Goal: Purchase product/service

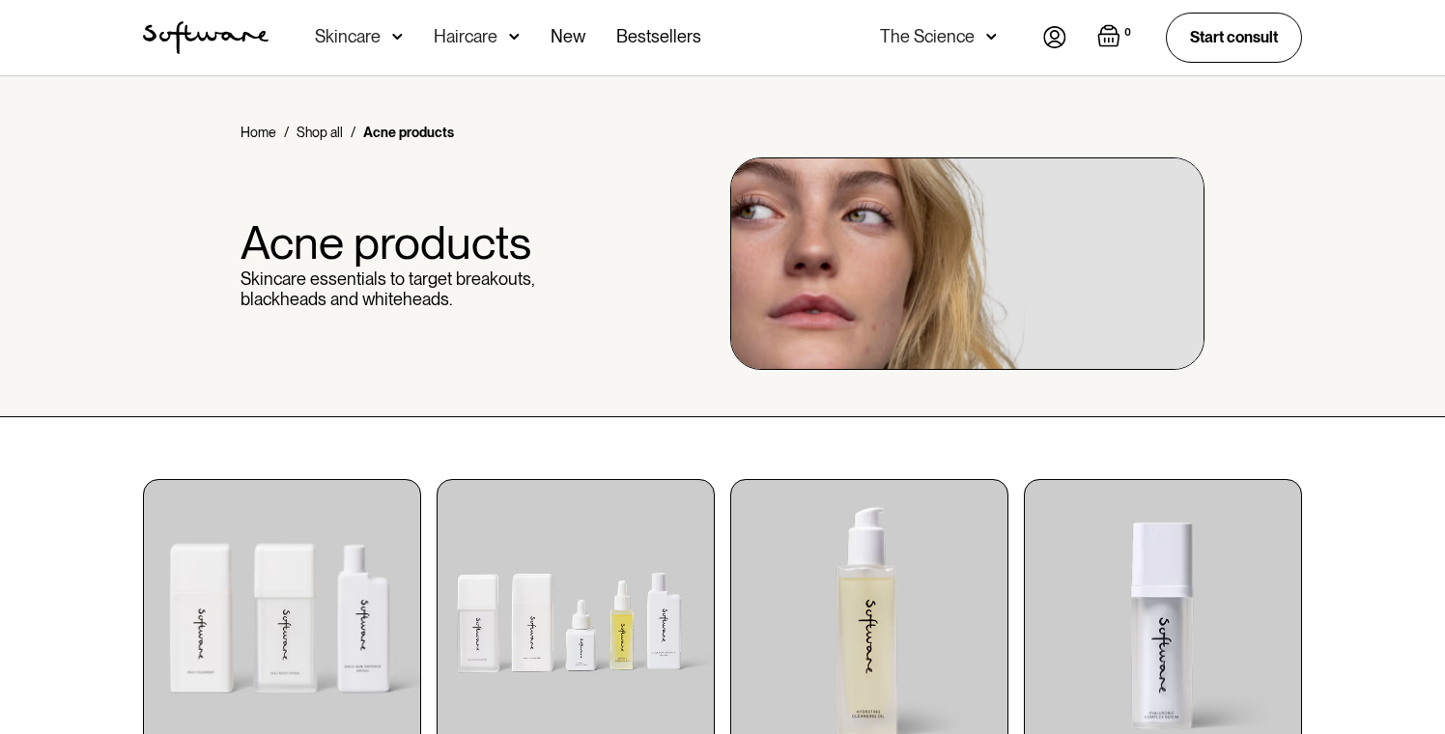
click at [382, 39] on div "Skincare" at bounding box center [359, 37] width 88 height 75
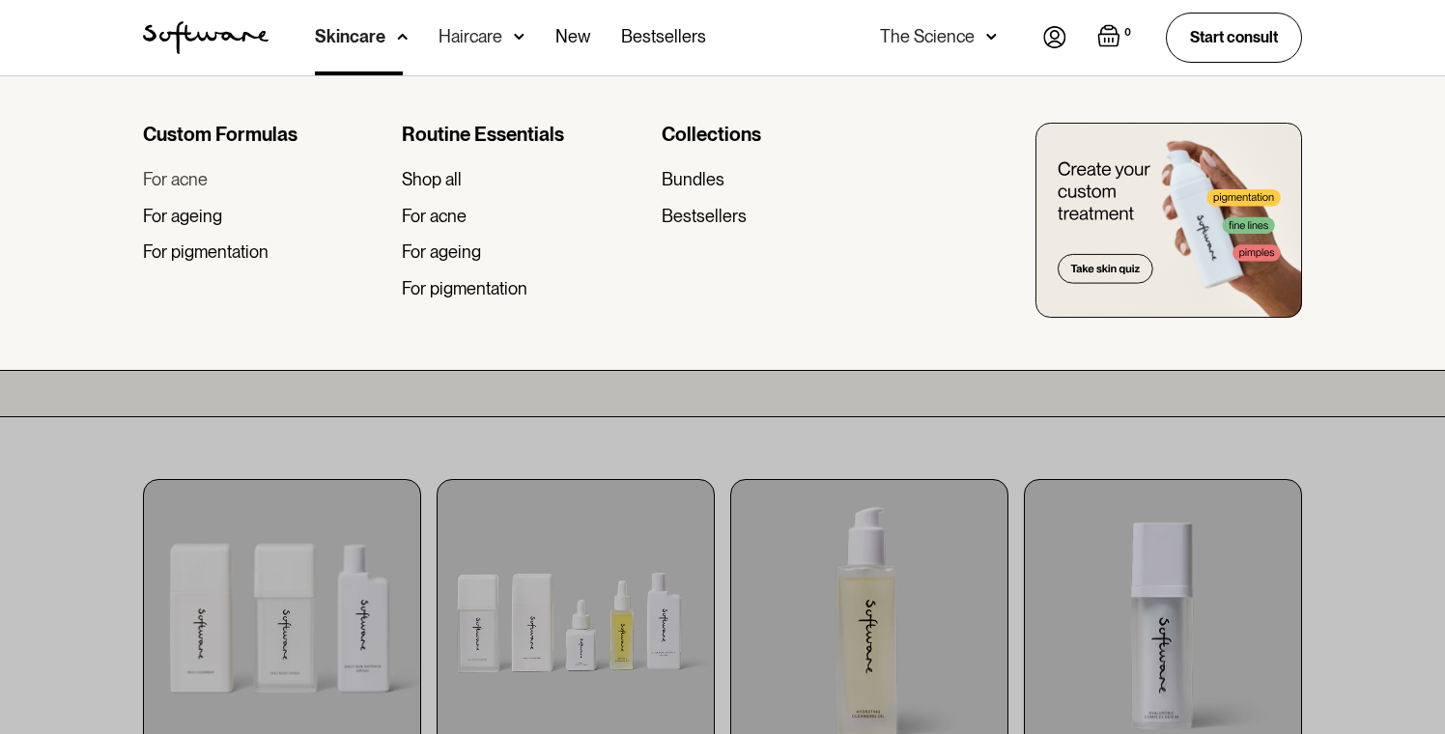
click at [181, 178] on div "For acne" at bounding box center [175, 179] width 65 height 21
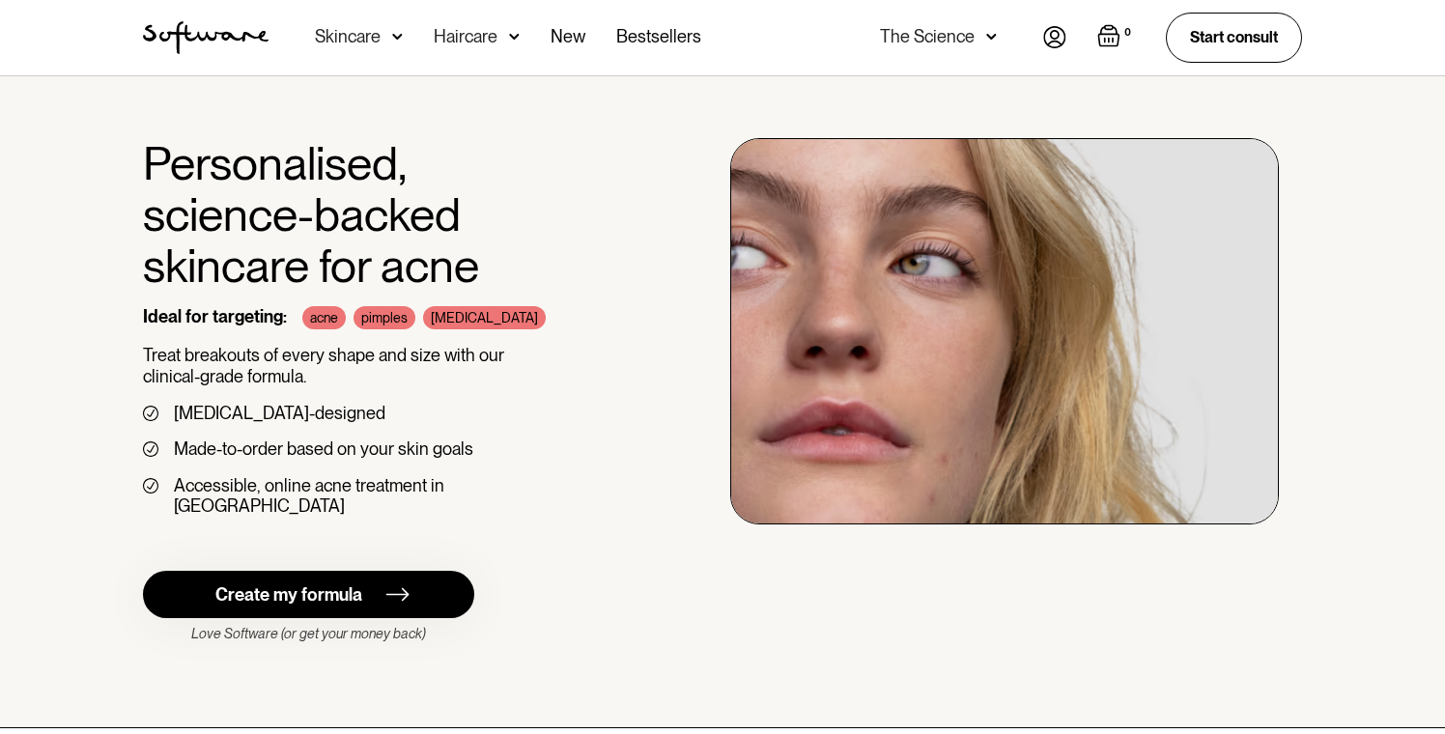
click at [435, 572] on link "Create my formula" at bounding box center [308, 594] width 331 height 47
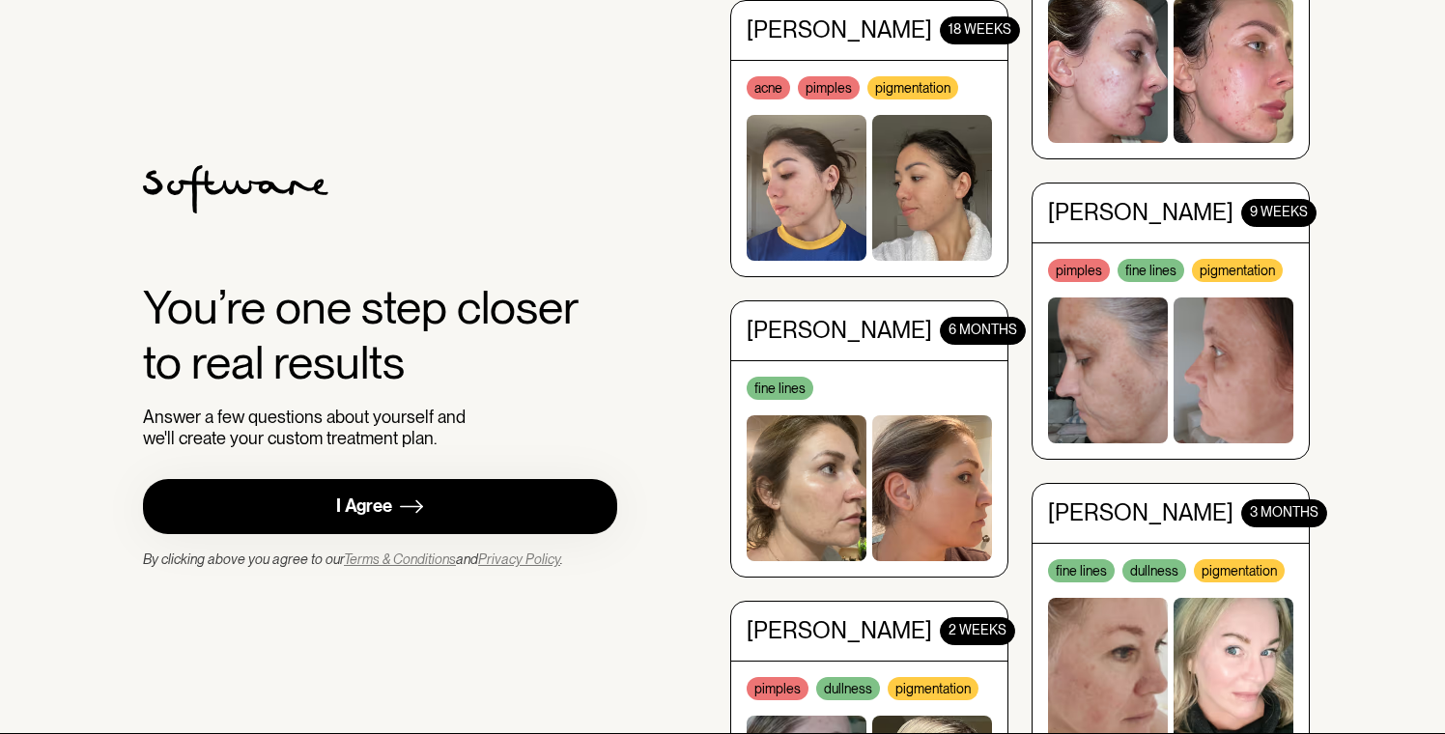
click at [454, 504] on link "I Agree" at bounding box center [380, 506] width 474 height 55
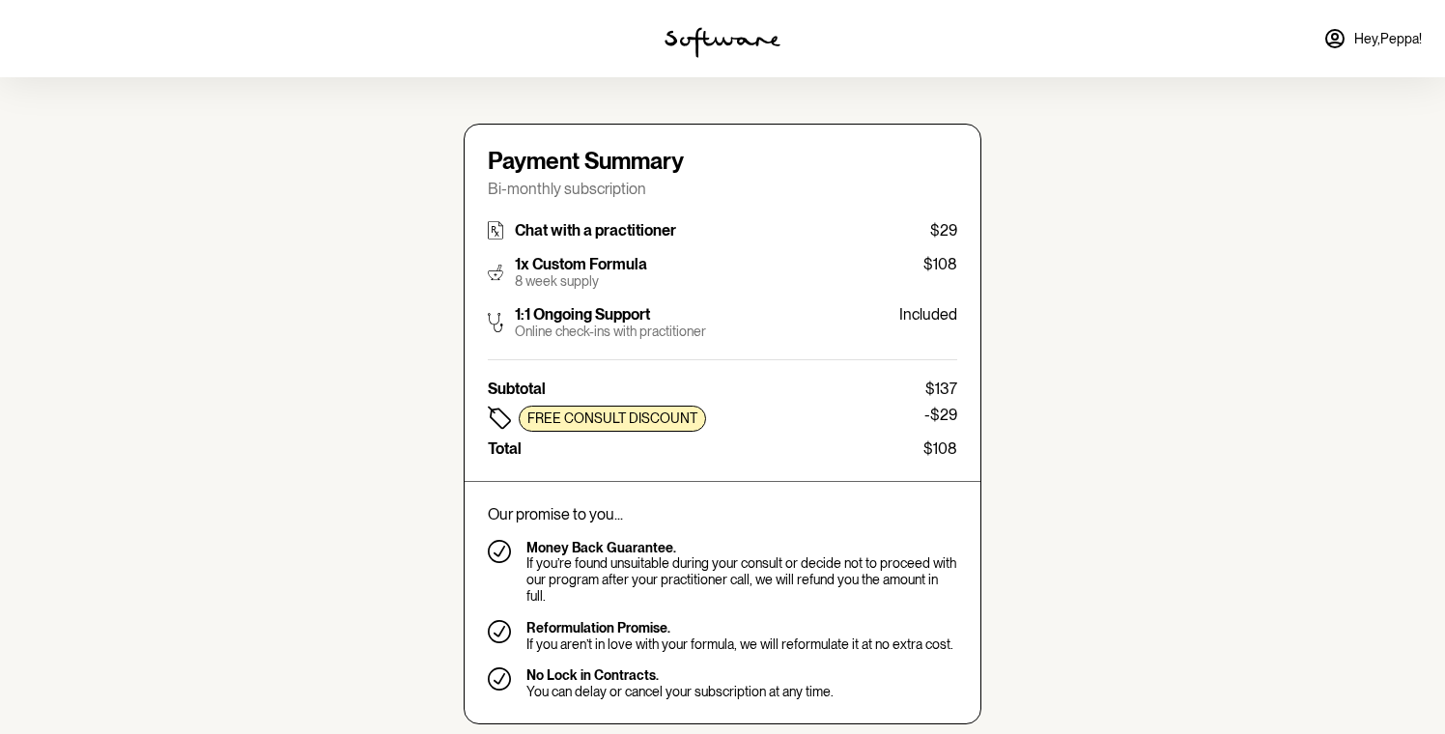
type input "[EMAIL_ADDRESS][DOMAIN_NAME]"
type input "+61411783060"
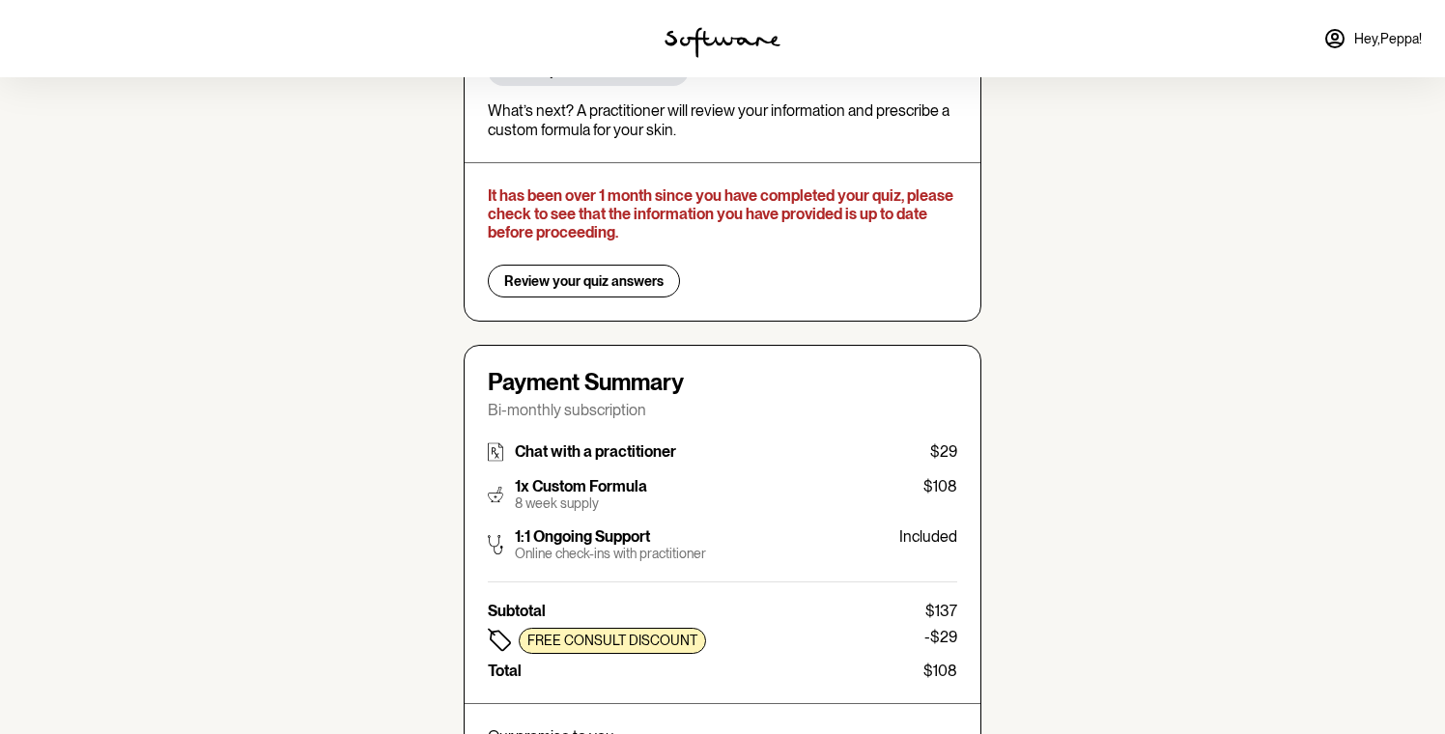
scroll to position [186, 0]
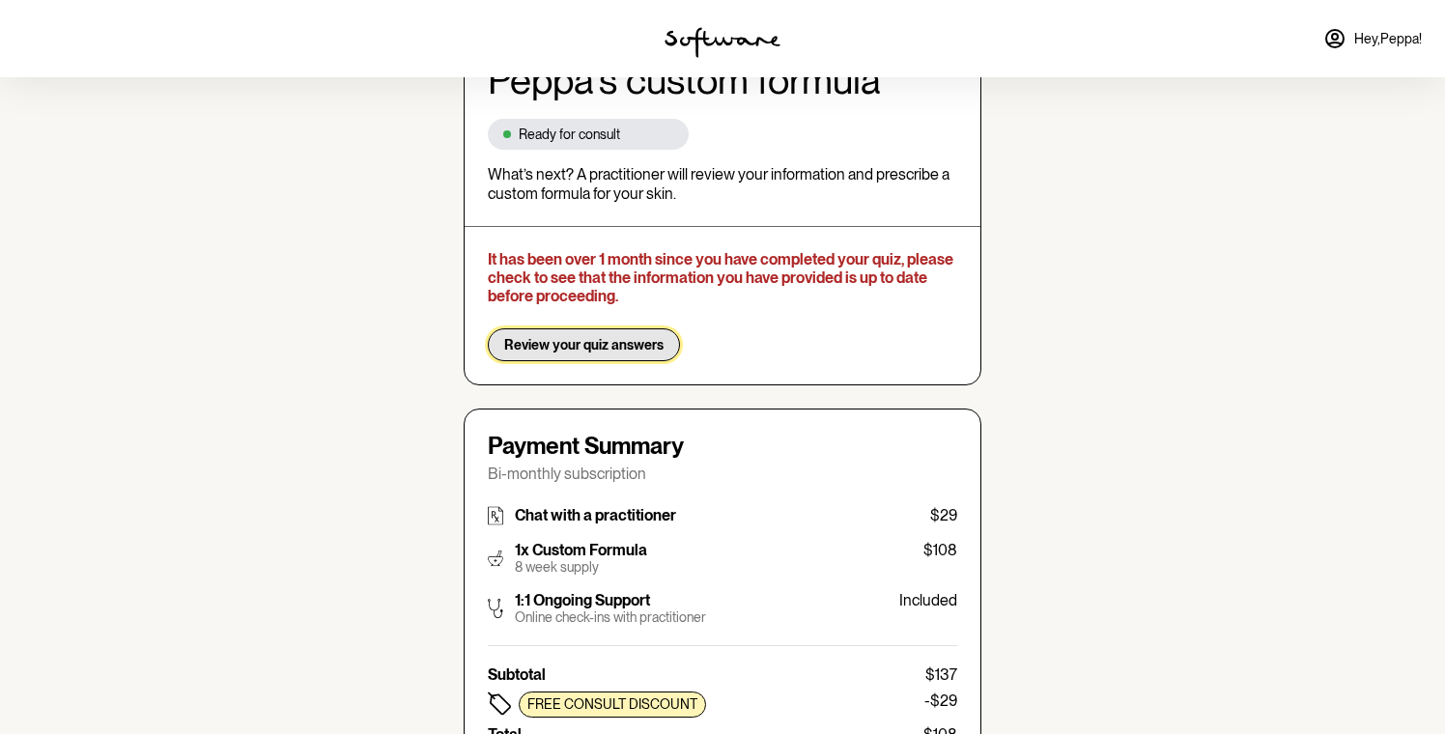
click at [616, 343] on span "Review your quiz answers" at bounding box center [583, 345] width 159 height 16
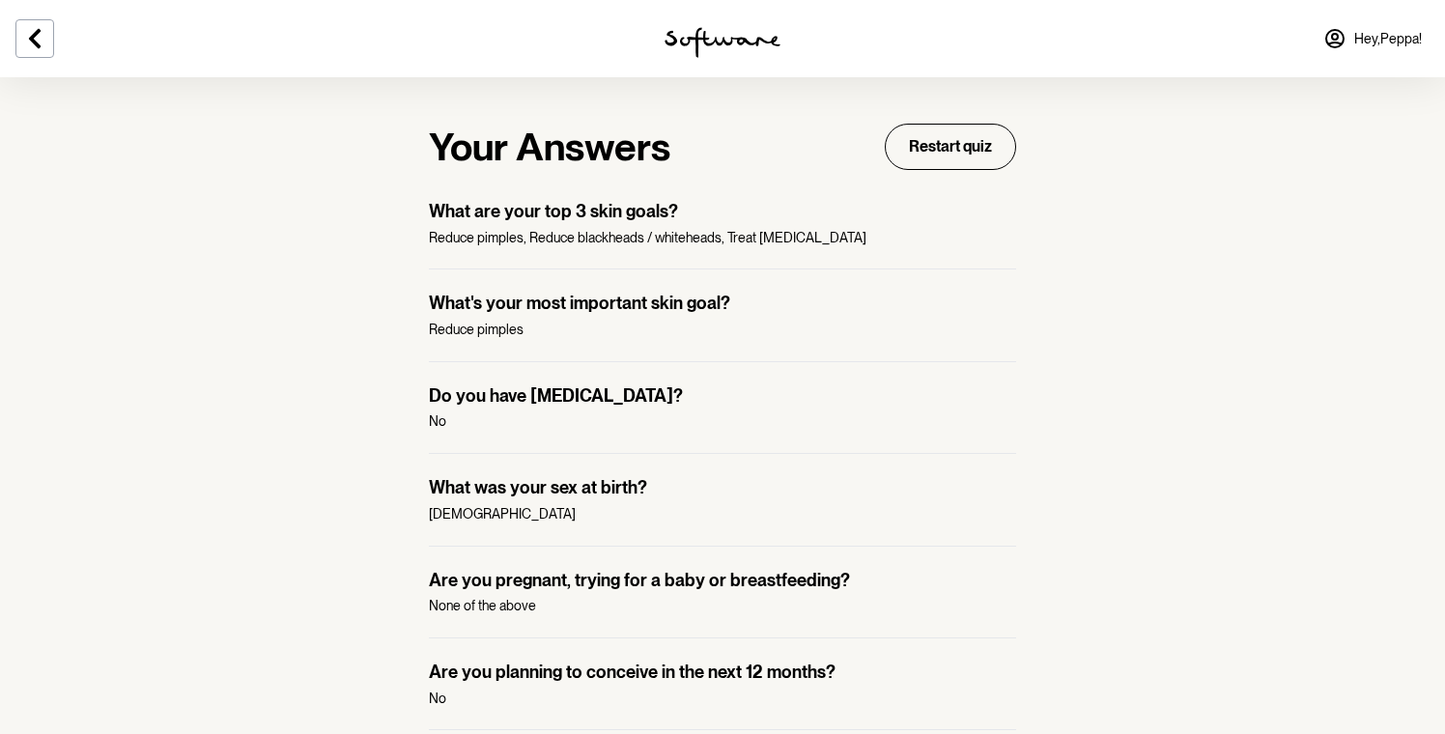
click at [656, 214] on p "What are your top 3 skin goals?" at bounding box center [722, 211] width 587 height 21
click at [742, 215] on p "What are your top 3 skin goals?" at bounding box center [722, 211] width 587 height 21
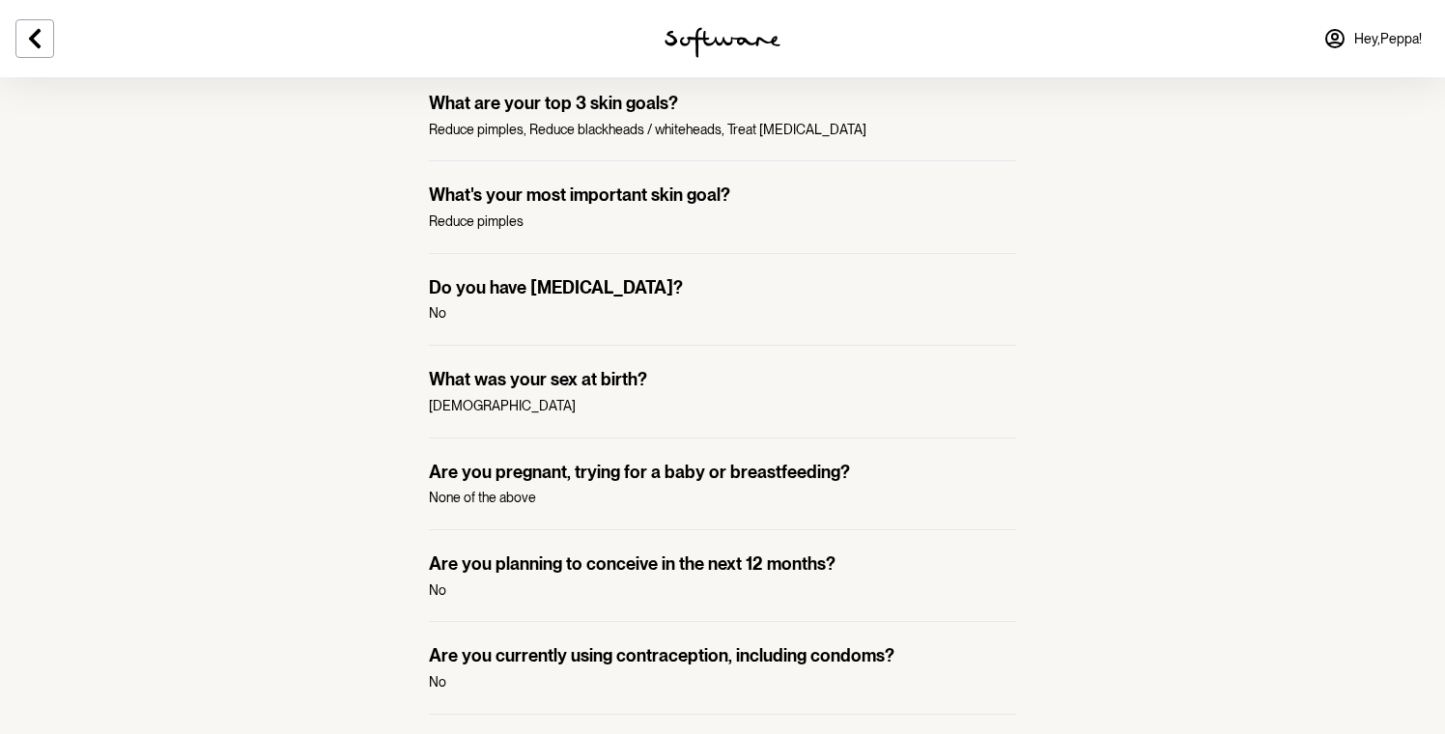
scroll to position [39, 0]
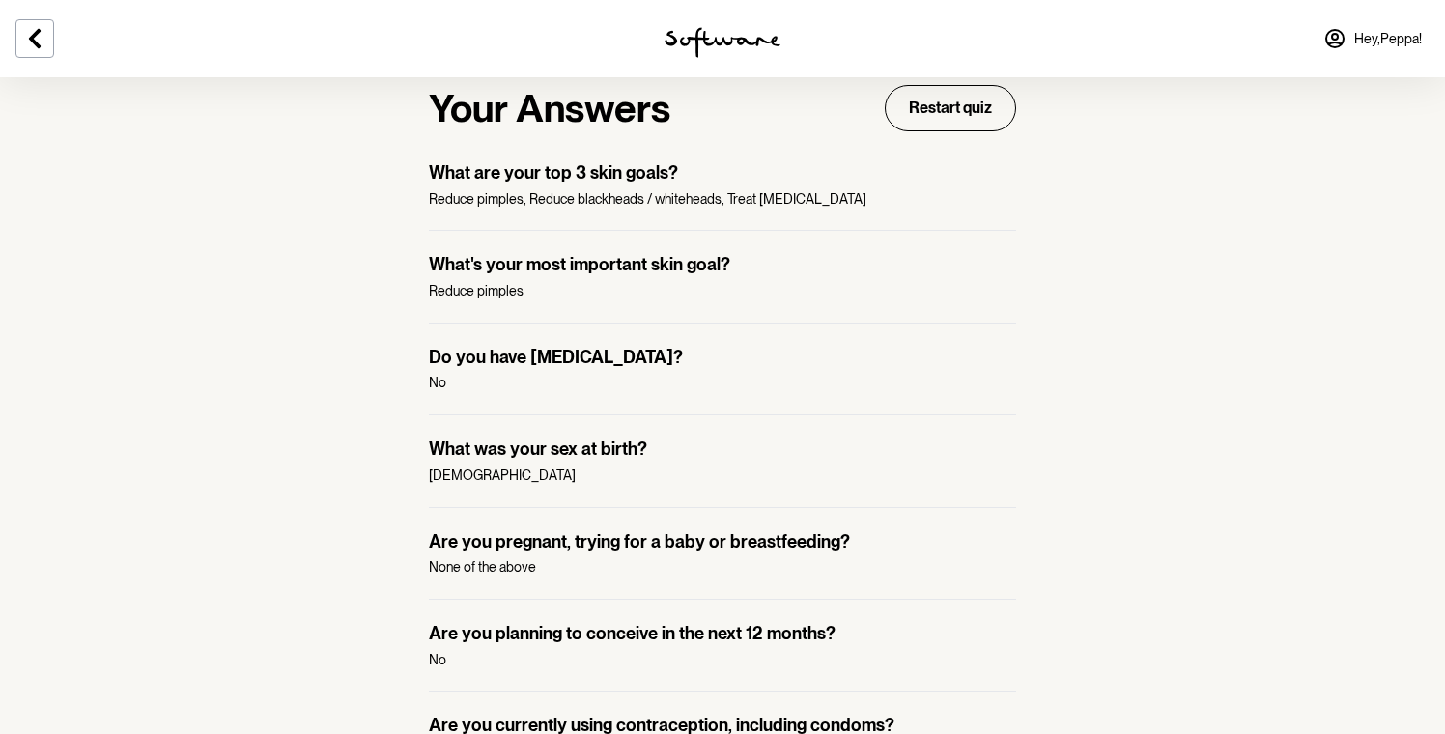
click at [924, 114] on button "Restart quiz" at bounding box center [950, 108] width 131 height 46
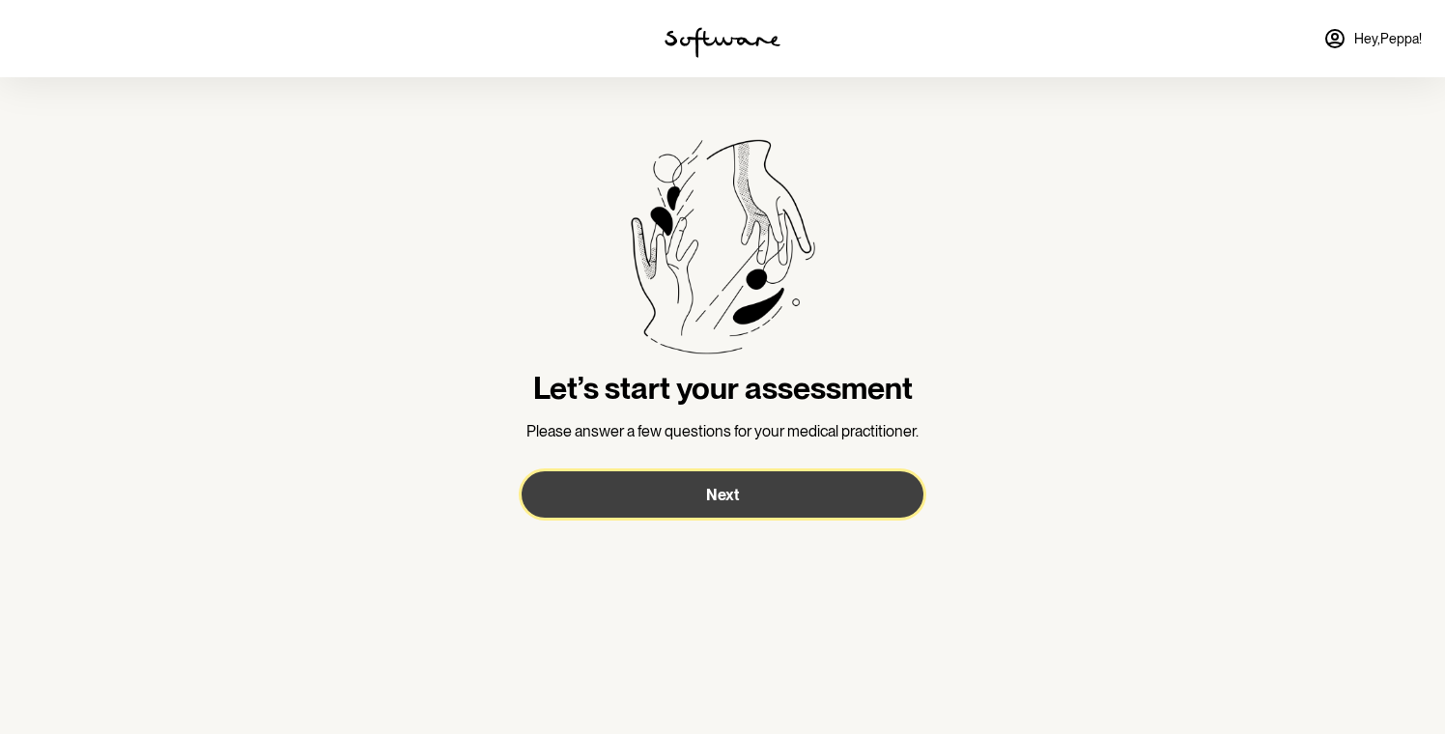
click at [776, 499] on button "Next" at bounding box center [723, 495] width 402 height 46
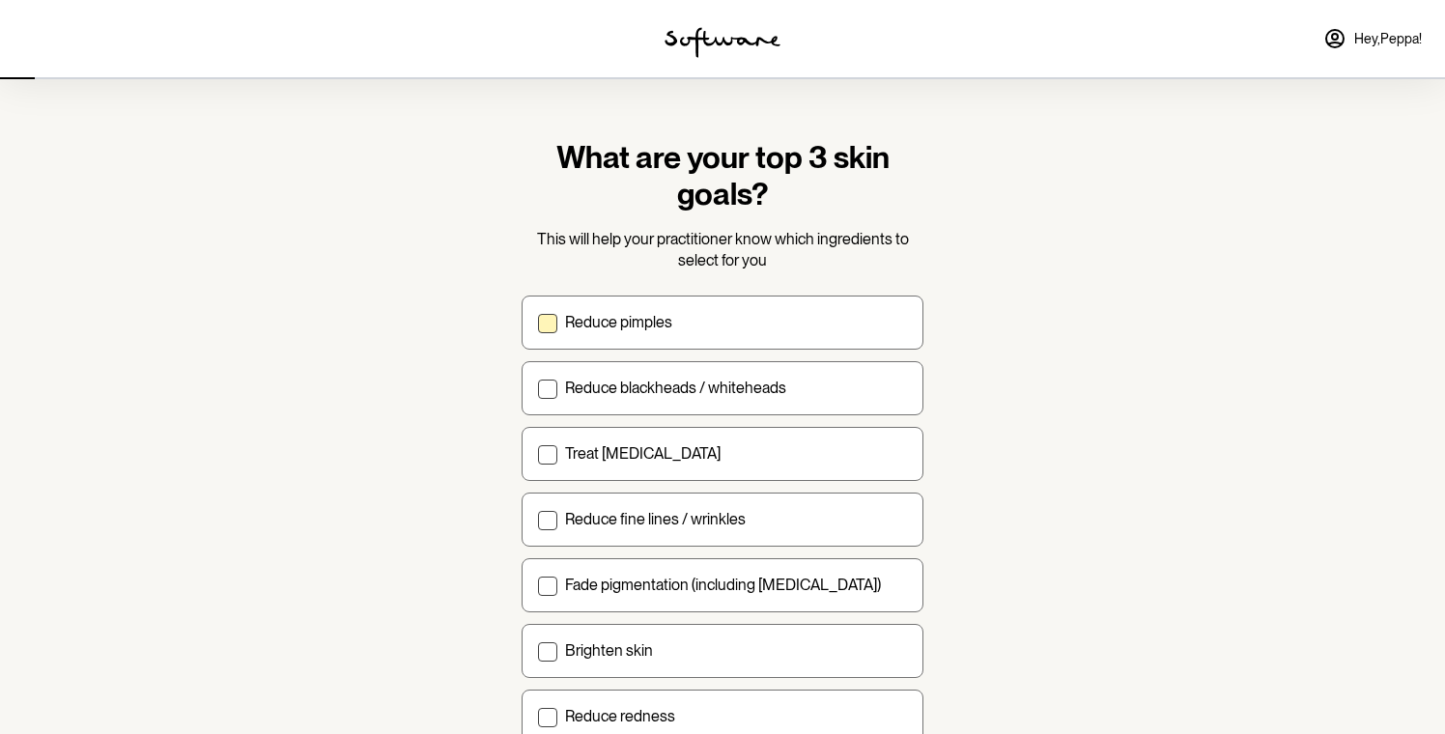
click at [643, 318] on p "Reduce pimples" at bounding box center [618, 322] width 107 height 18
click at [538, 322] on input "Reduce pimples" at bounding box center [537, 322] width 1 height 1
checkbox input "true"
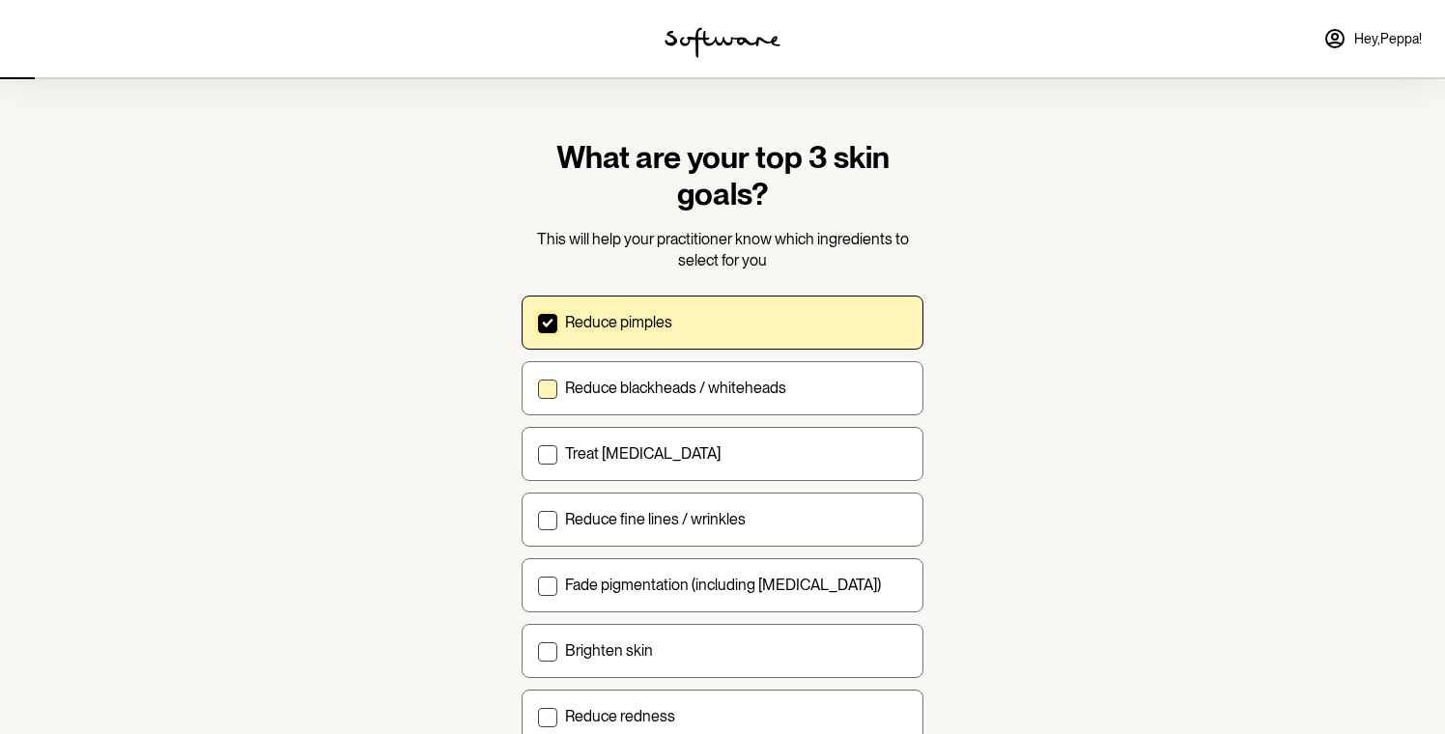
click at [647, 392] on p "Reduce blackheads / whiteheads" at bounding box center [675, 388] width 221 height 18
click at [538, 388] on input "Reduce blackheads / whiteheads" at bounding box center [537, 387] width 1 height 1
checkbox input "true"
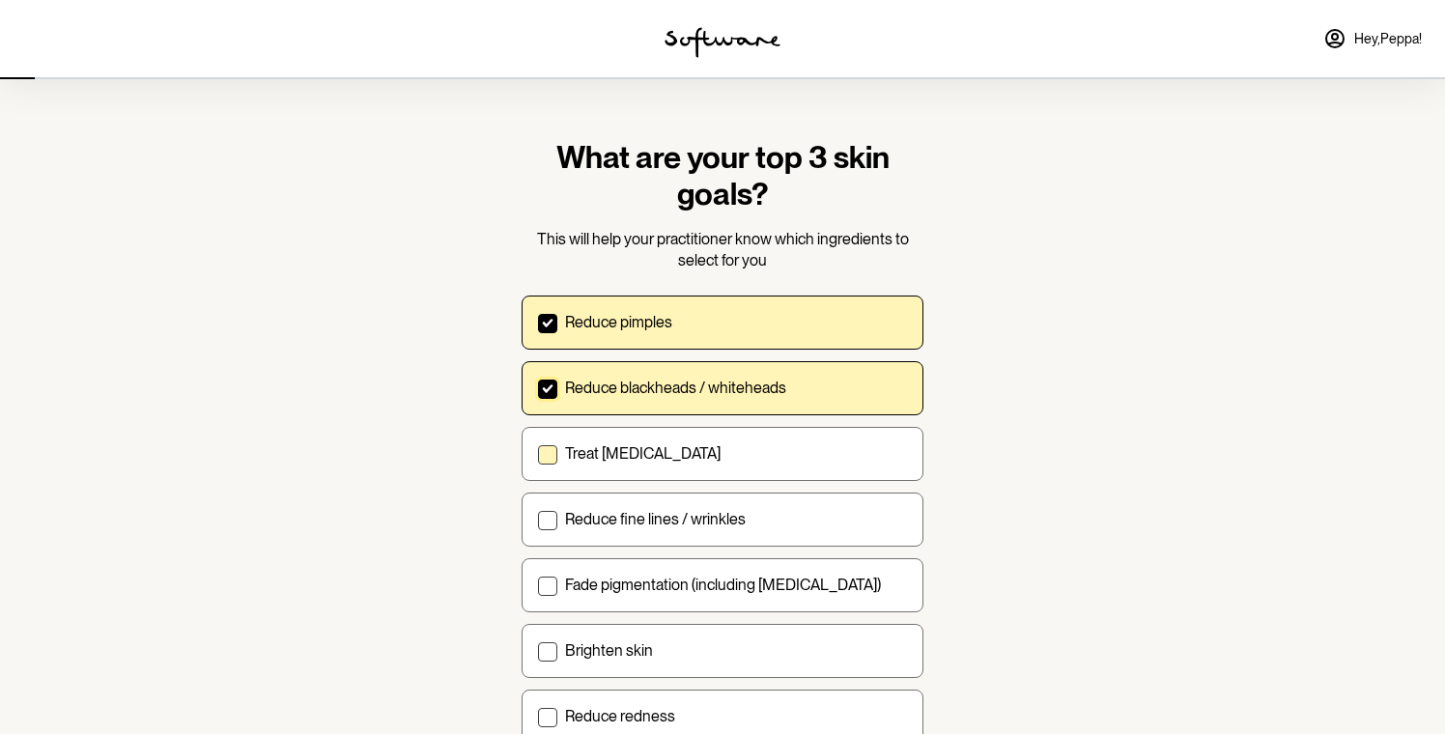
click at [637, 463] on label "Treat acne scarring" at bounding box center [723, 454] width 402 height 54
click at [538, 454] on input "Treat acne scarring" at bounding box center [537, 453] width 1 height 1
checkbox input "true"
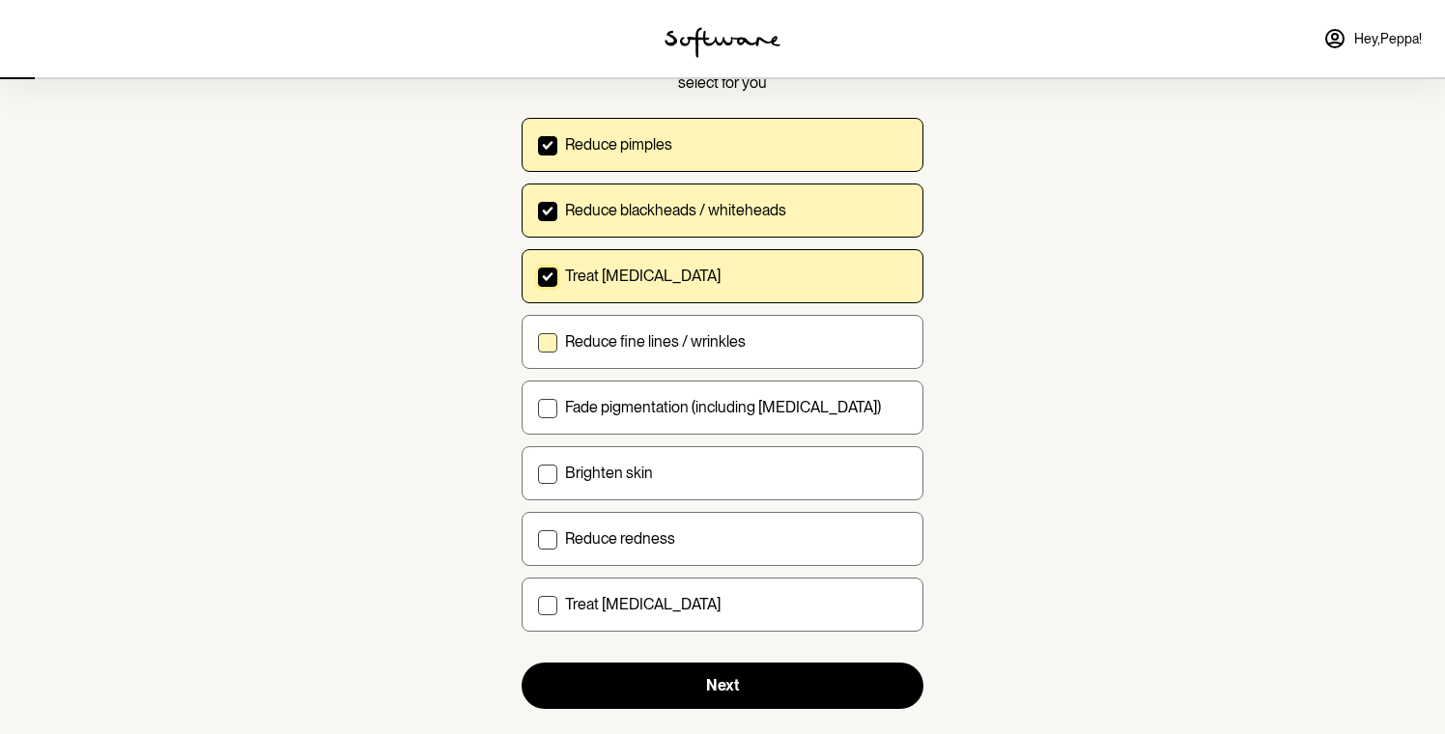
scroll to position [214, 0]
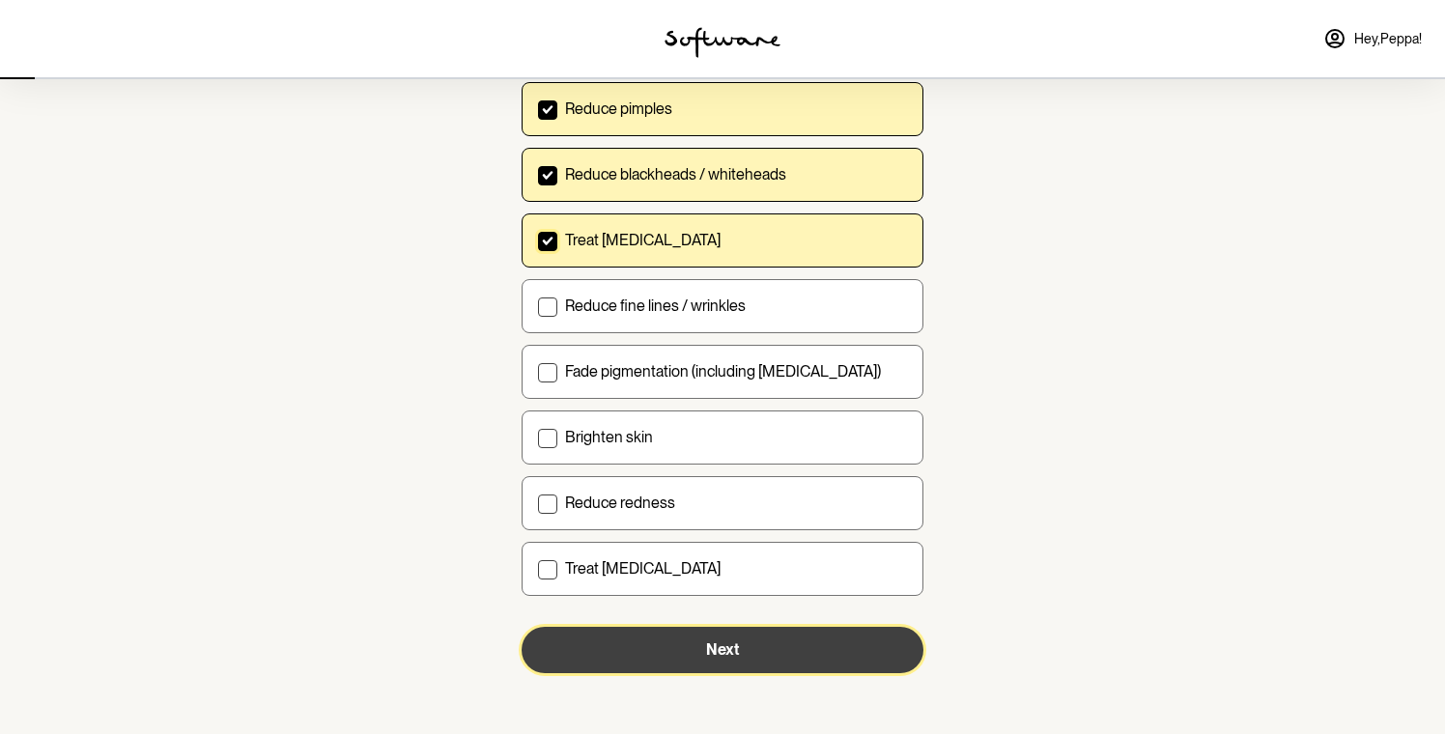
click at [718, 672] on button "Next" at bounding box center [723, 650] width 402 height 46
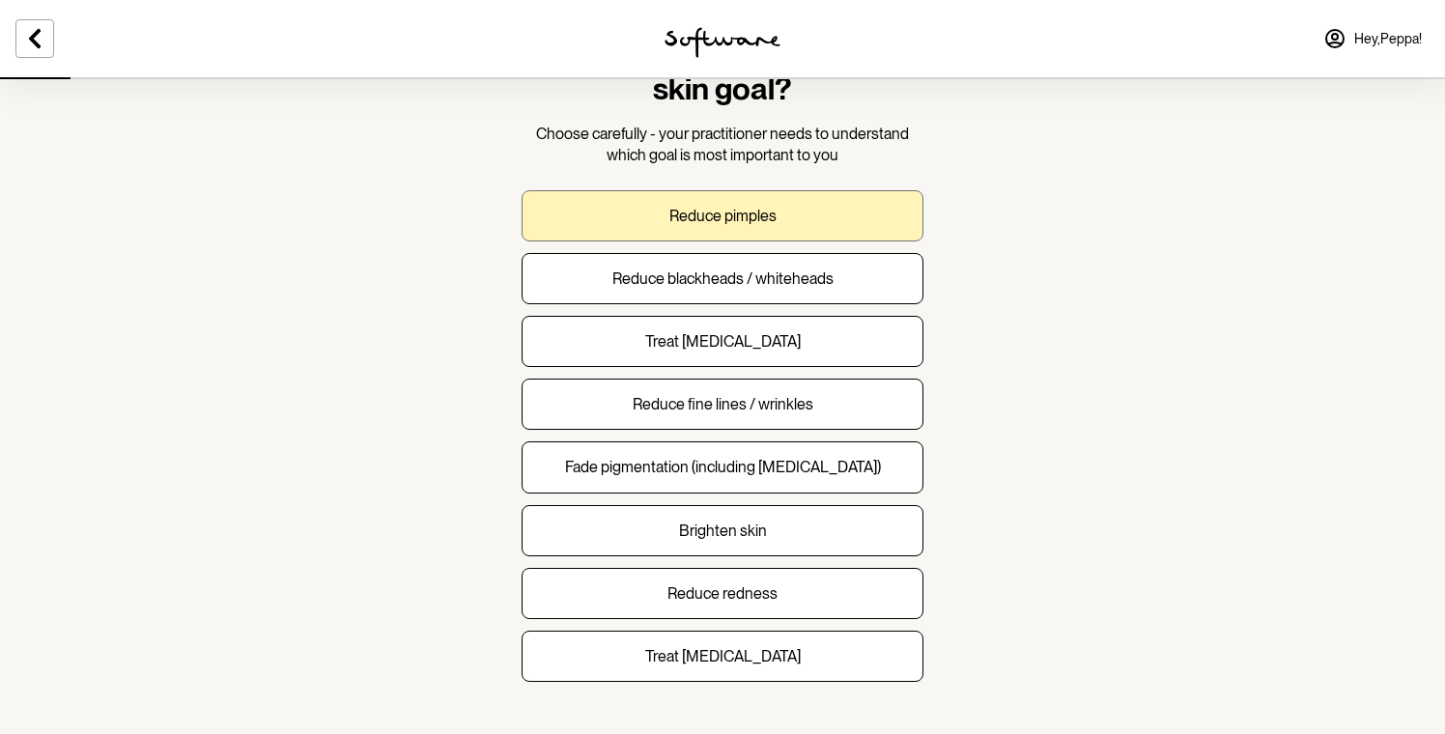
scroll to position [100, 0]
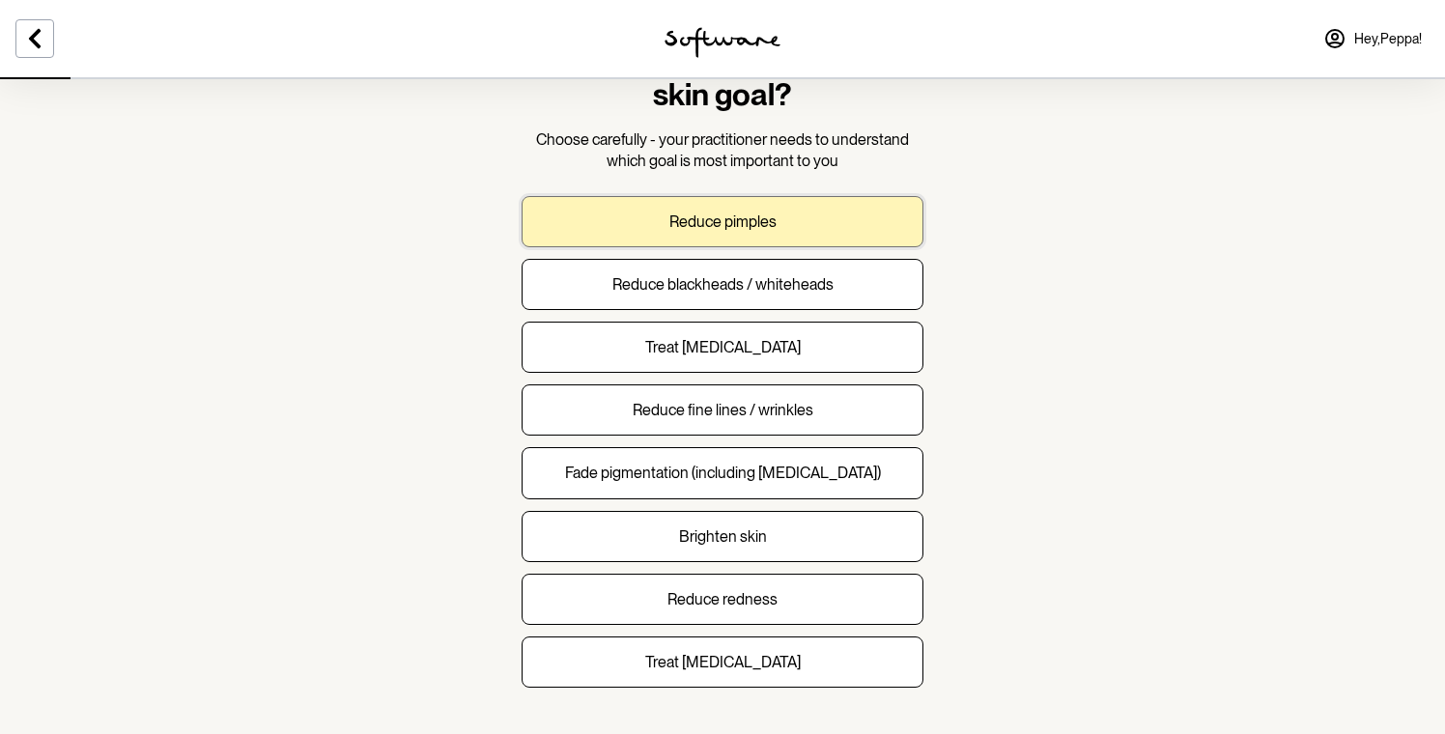
click at [781, 228] on button "Reduce pimples" at bounding box center [723, 221] width 402 height 51
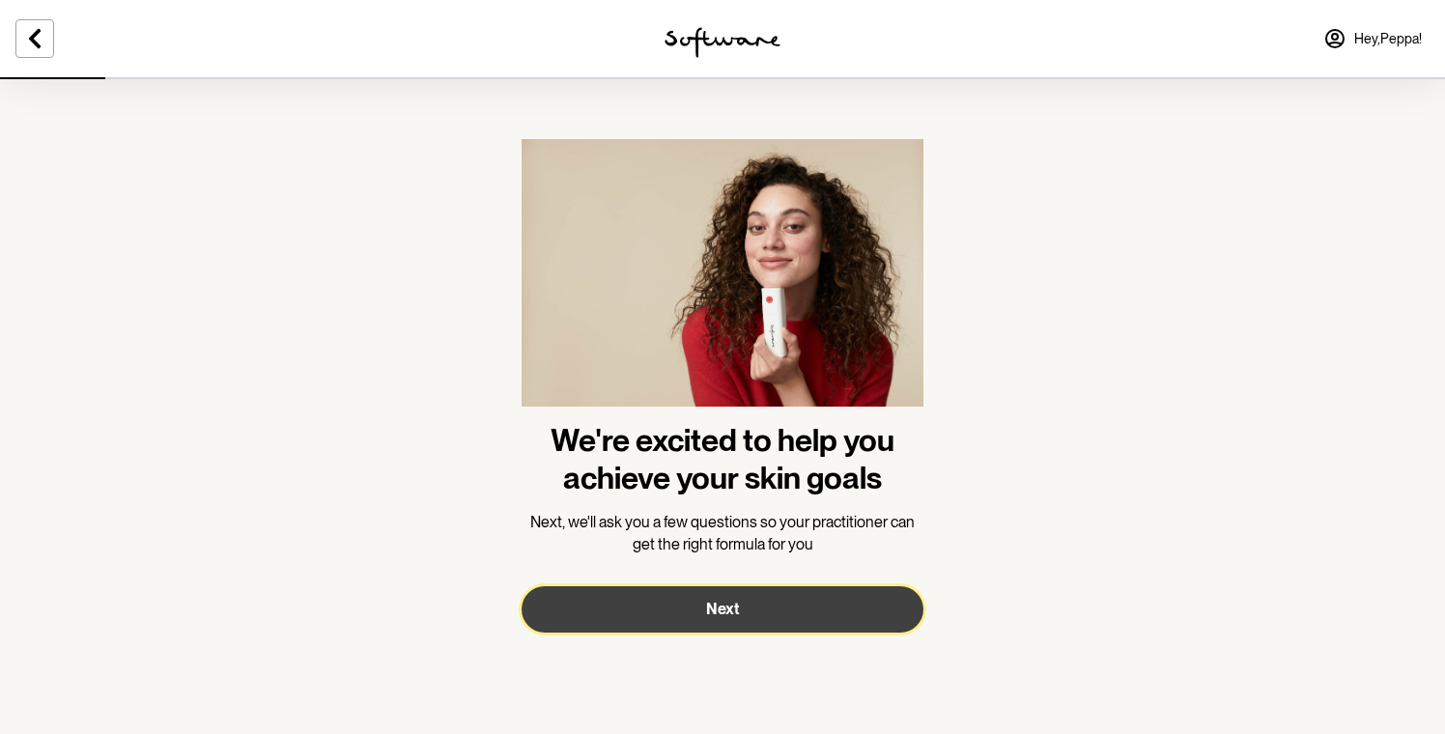
click at [747, 601] on button "Next" at bounding box center [723, 610] width 402 height 46
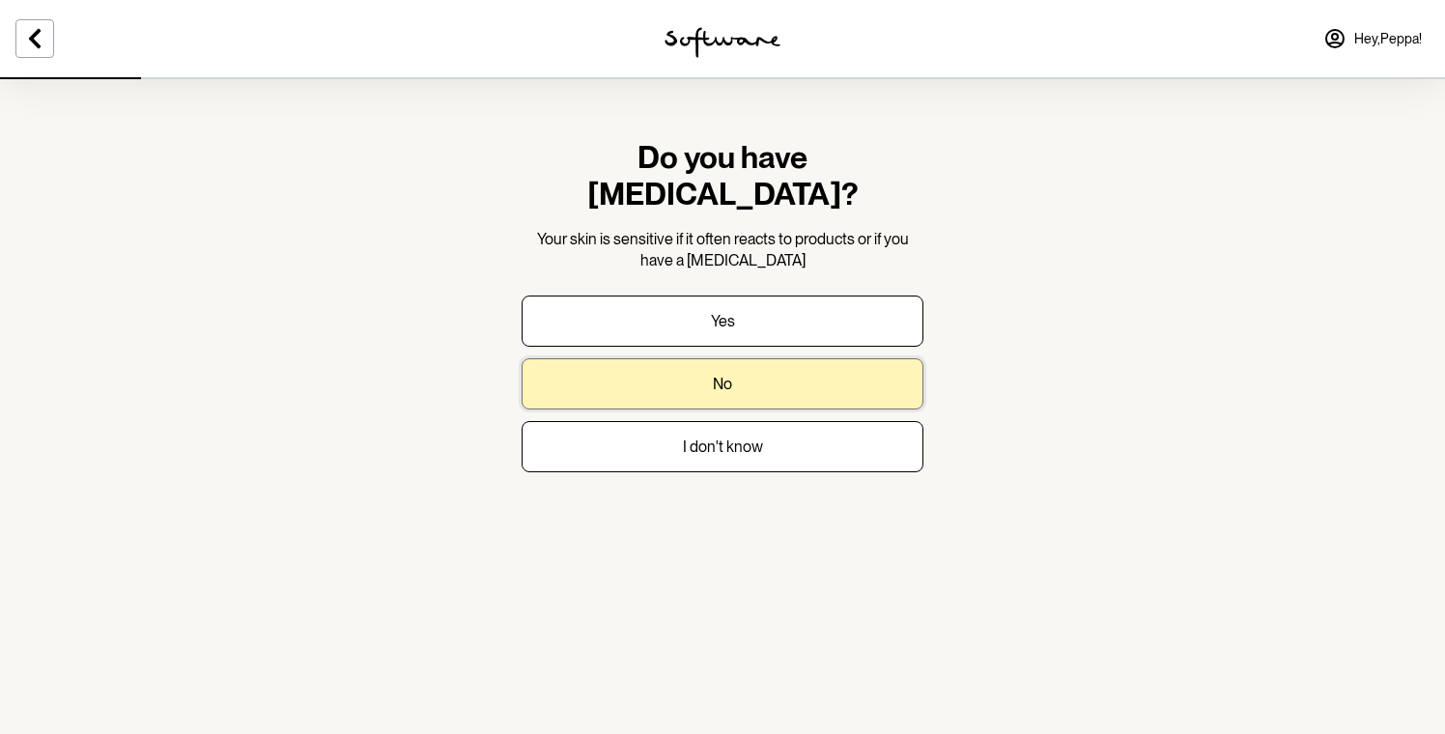
click at [766, 358] on button "No" at bounding box center [723, 383] width 402 height 51
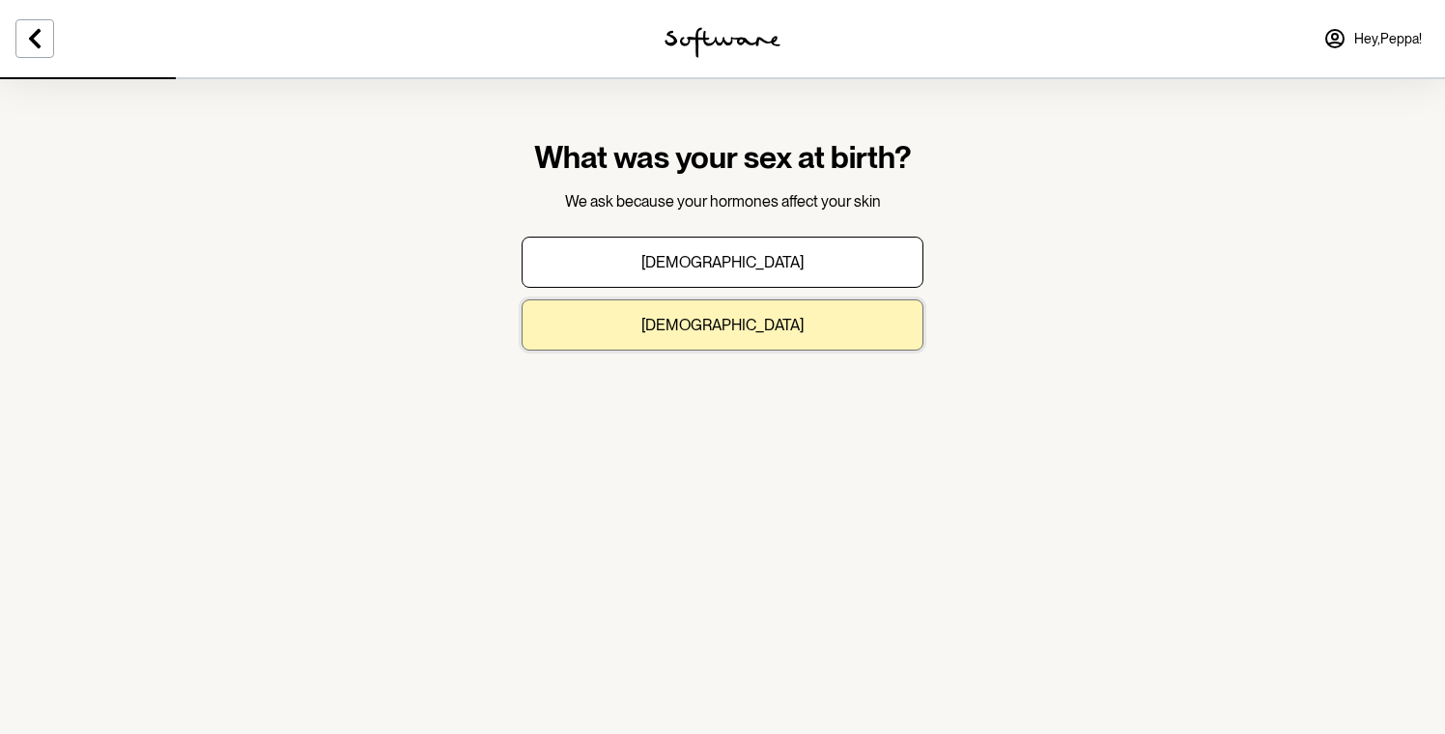
click at [733, 334] on button "Female" at bounding box center [723, 325] width 402 height 51
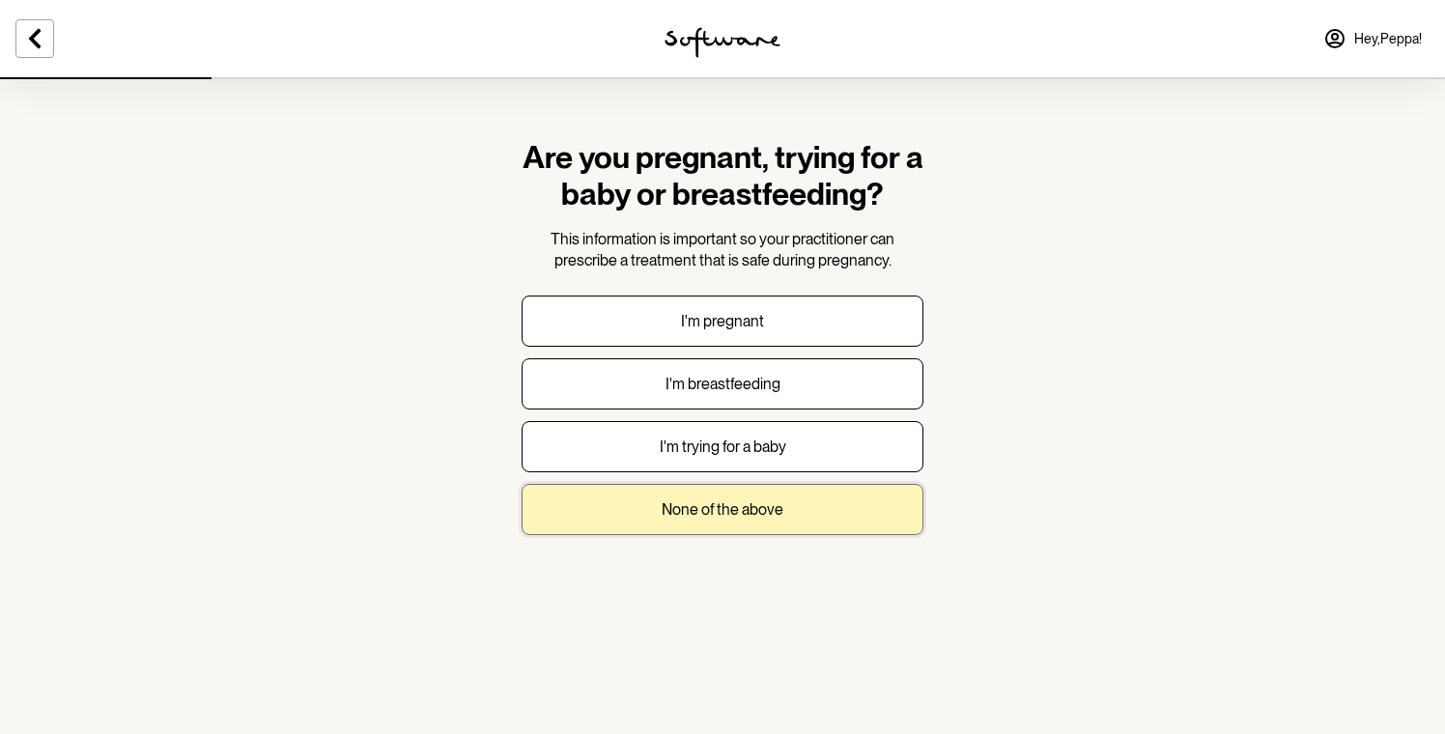
click at [736, 496] on button "None of the above" at bounding box center [723, 509] width 402 height 51
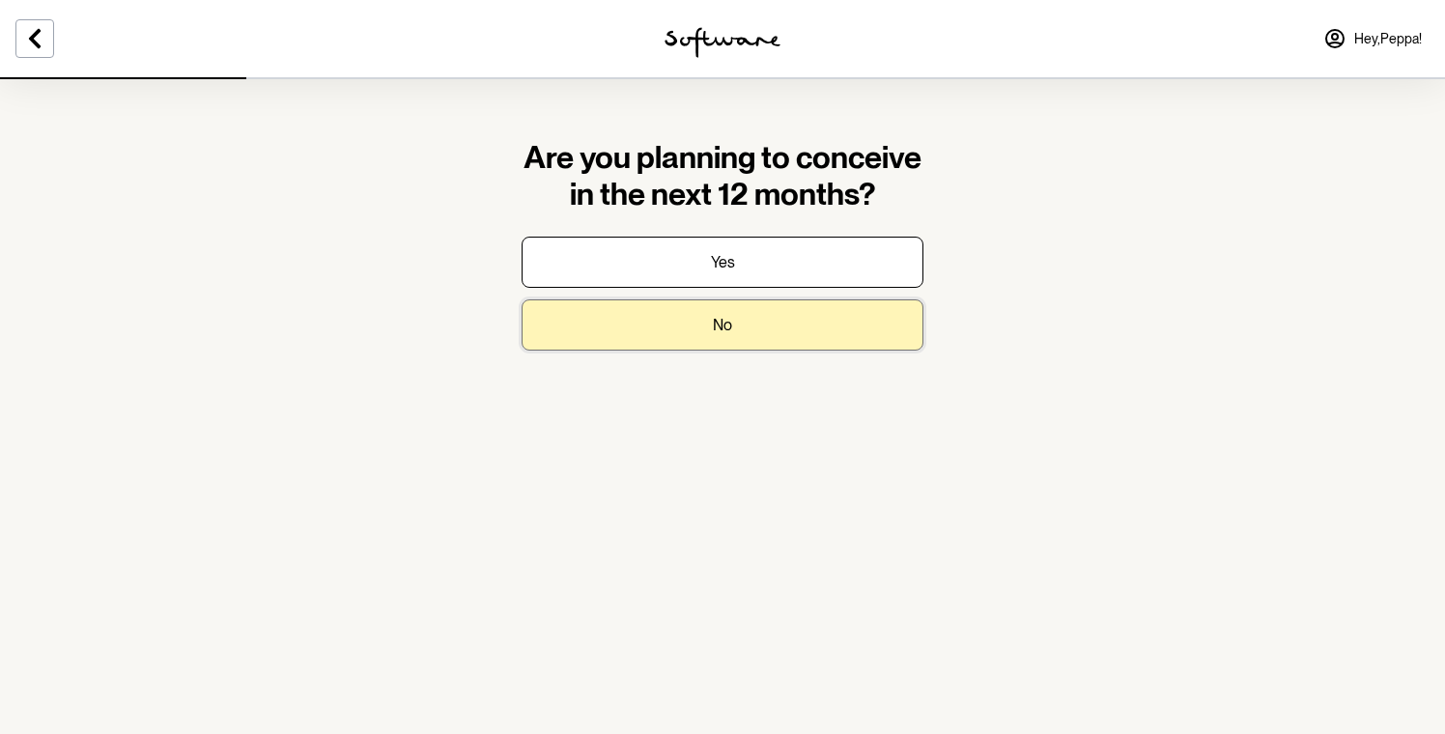
click at [747, 329] on button "No" at bounding box center [723, 325] width 402 height 51
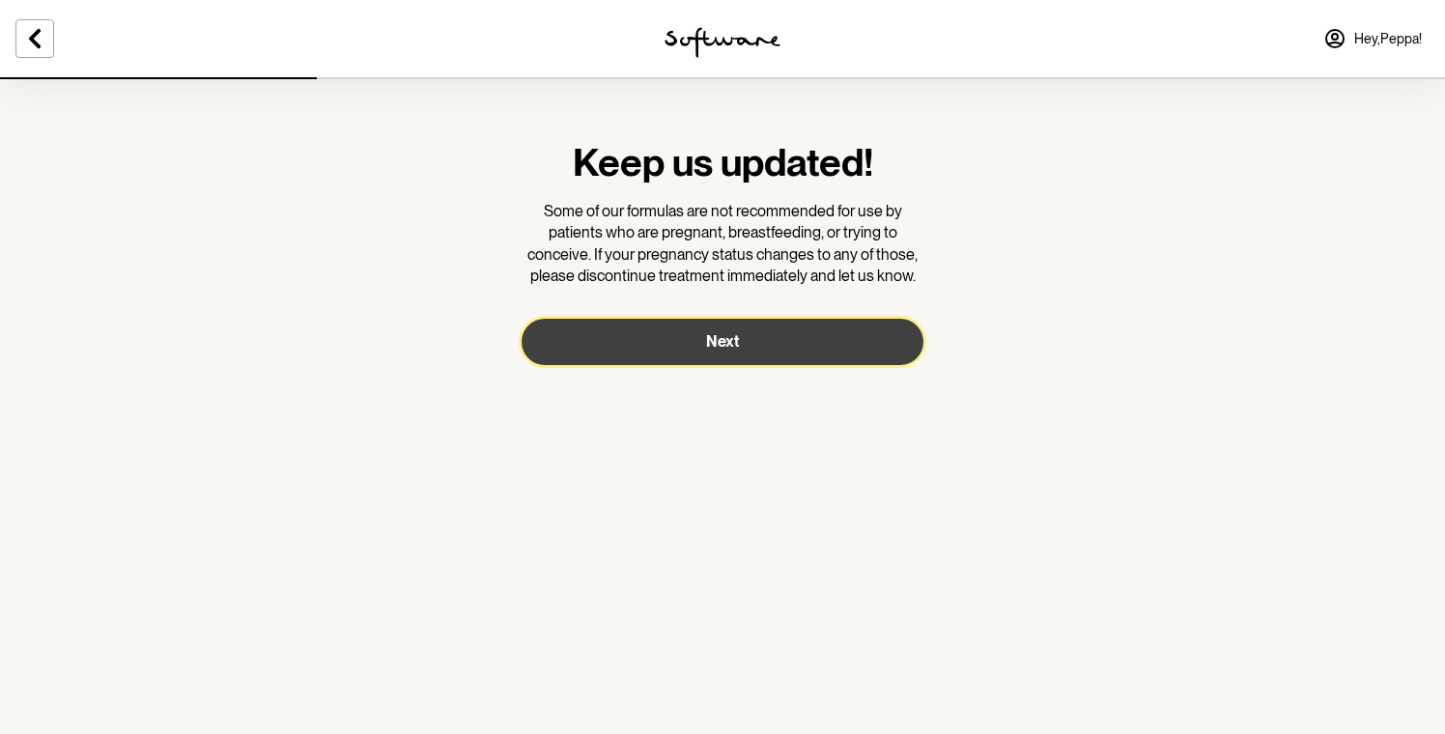
click at [745, 338] on button "Next" at bounding box center [723, 342] width 402 height 46
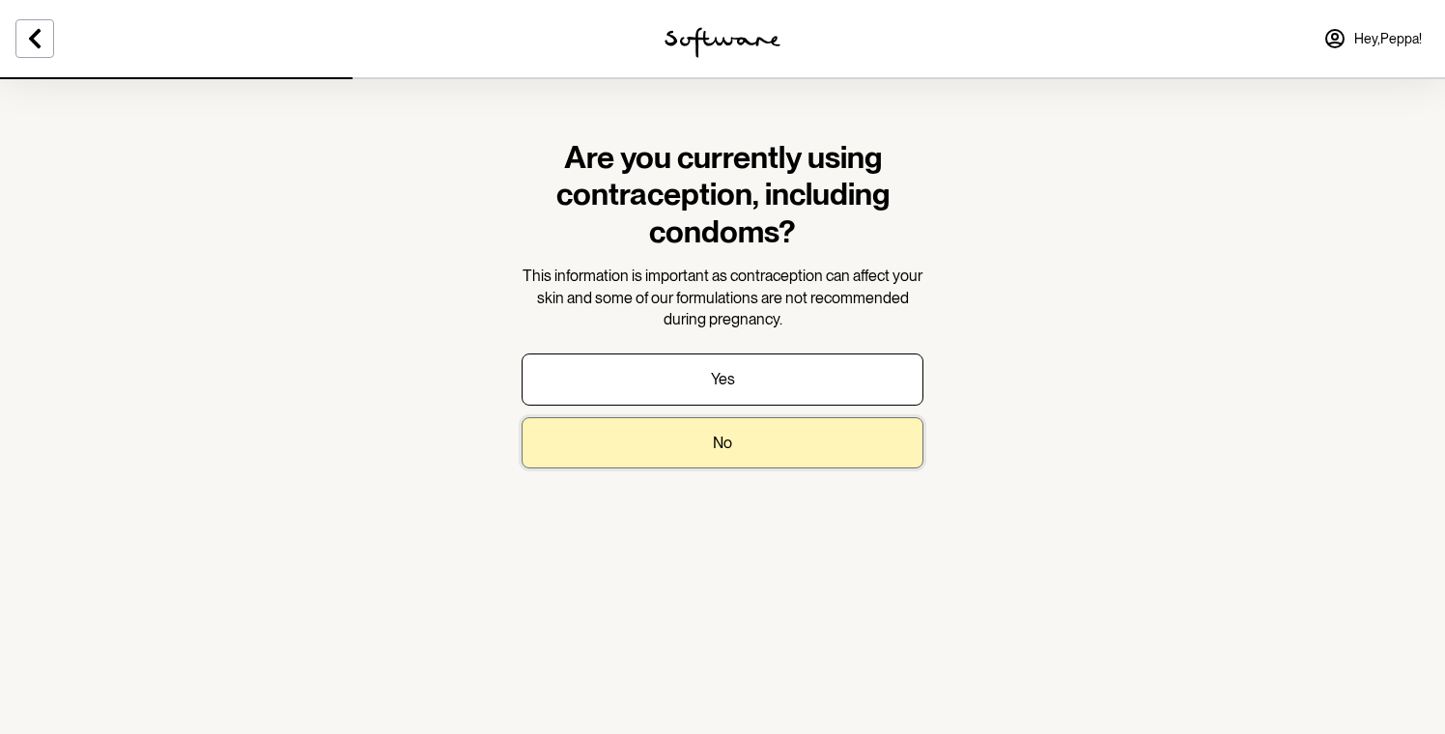
click at [740, 442] on button "No" at bounding box center [723, 442] width 402 height 51
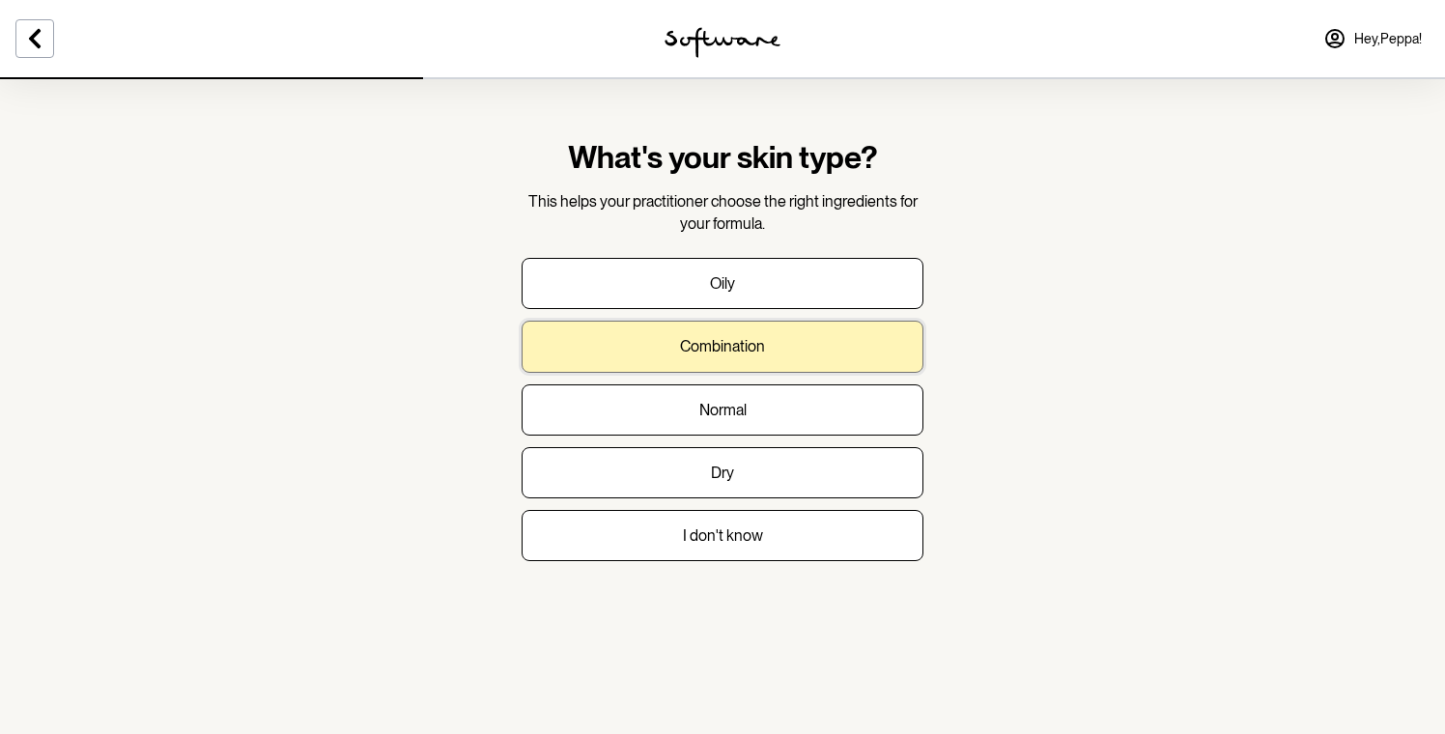
click at [751, 337] on p "Combination" at bounding box center [722, 346] width 85 height 18
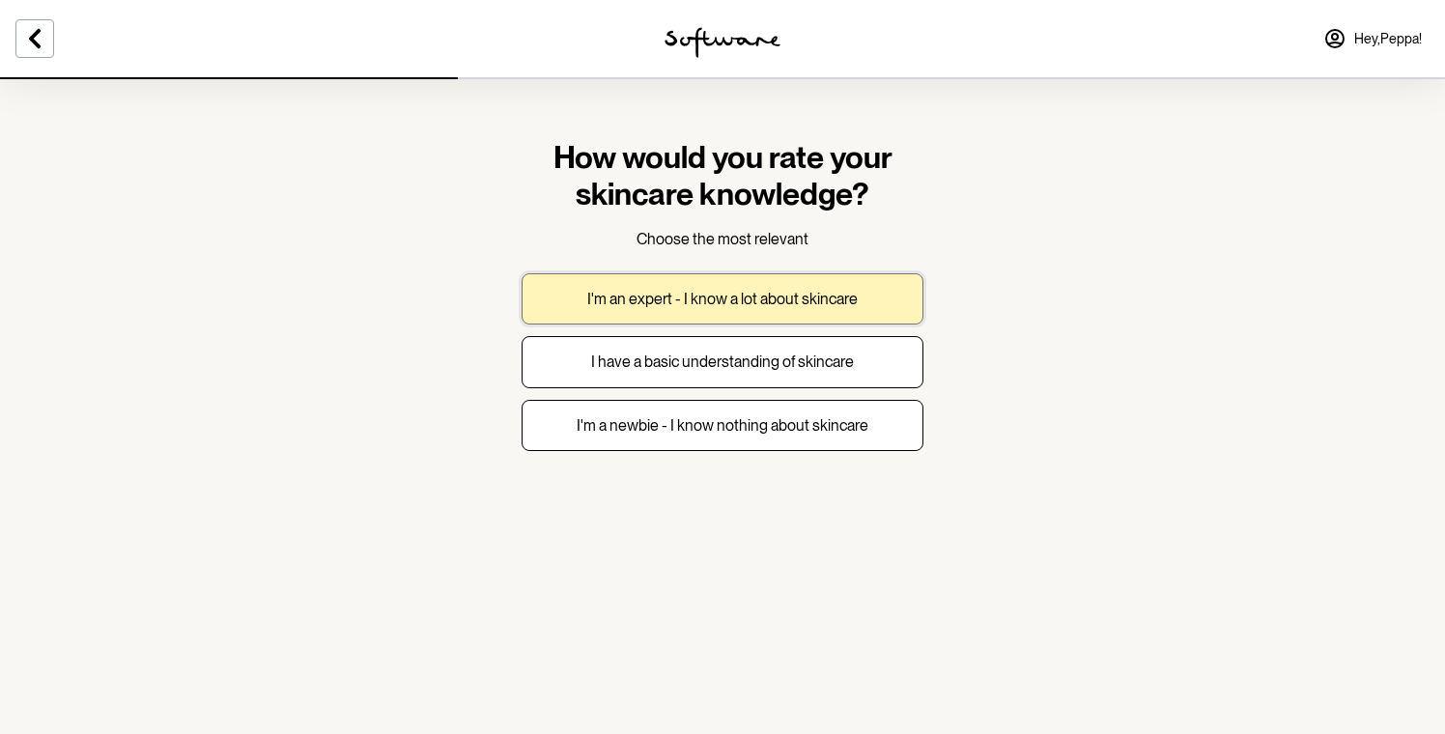
click at [815, 310] on button "I'm an expert - I know a lot about skincare" at bounding box center [723, 298] width 402 height 51
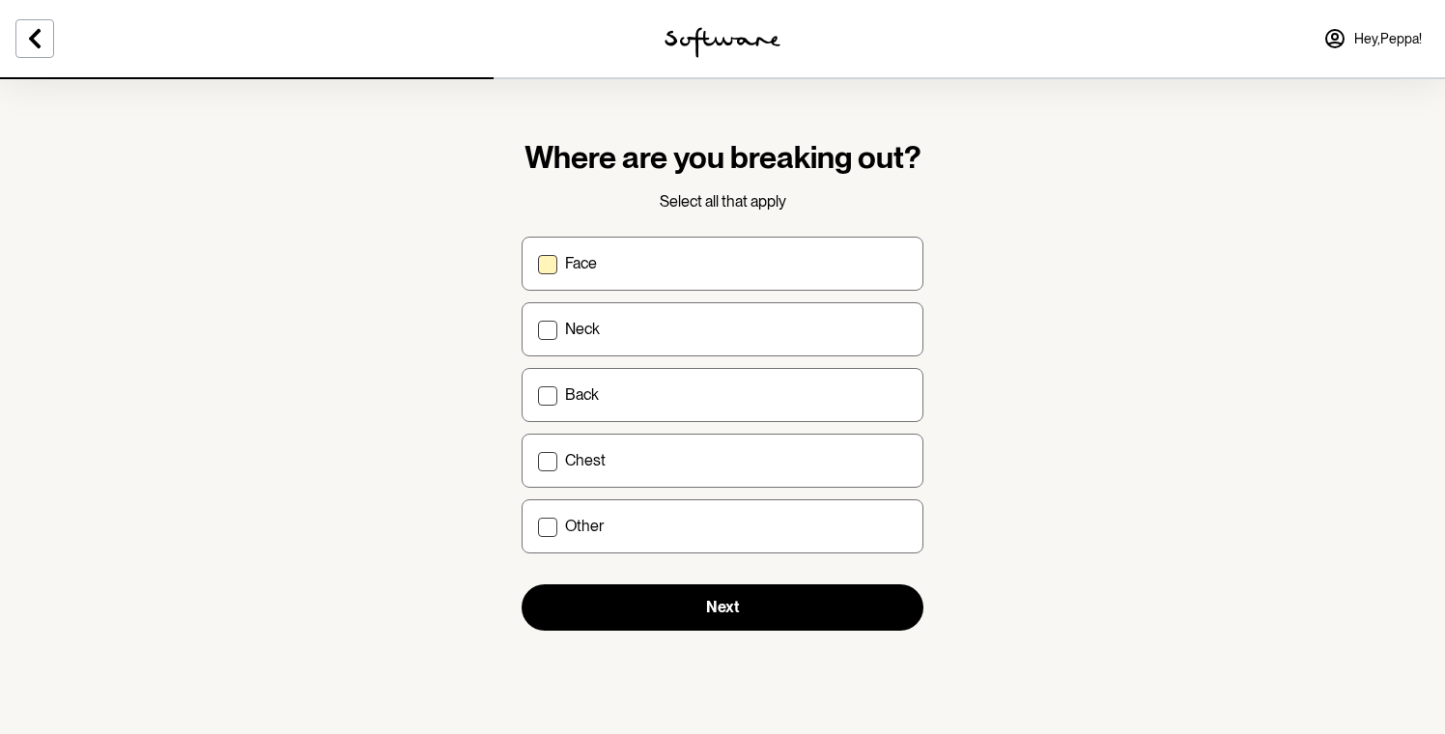
click at [589, 265] on p "Face" at bounding box center [581, 263] width 32 height 18
click at [538, 264] on input "Face" at bounding box center [537, 263] width 1 height 1
checkbox input "true"
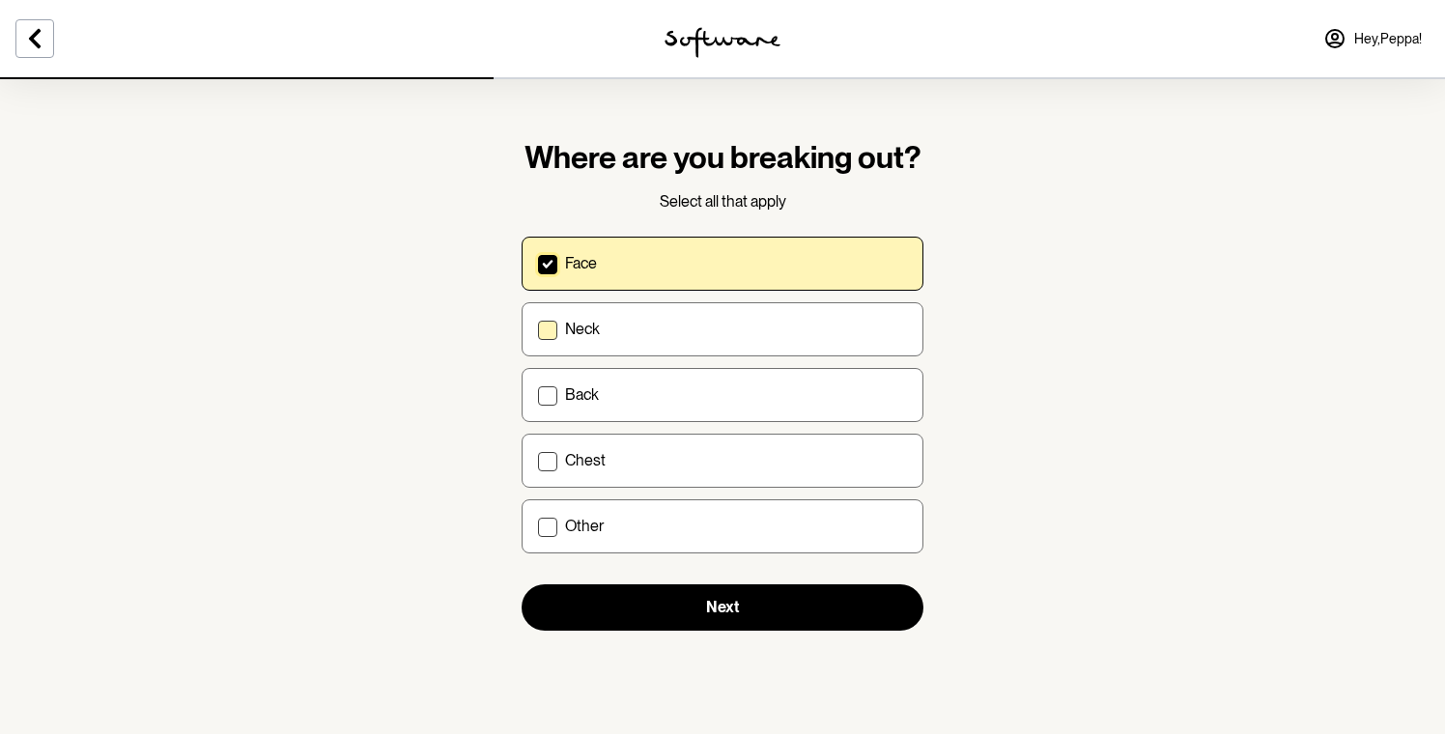
click at [592, 330] on p "Neck" at bounding box center [582, 329] width 35 height 18
click at [538, 329] on input "Neck" at bounding box center [537, 329] width 1 height 1
checkbox input "true"
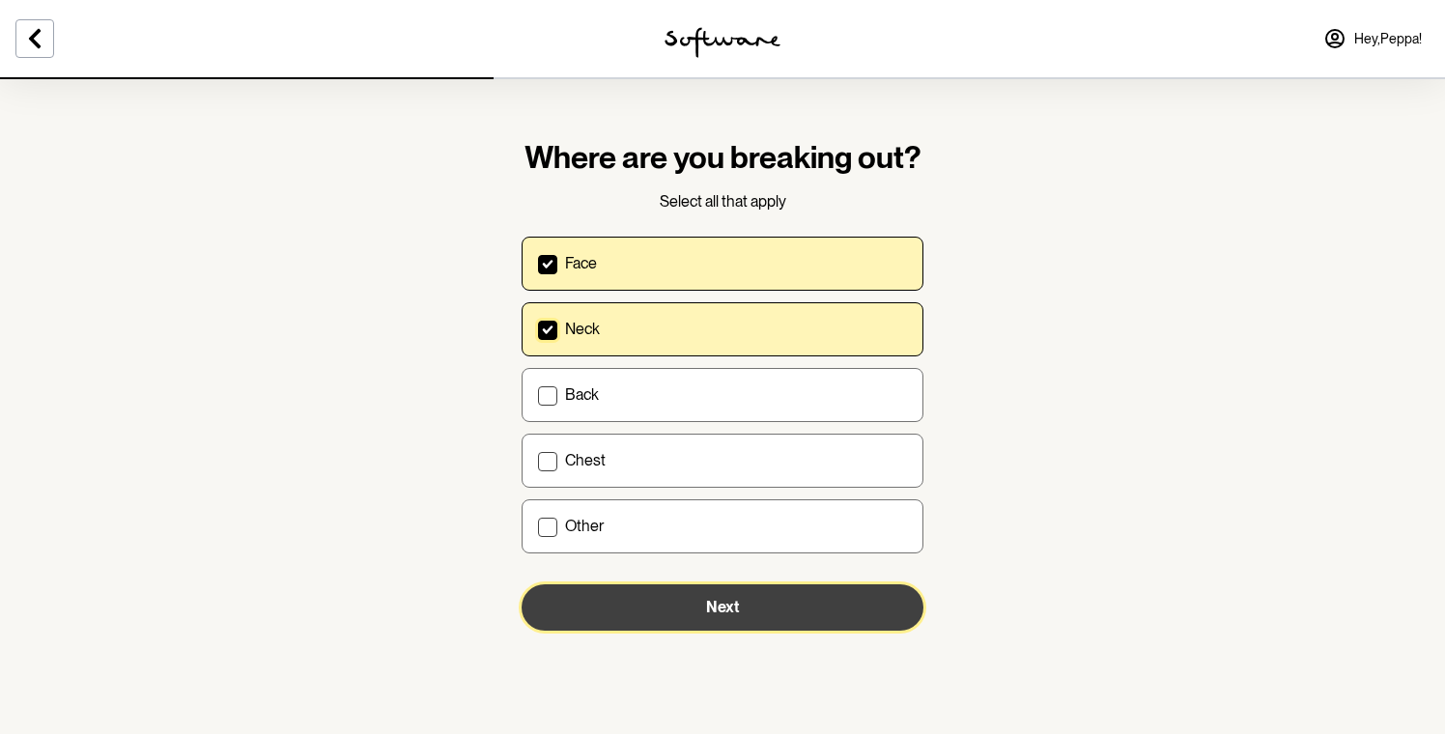
click at [686, 609] on button "Next" at bounding box center [723, 608] width 402 height 46
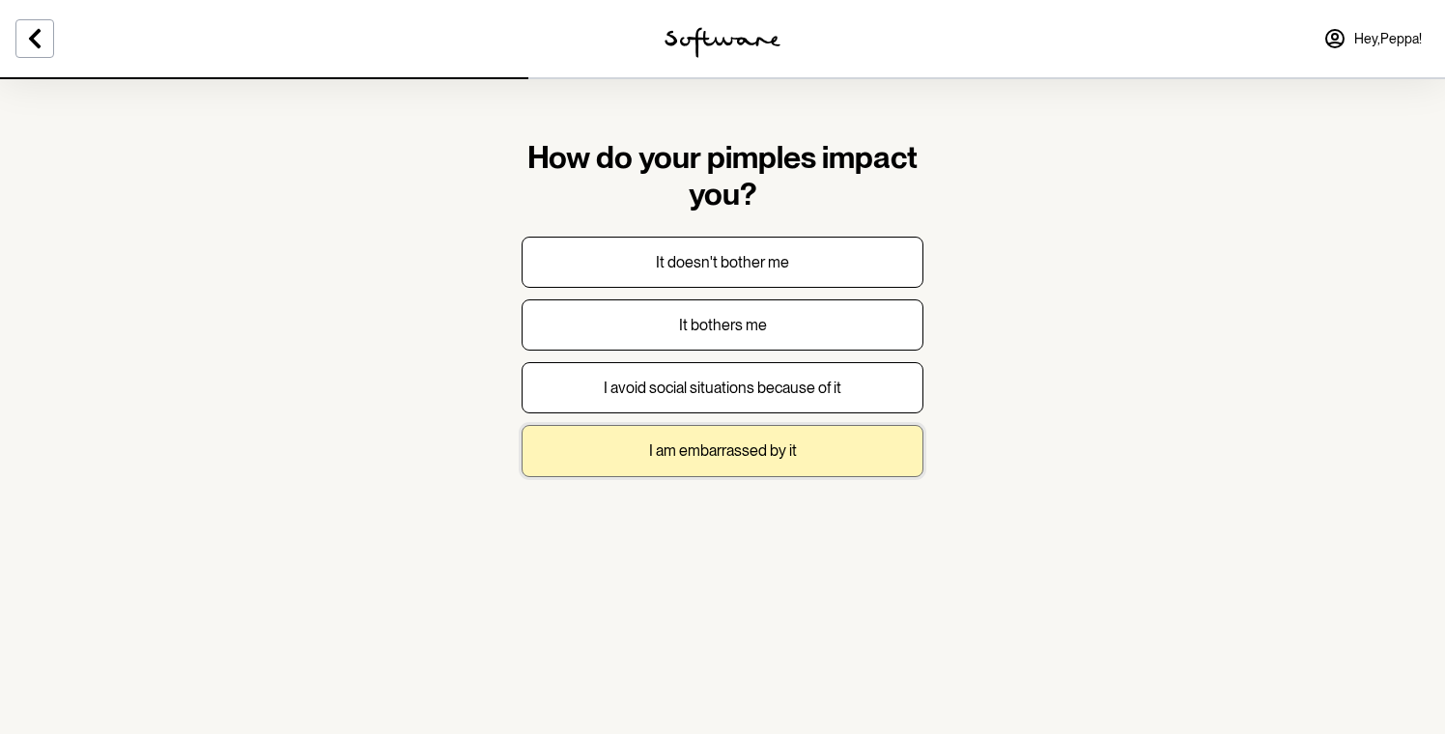
click at [778, 442] on p "I am embarrassed by it" at bounding box center [723, 451] width 148 height 18
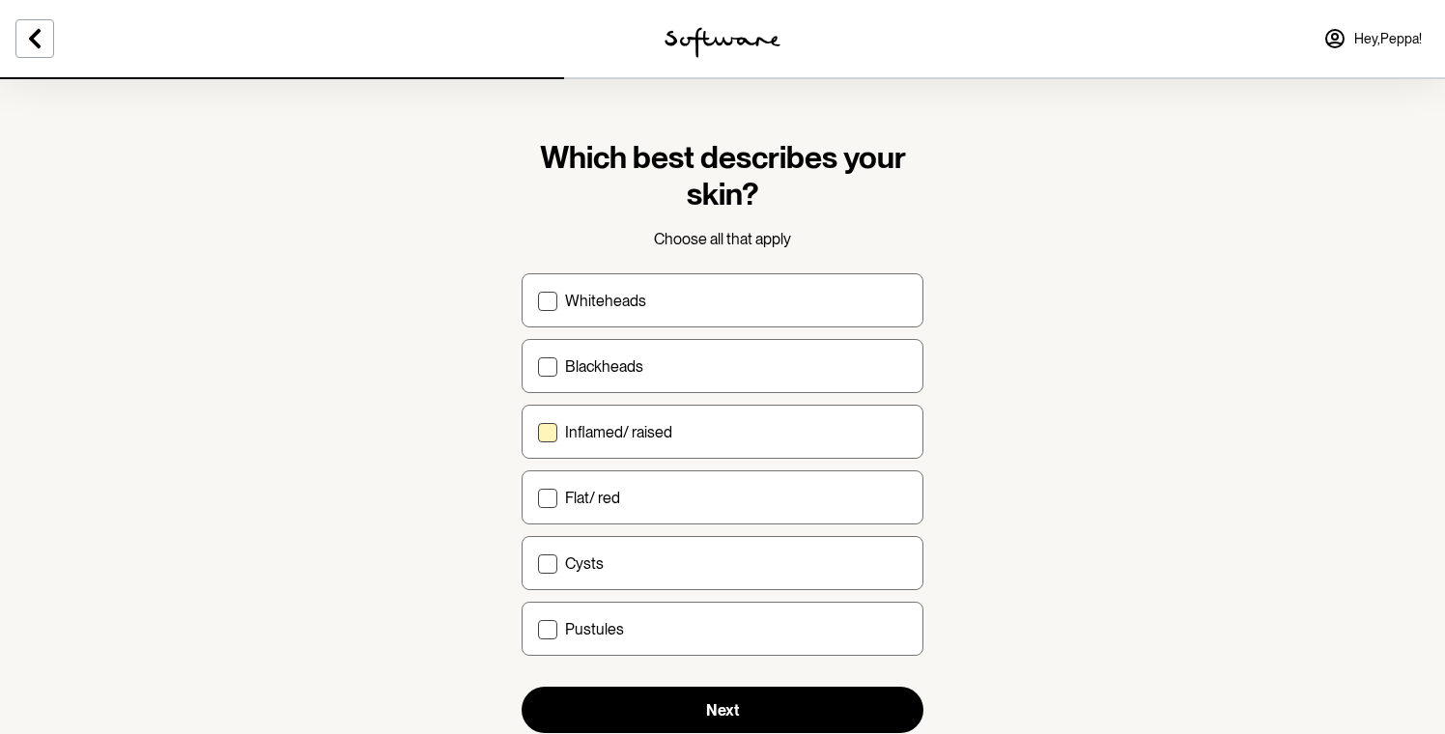
click at [660, 440] on p "Inflamed/ raised" at bounding box center [618, 432] width 107 height 18
click at [538, 433] on input "Inflamed/ raised" at bounding box center [537, 432] width 1 height 1
checkbox input "true"
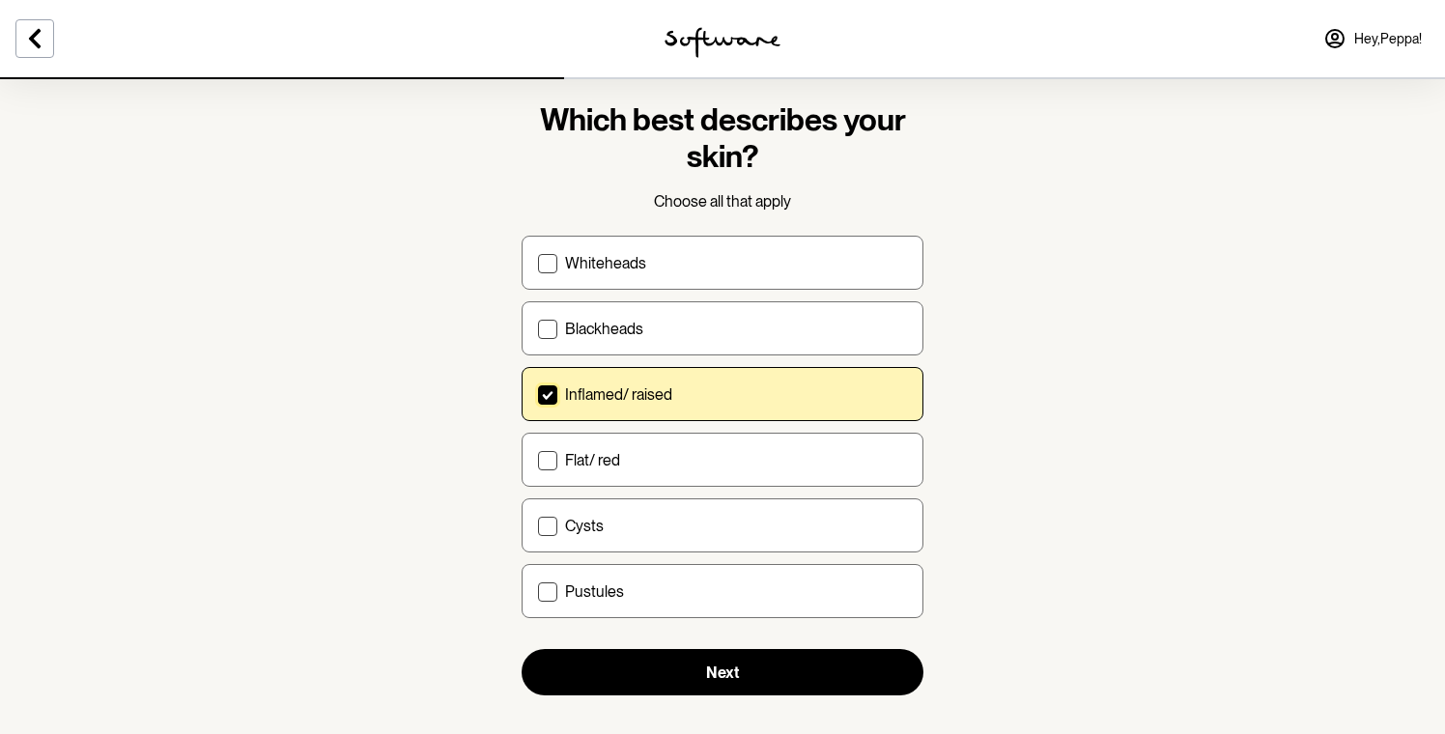
scroll to position [61, 0]
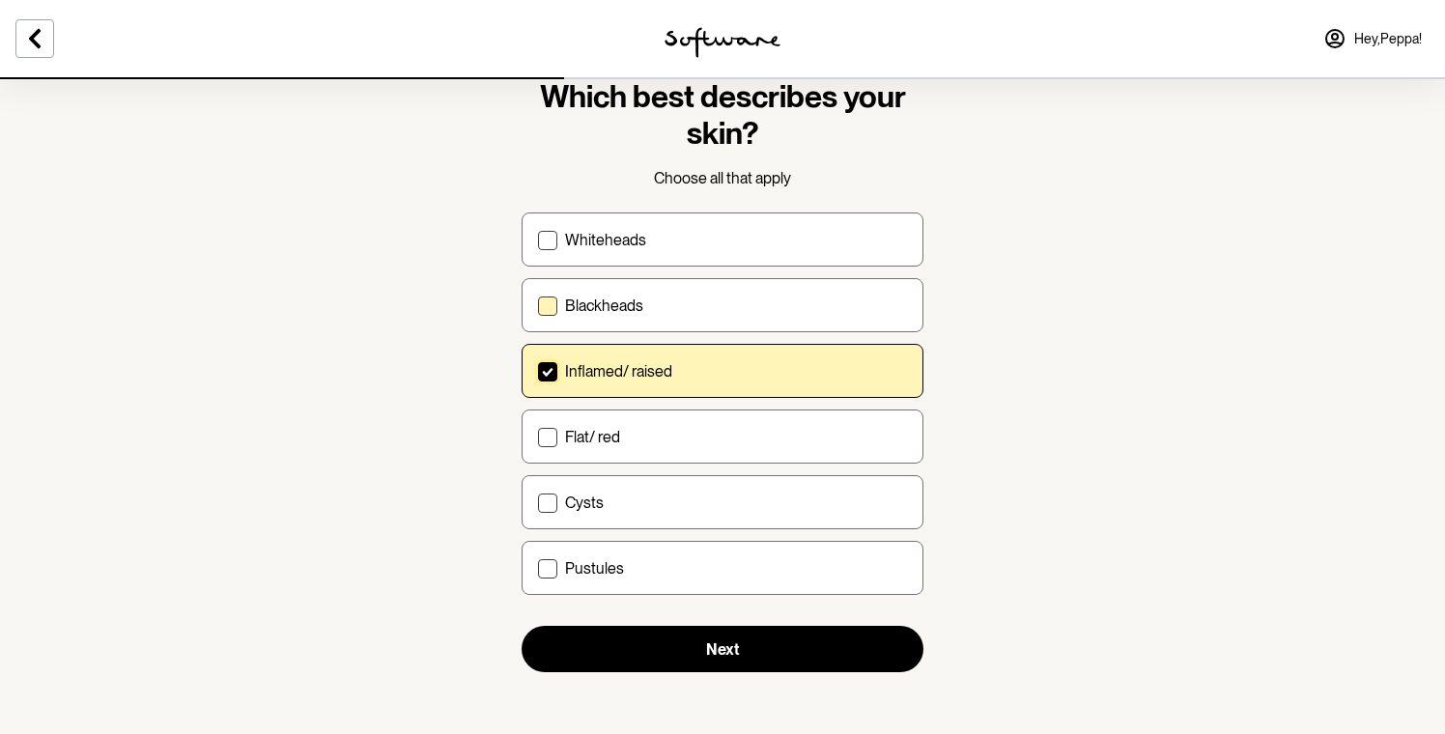
click at [548, 318] on label "Blackheads" at bounding box center [723, 305] width 402 height 54
click at [538, 306] on input "Blackheads" at bounding box center [537, 305] width 1 height 1
checkbox input "true"
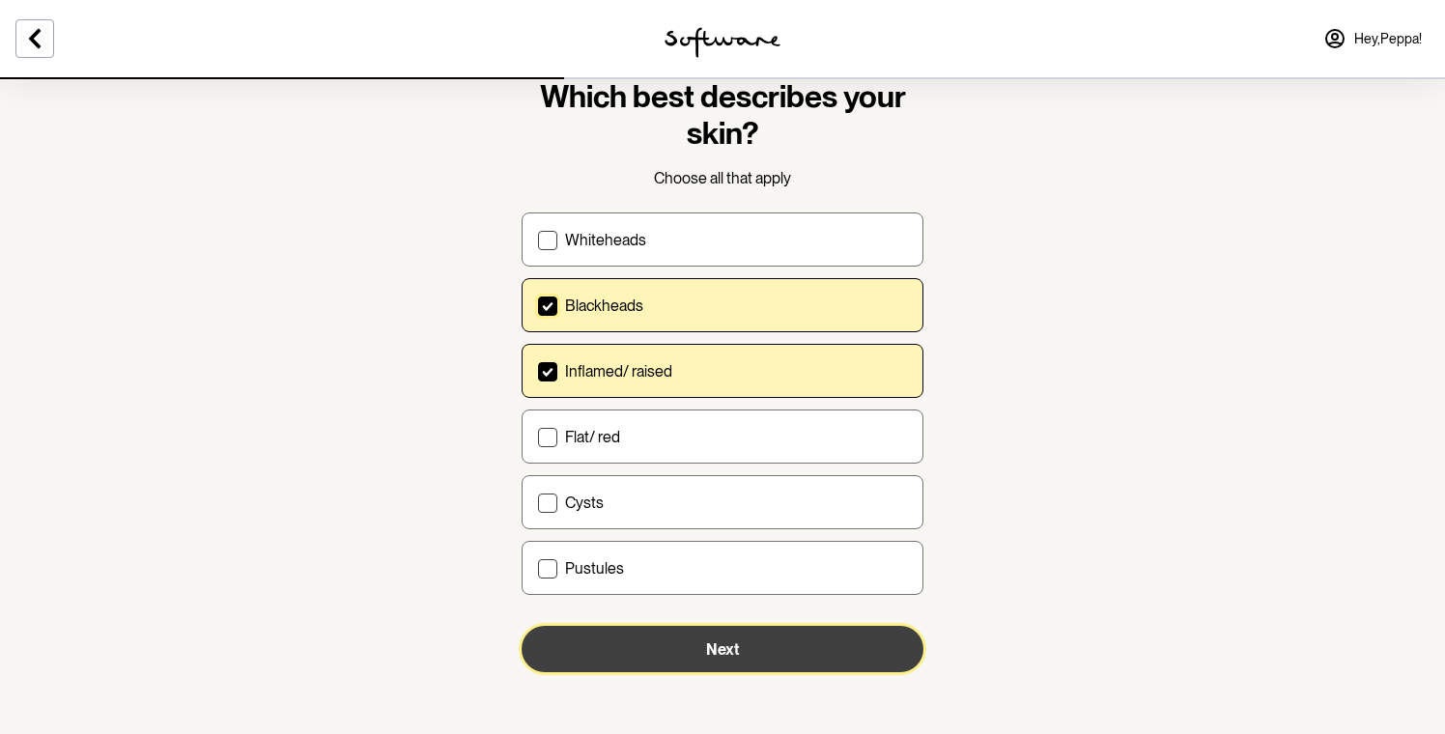
click at [768, 652] on button "Next" at bounding box center [723, 649] width 402 height 46
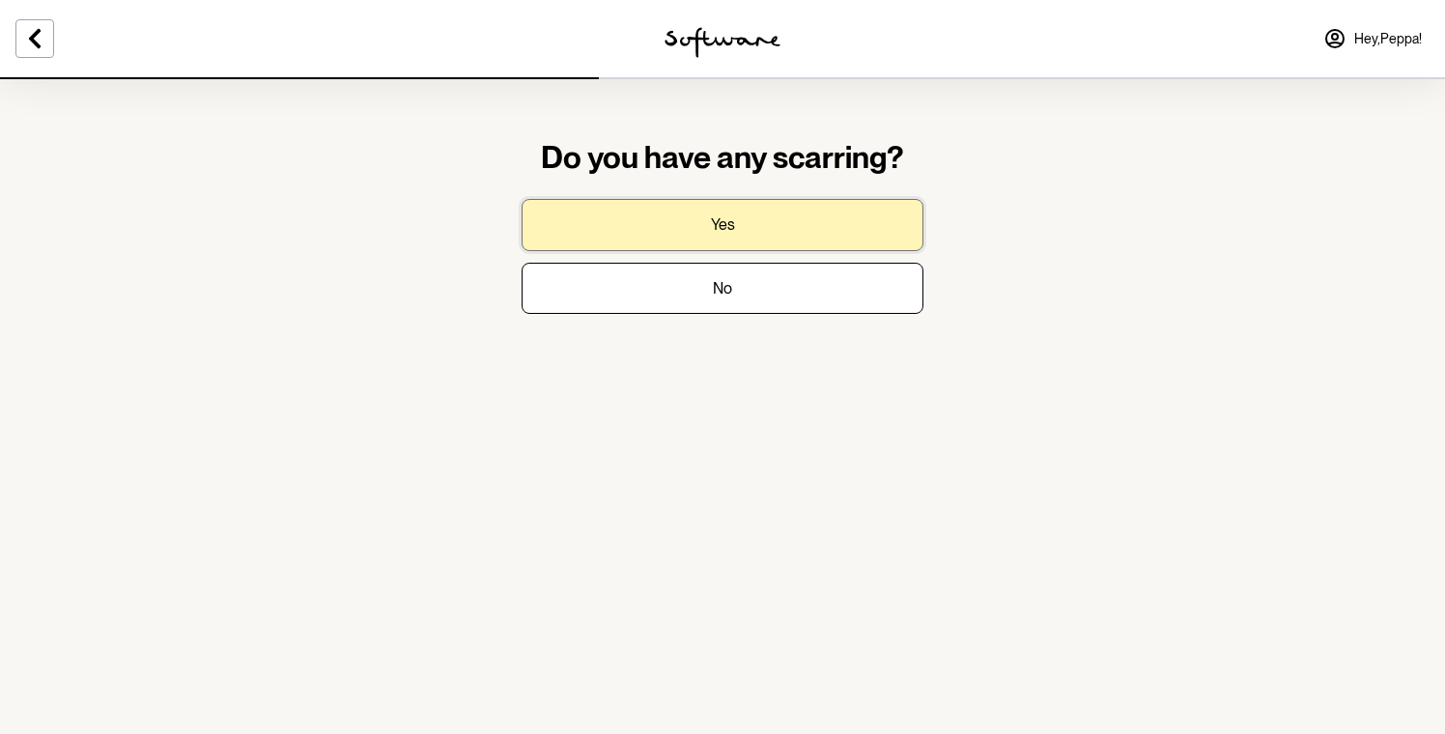
click at [701, 230] on button "Yes" at bounding box center [723, 224] width 402 height 51
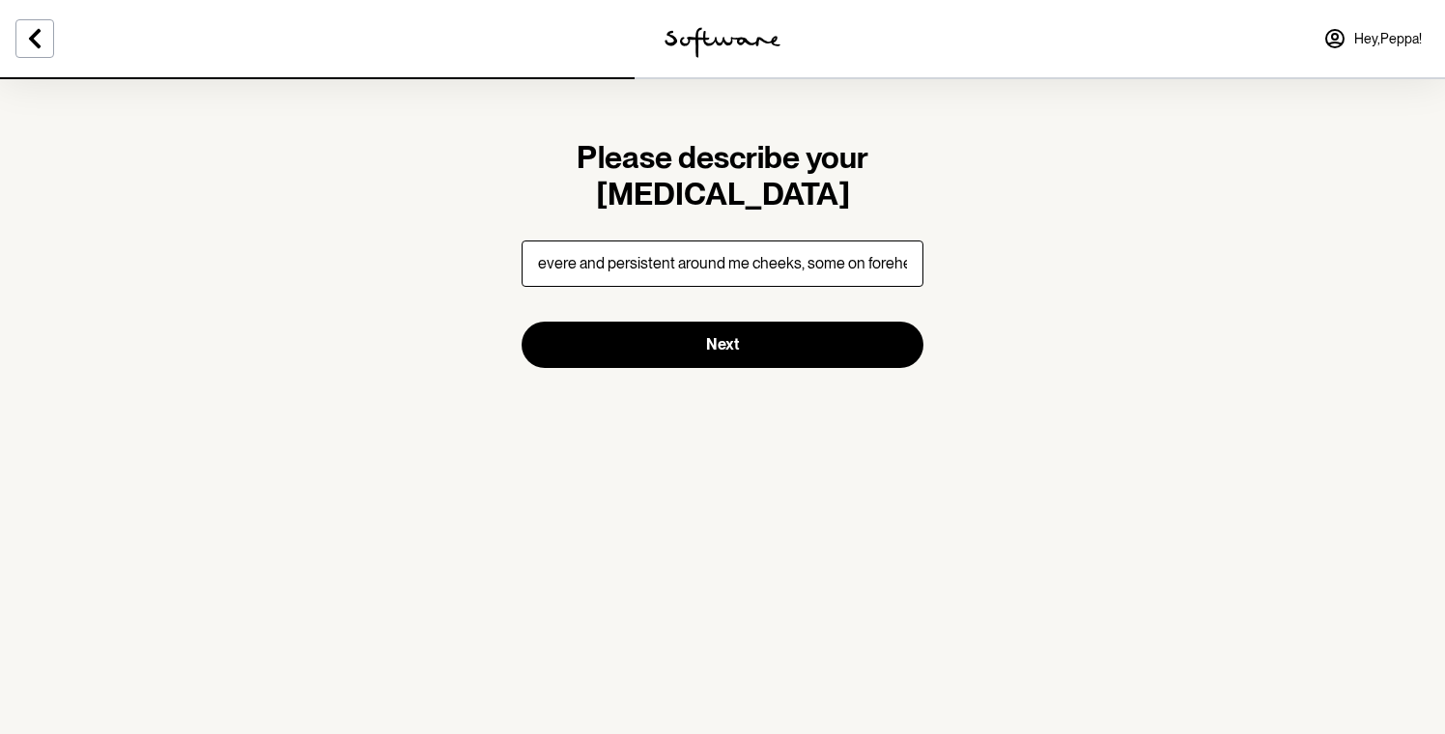
scroll to position [0, 63]
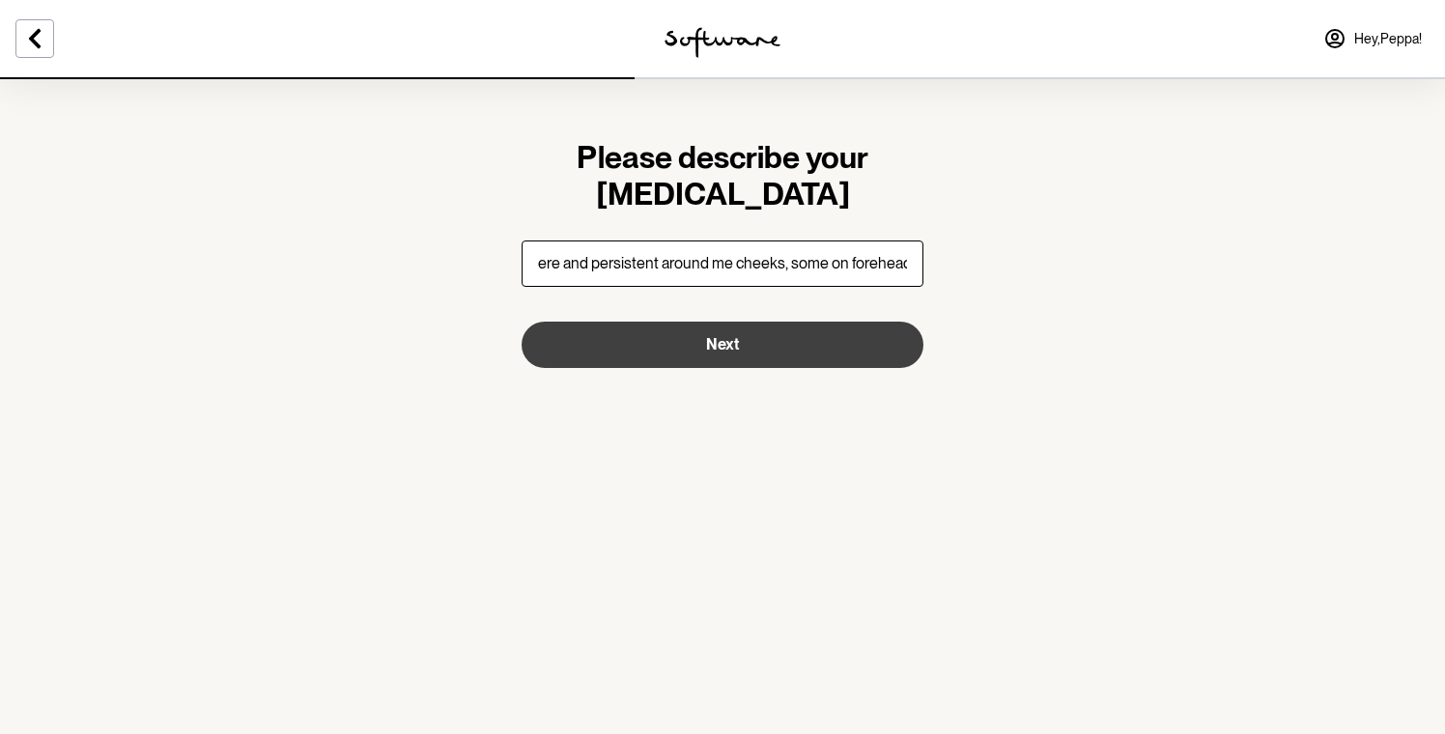
type input "More severe and persistent around me cheeks, some on forehead"
click at [656, 352] on button "Next" at bounding box center [723, 345] width 402 height 46
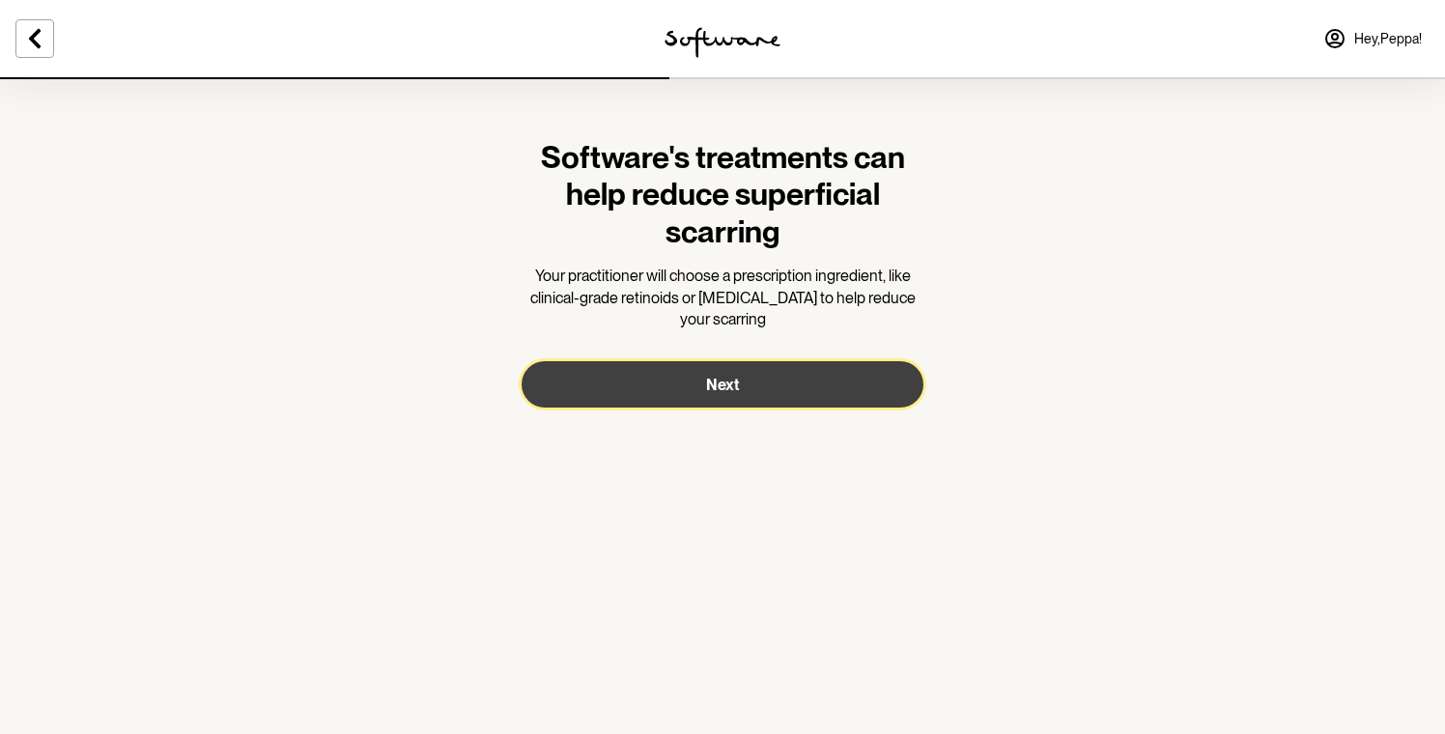
click at [683, 377] on button "Next" at bounding box center [723, 384] width 402 height 46
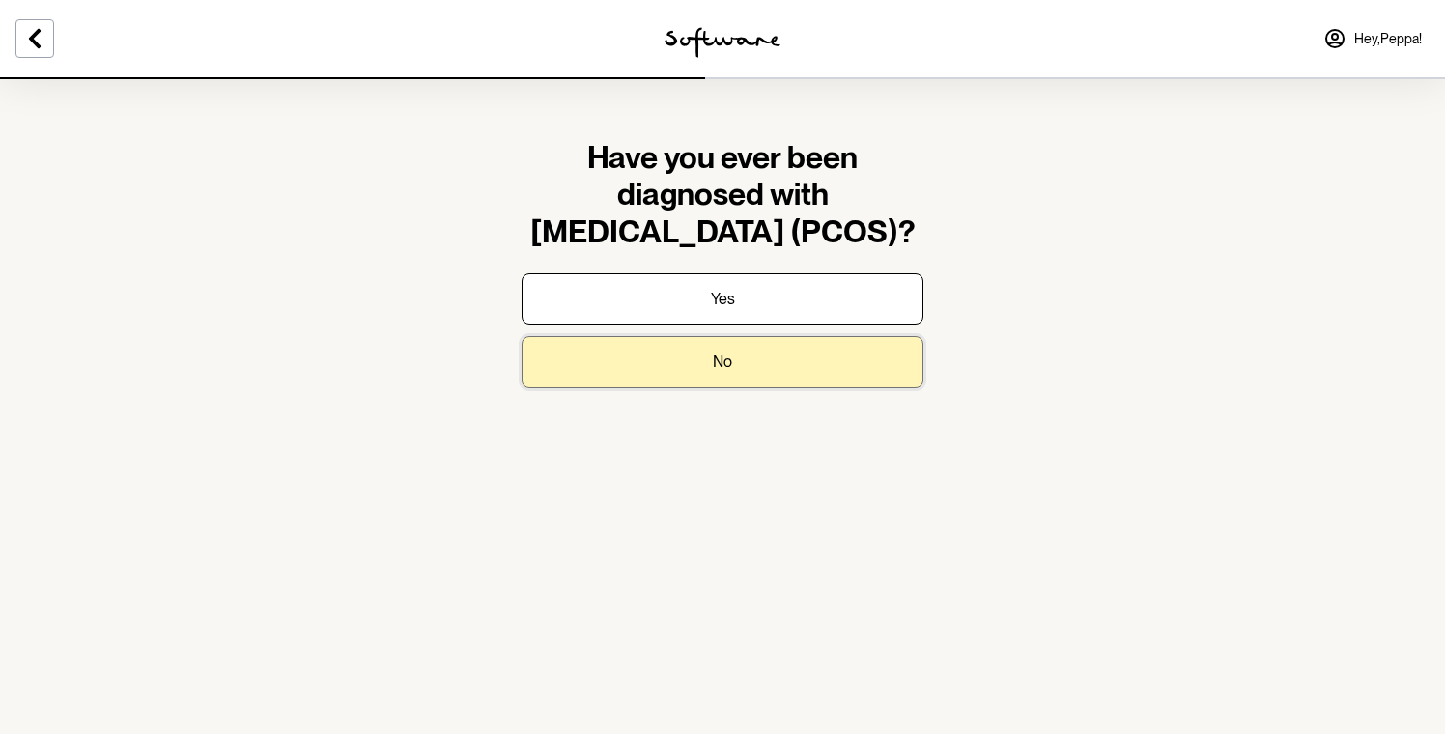
click at [747, 364] on button "No" at bounding box center [723, 361] width 402 height 51
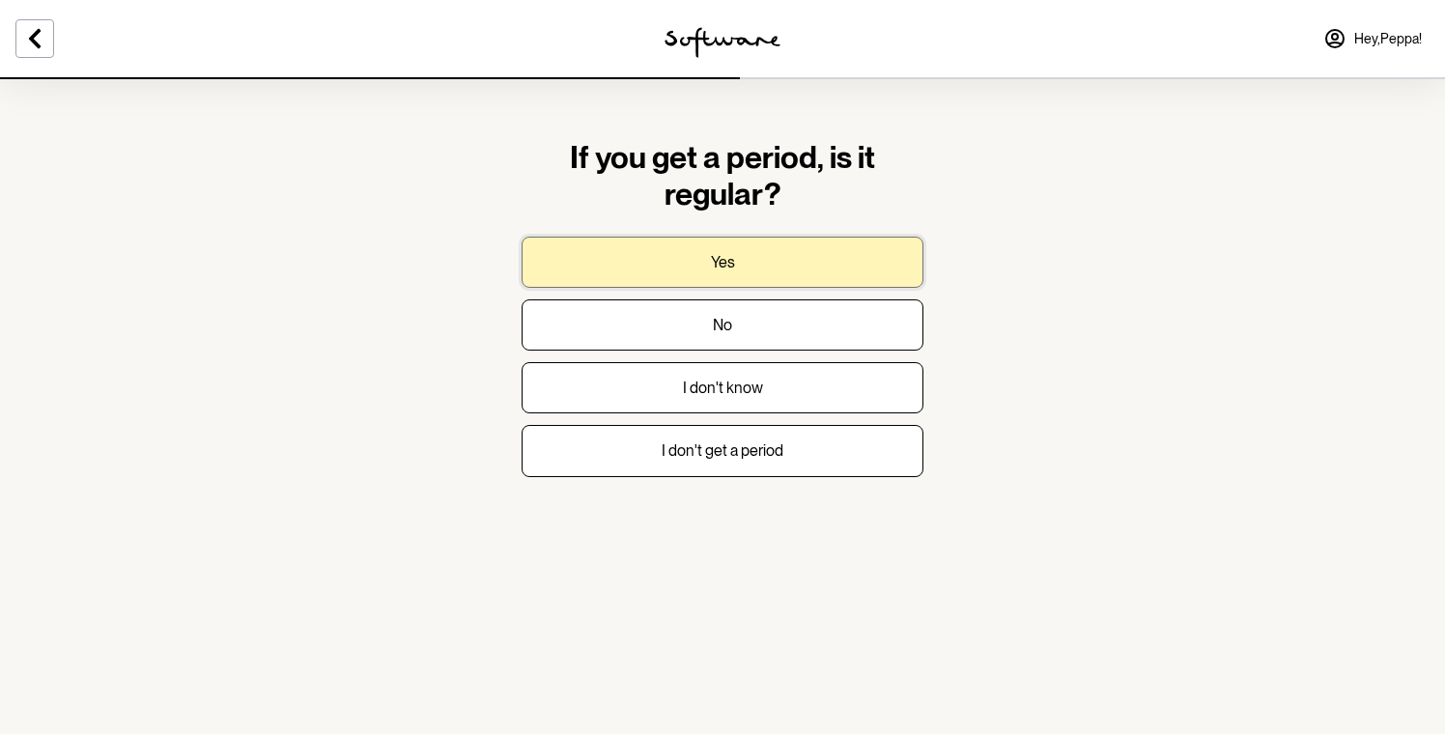
click at [773, 266] on button "Yes" at bounding box center [723, 262] width 402 height 51
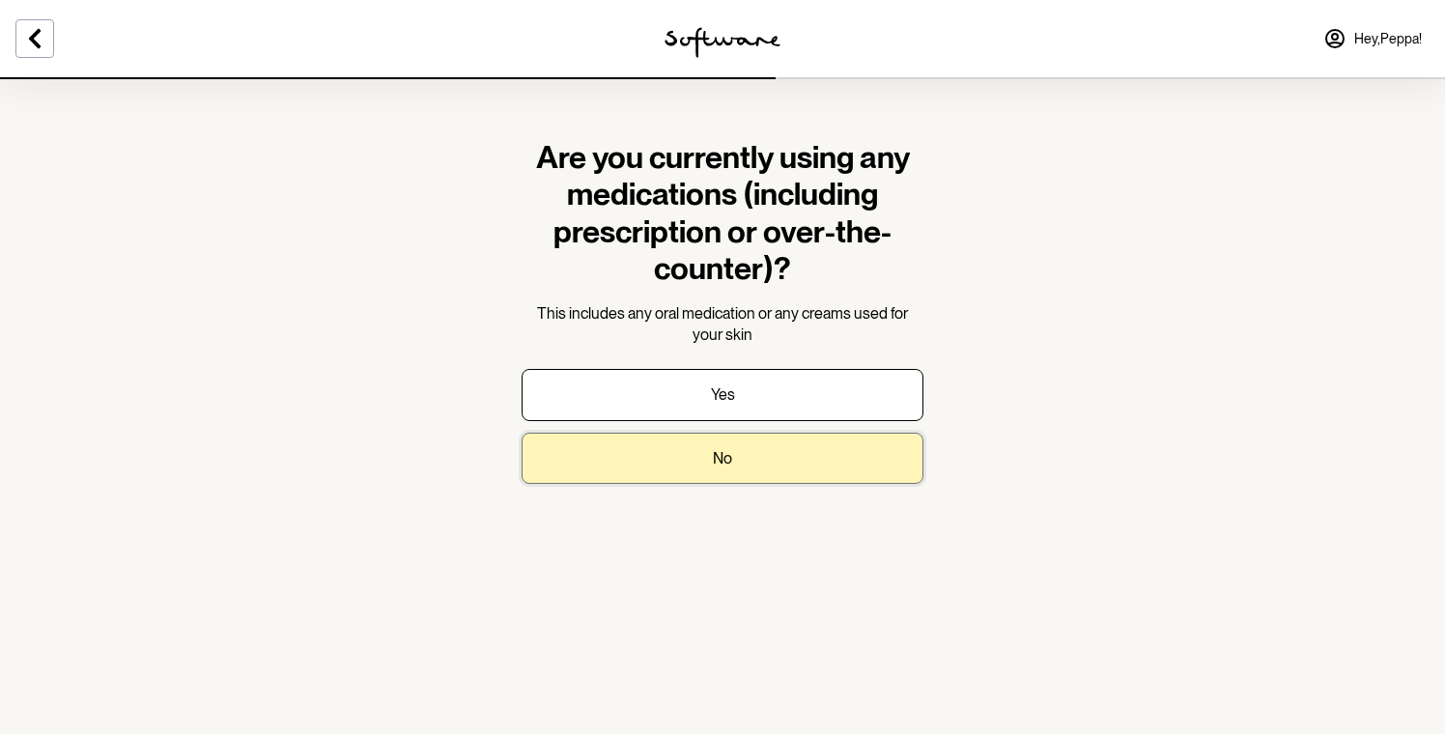
click at [772, 454] on button "No" at bounding box center [723, 458] width 402 height 51
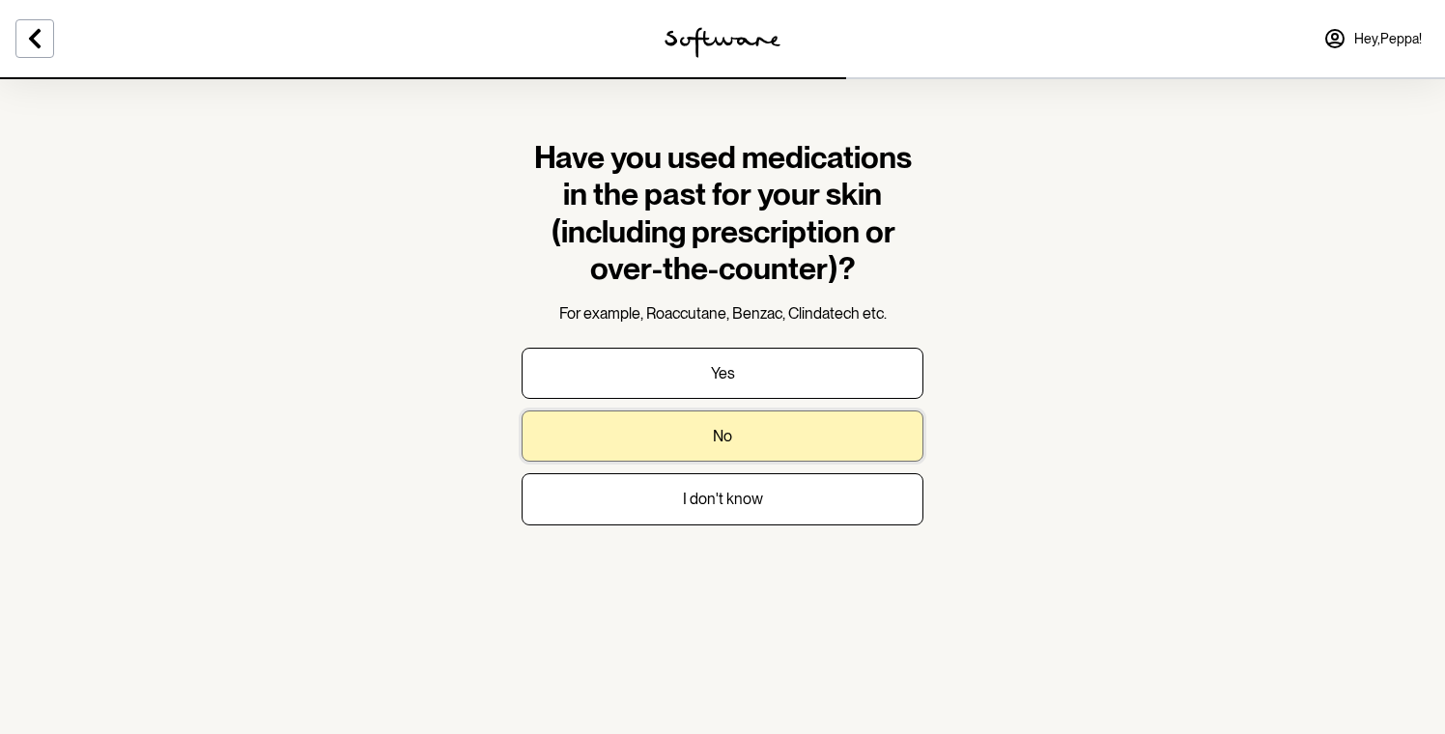
click at [787, 438] on button "No" at bounding box center [723, 436] width 402 height 51
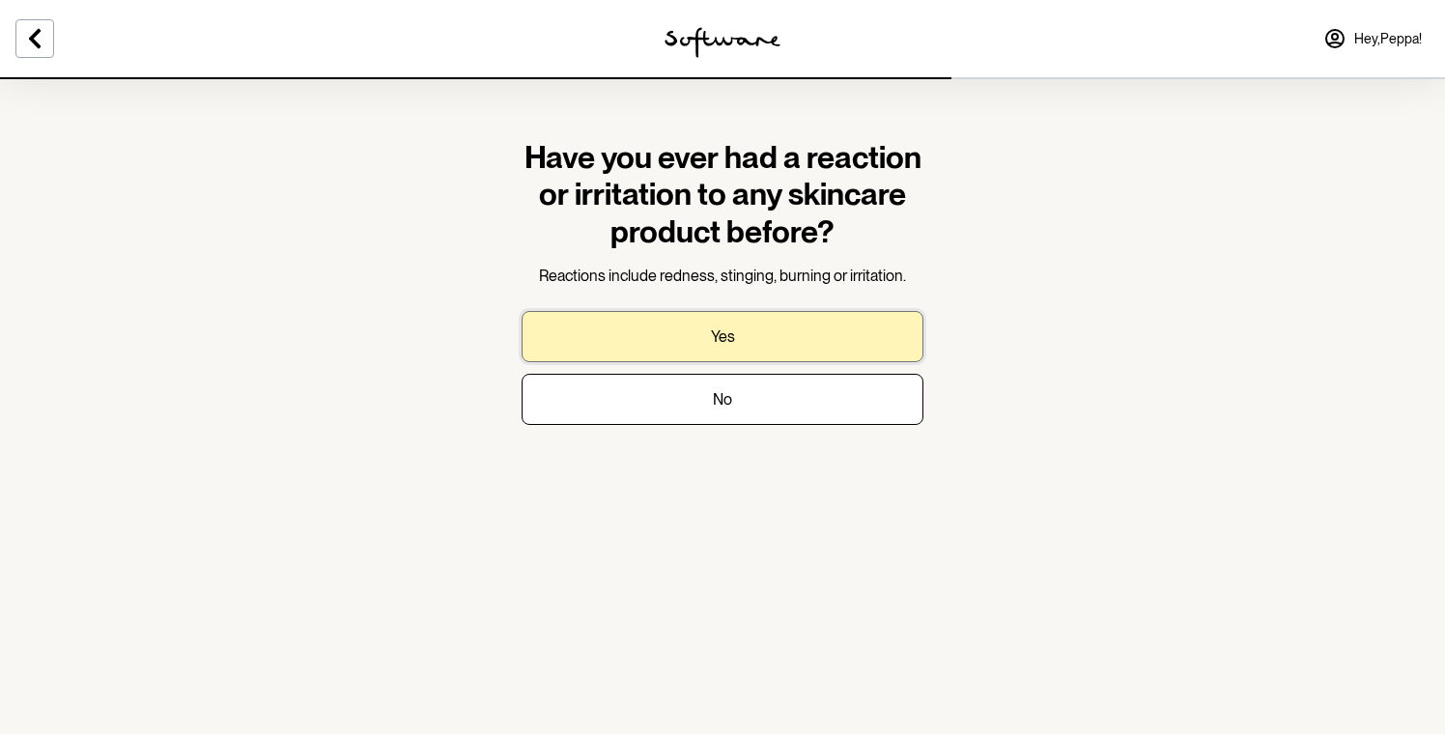
click at [763, 351] on button "Yes" at bounding box center [723, 336] width 402 height 51
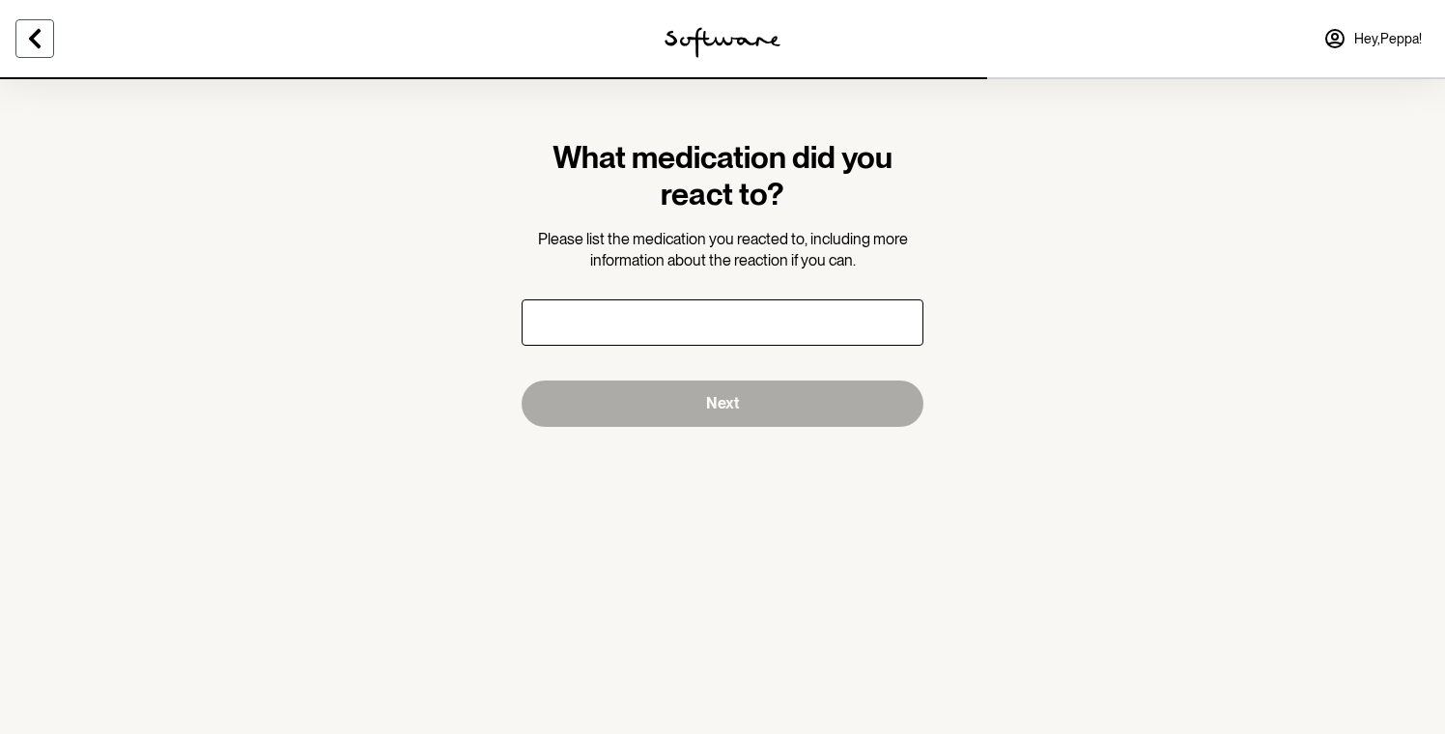
click at [40, 43] on icon at bounding box center [34, 38] width 23 height 23
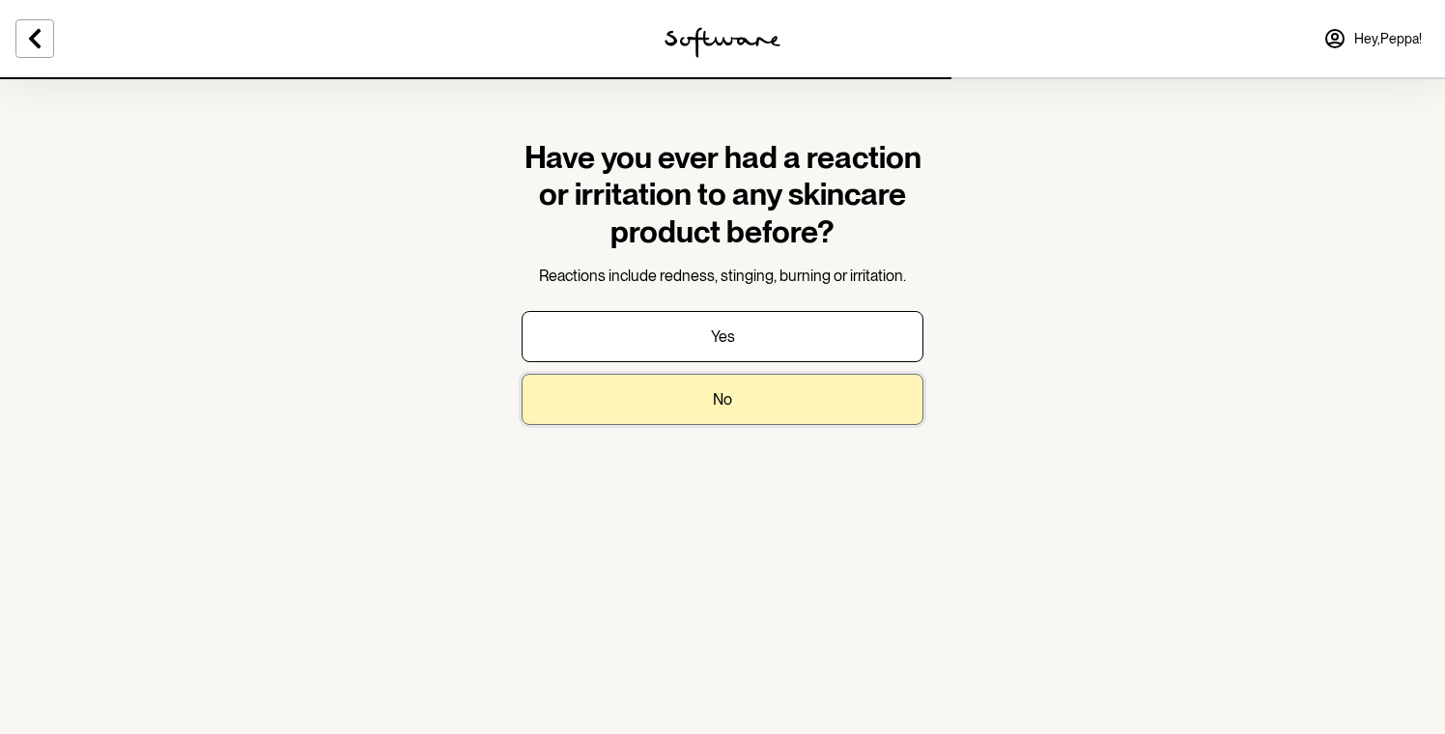
click at [697, 390] on button "No" at bounding box center [723, 399] width 402 height 51
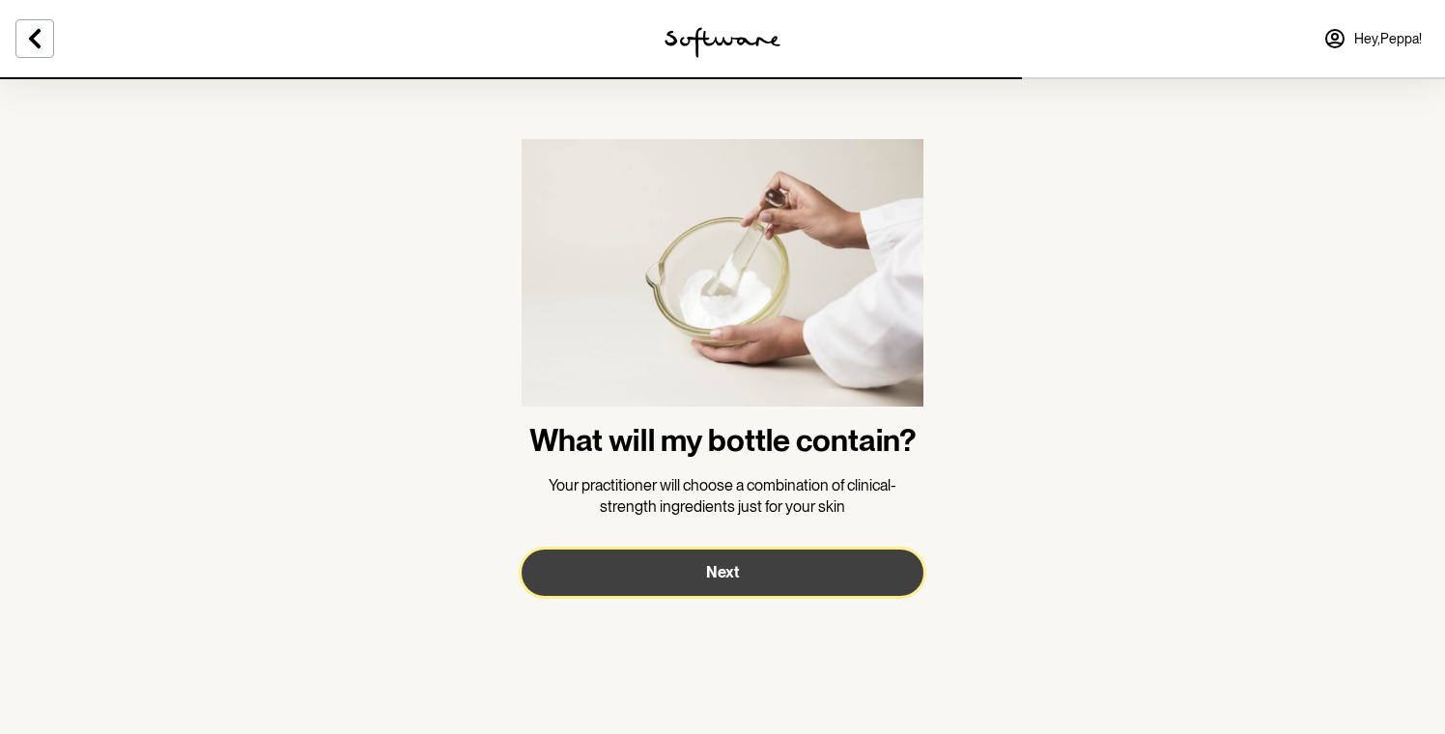
click at [765, 572] on button "Next" at bounding box center [723, 573] width 402 height 46
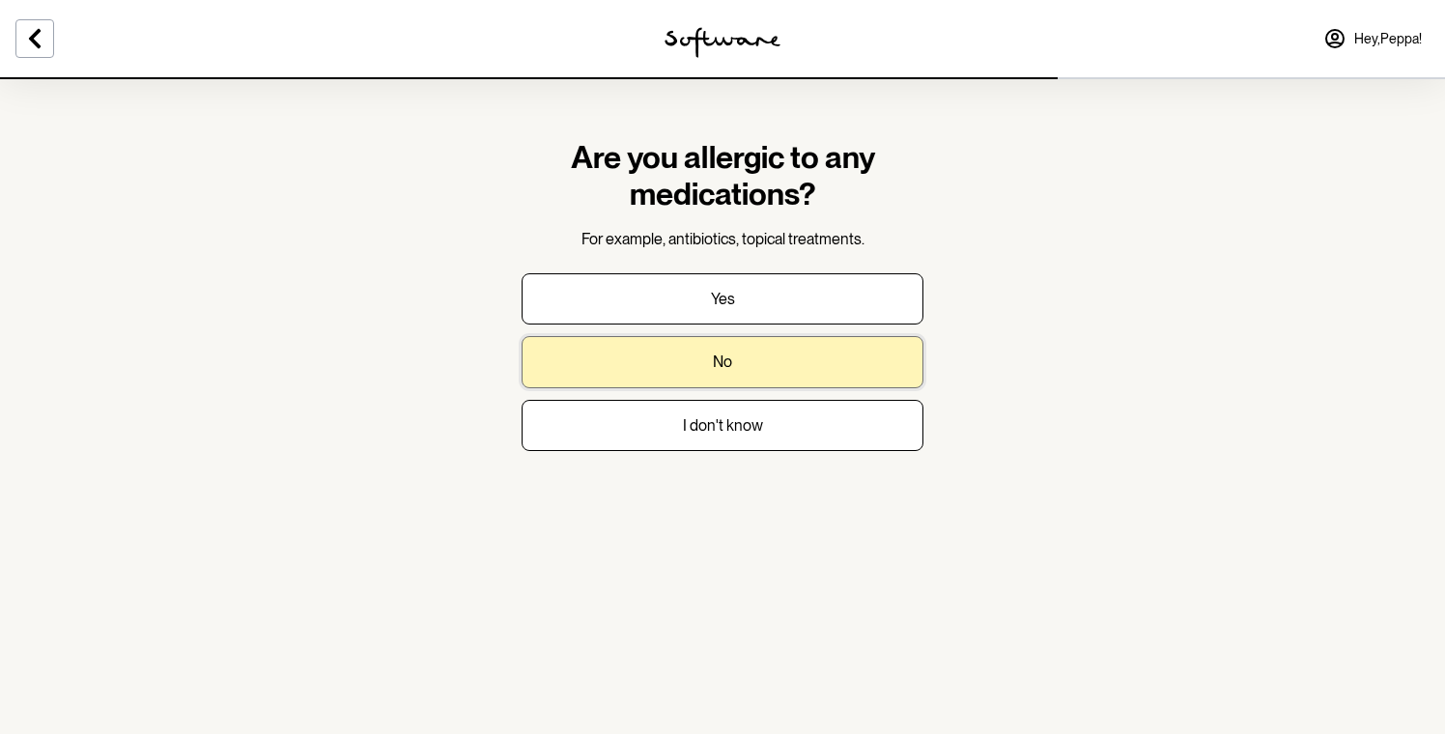
click at [740, 358] on button "No" at bounding box center [723, 361] width 402 height 51
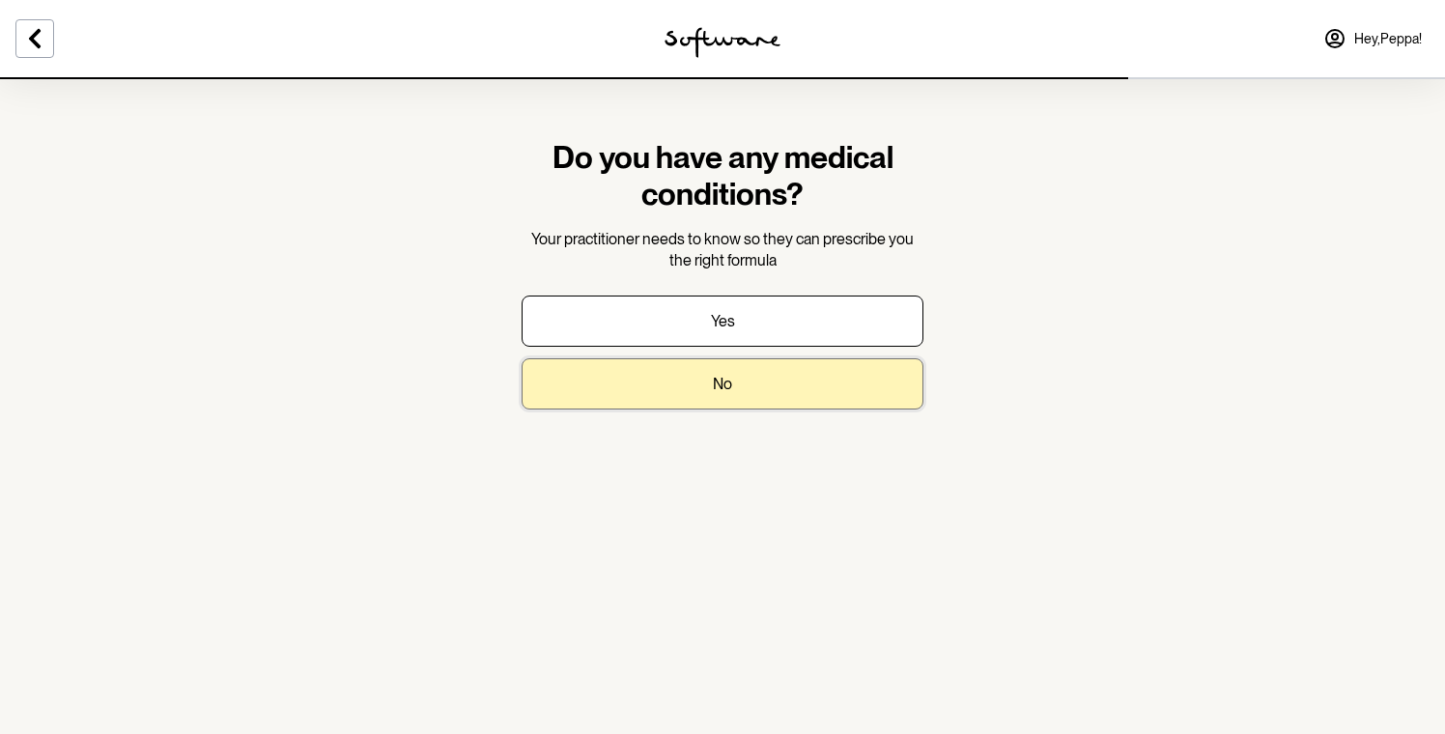
click at [759, 380] on button "No" at bounding box center [723, 383] width 402 height 51
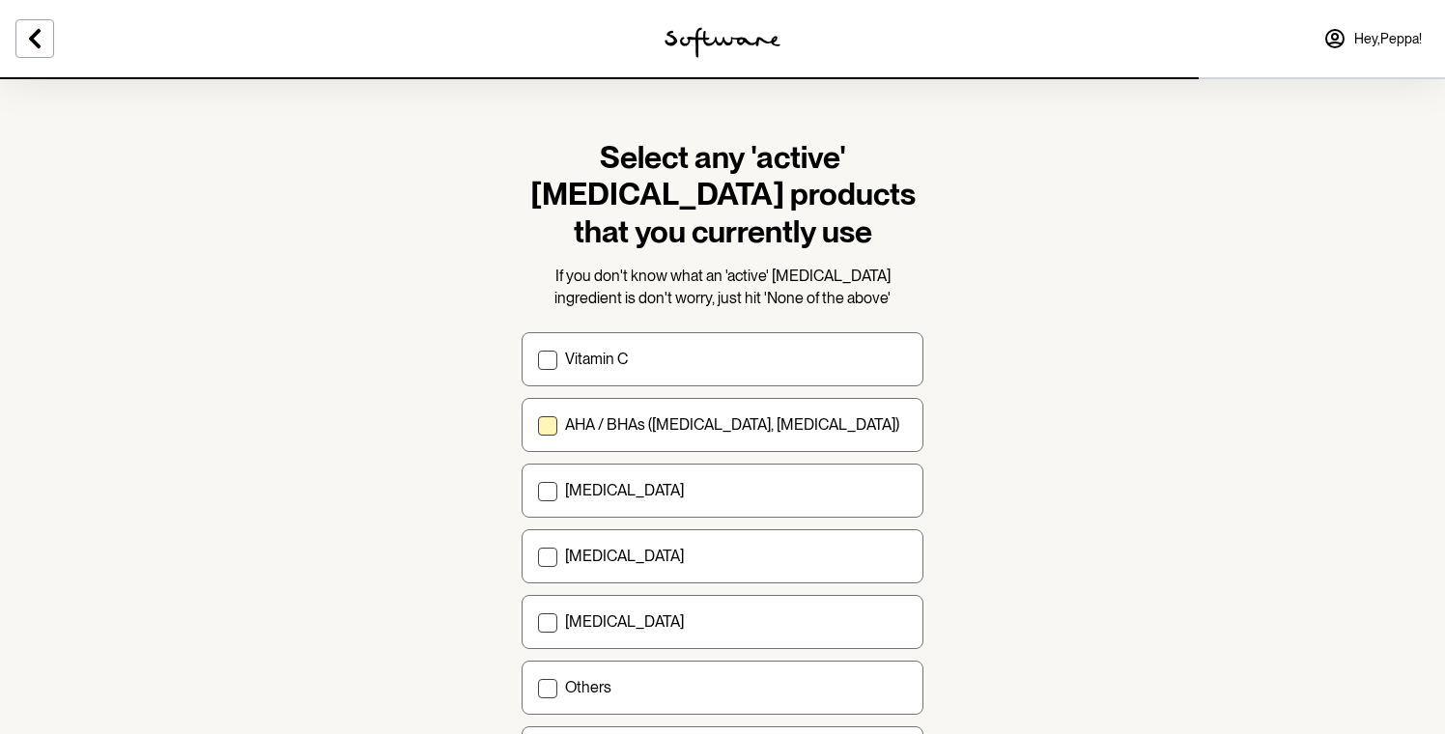
click at [553, 431] on span at bounding box center [547, 425] width 19 height 19
click at [538, 426] on input "AHA / BHAs (salicylic acid, glycolic acid)" at bounding box center [537, 425] width 1 height 1
checkbox input "true"
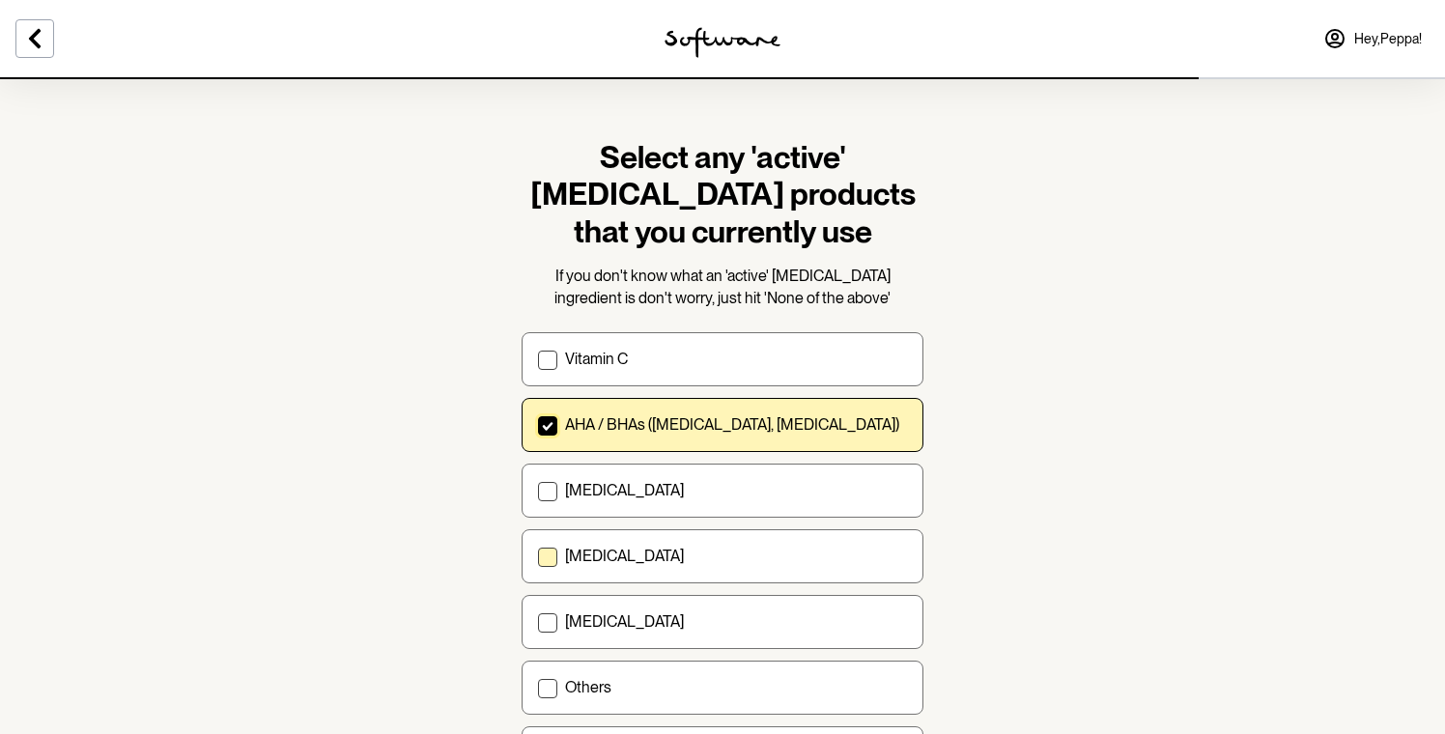
click at [551, 556] on span at bounding box center [547, 557] width 19 height 19
click at [538, 557] on input "Niacinamide" at bounding box center [537, 557] width 1 height 1
checkbox input "true"
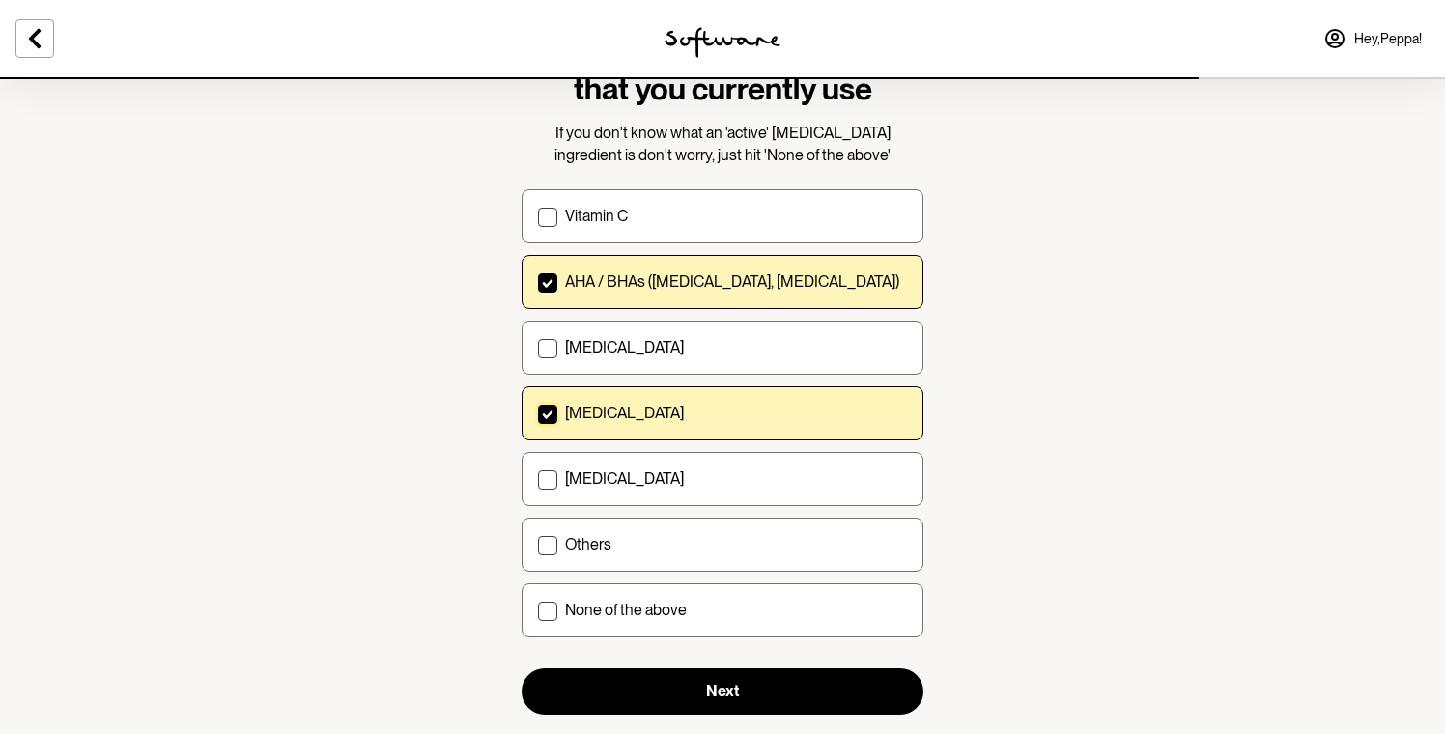
scroll to position [148, 0]
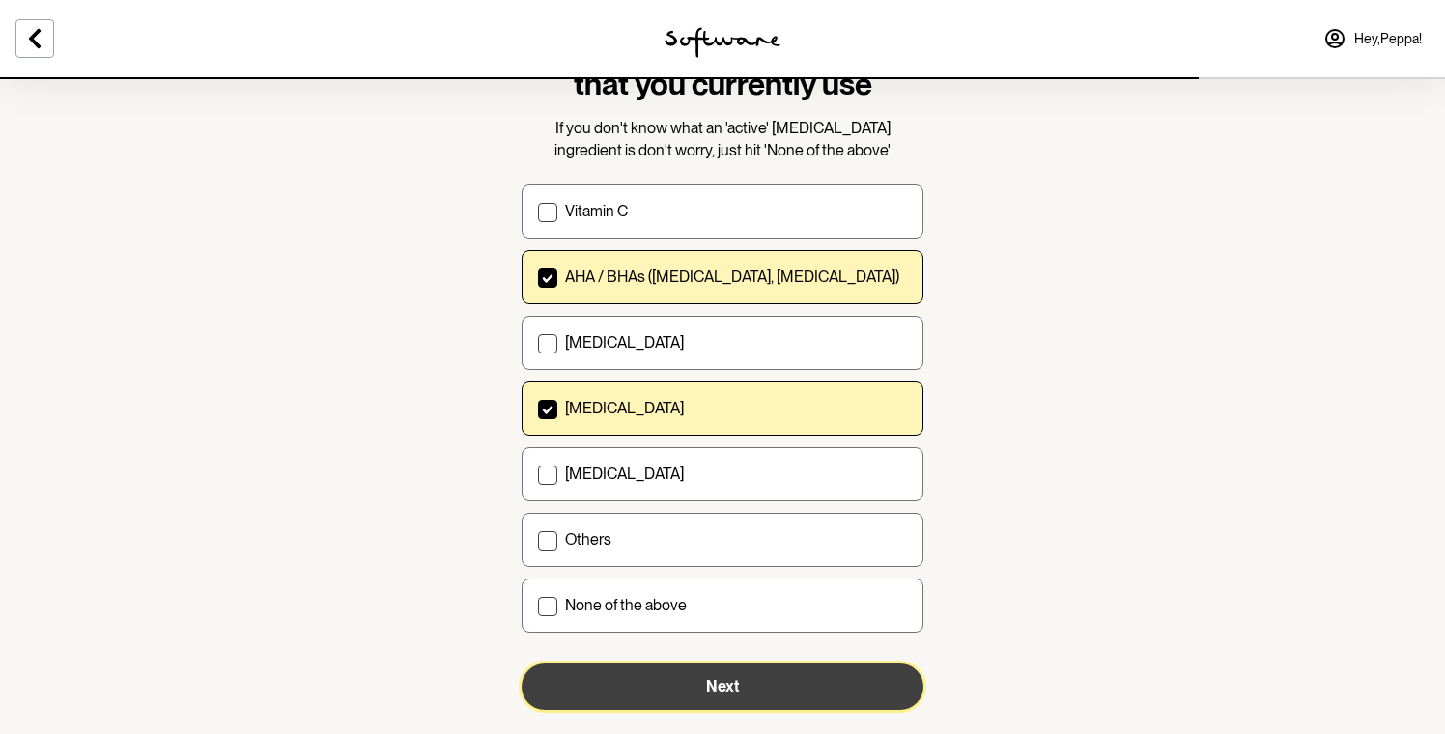
click at [696, 695] on button "Next" at bounding box center [723, 687] width 402 height 46
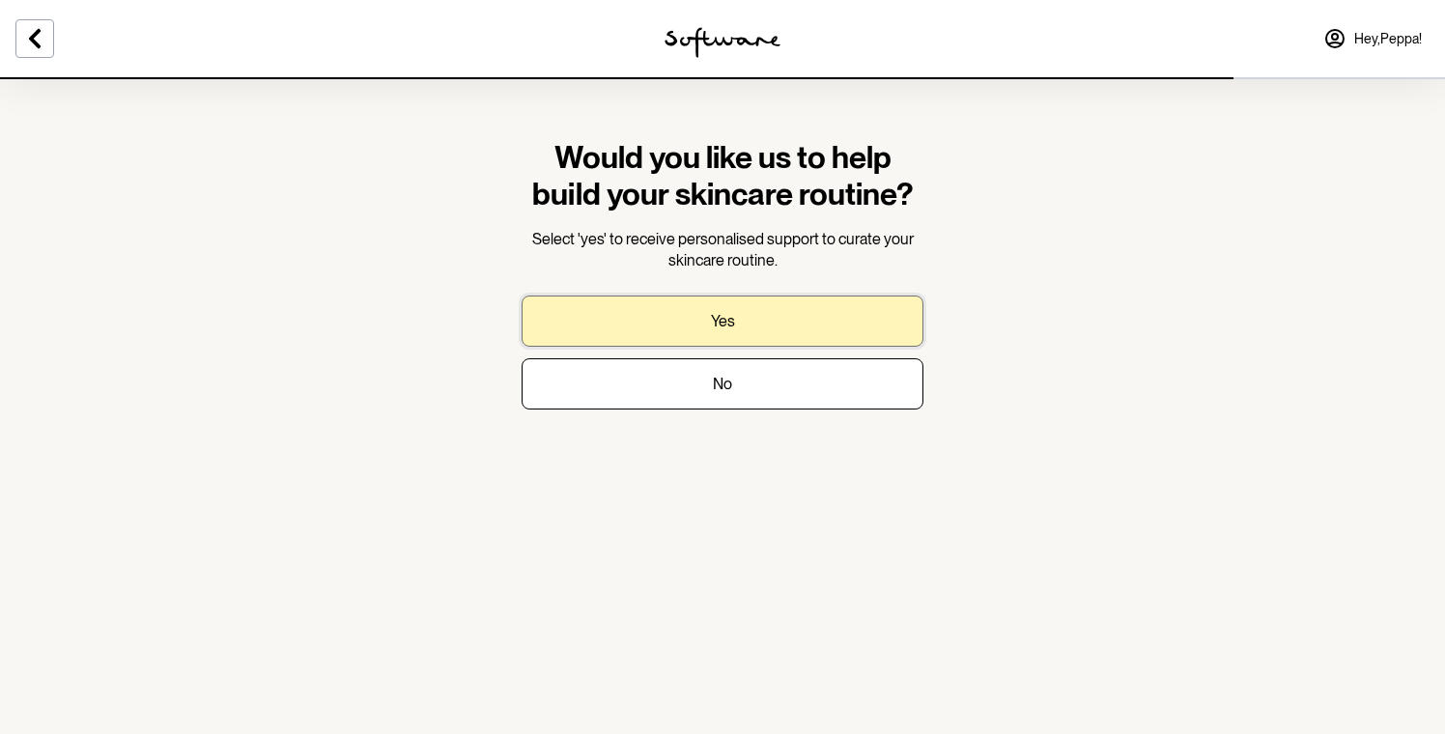
click at [742, 329] on button "Yes" at bounding box center [723, 321] width 402 height 51
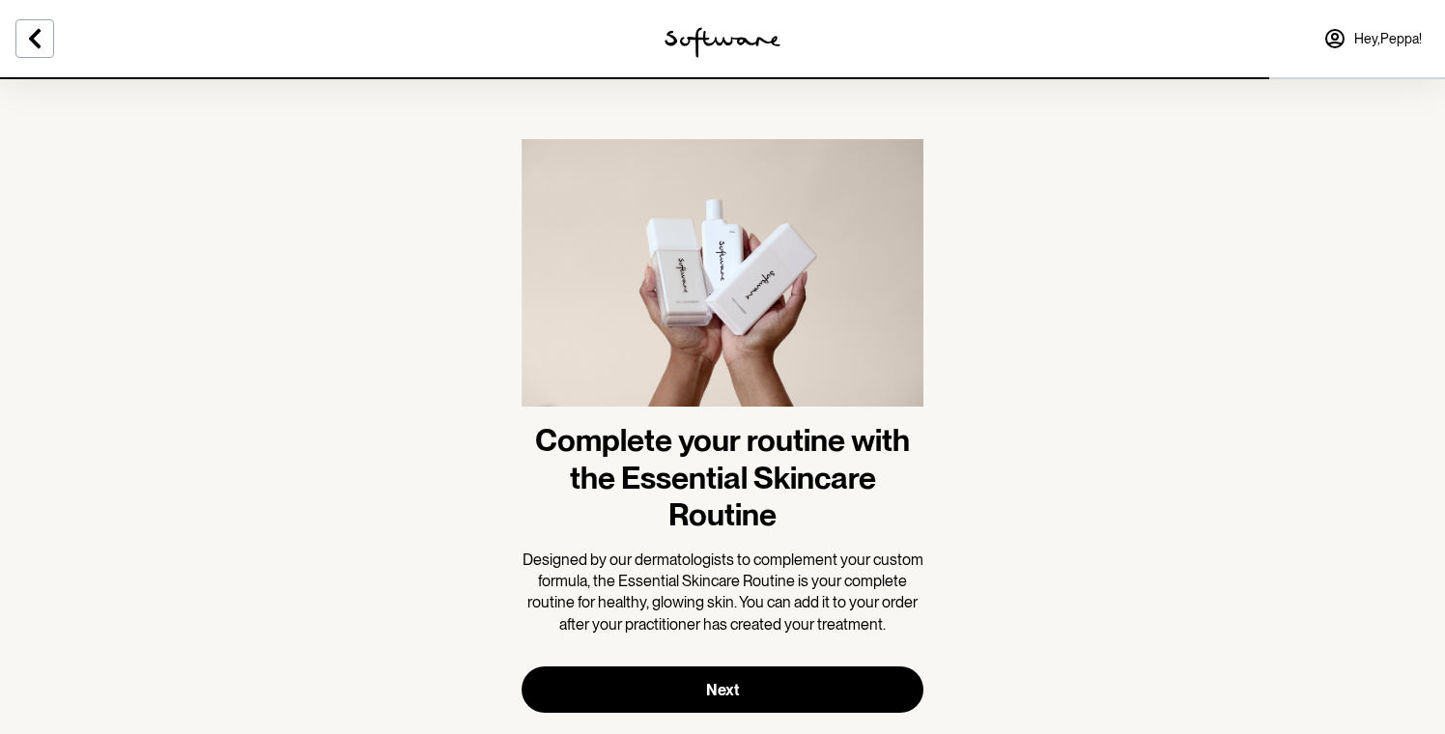
scroll to position [41, 0]
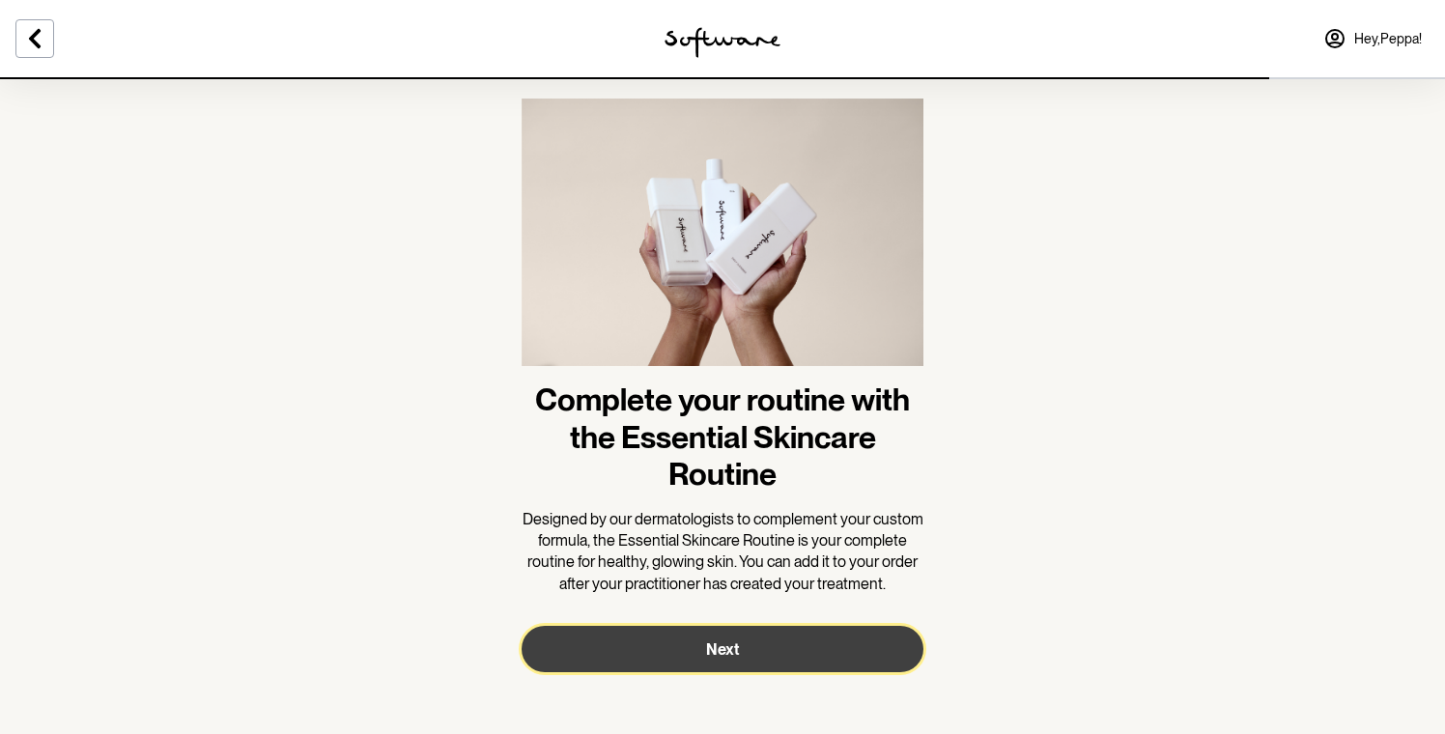
click at [766, 642] on button "Next" at bounding box center [723, 649] width 402 height 46
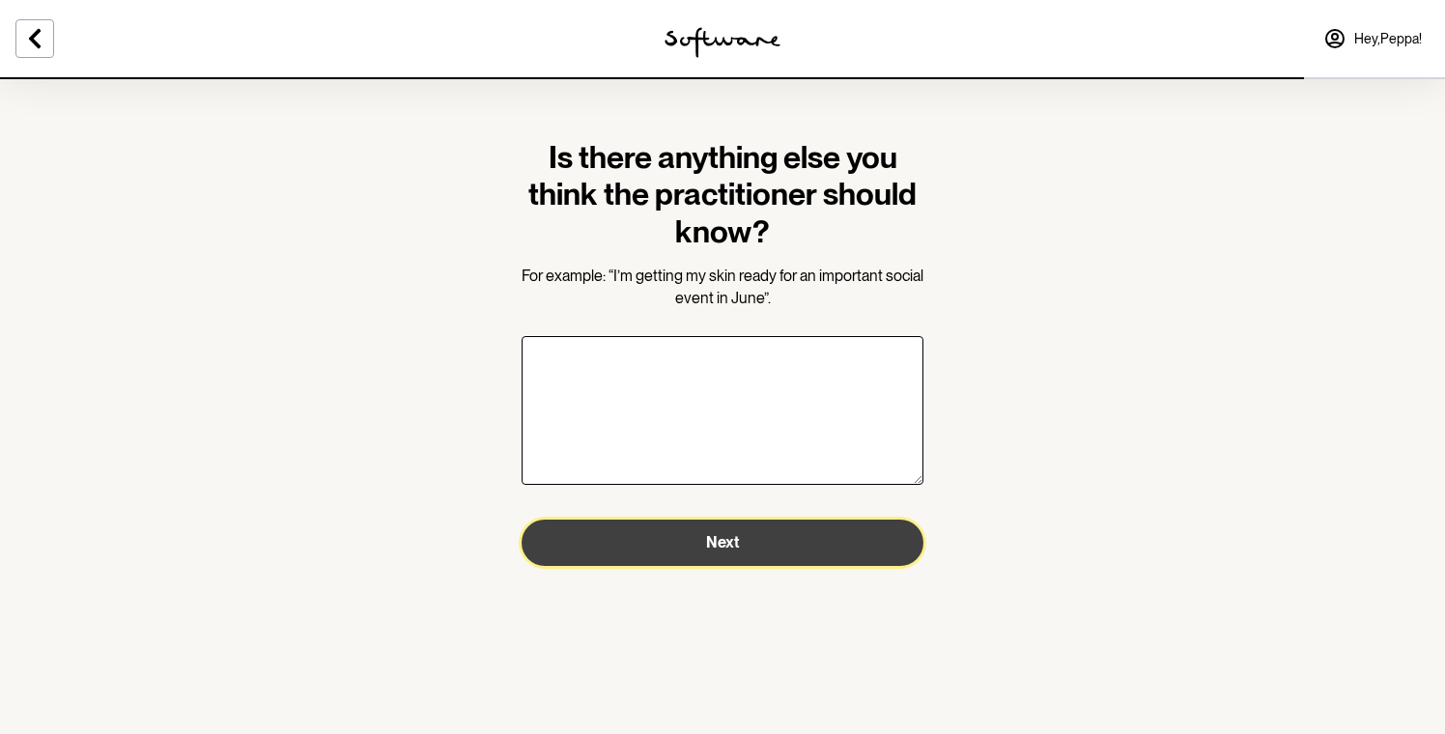
click at [741, 543] on button "Next" at bounding box center [723, 543] width 402 height 46
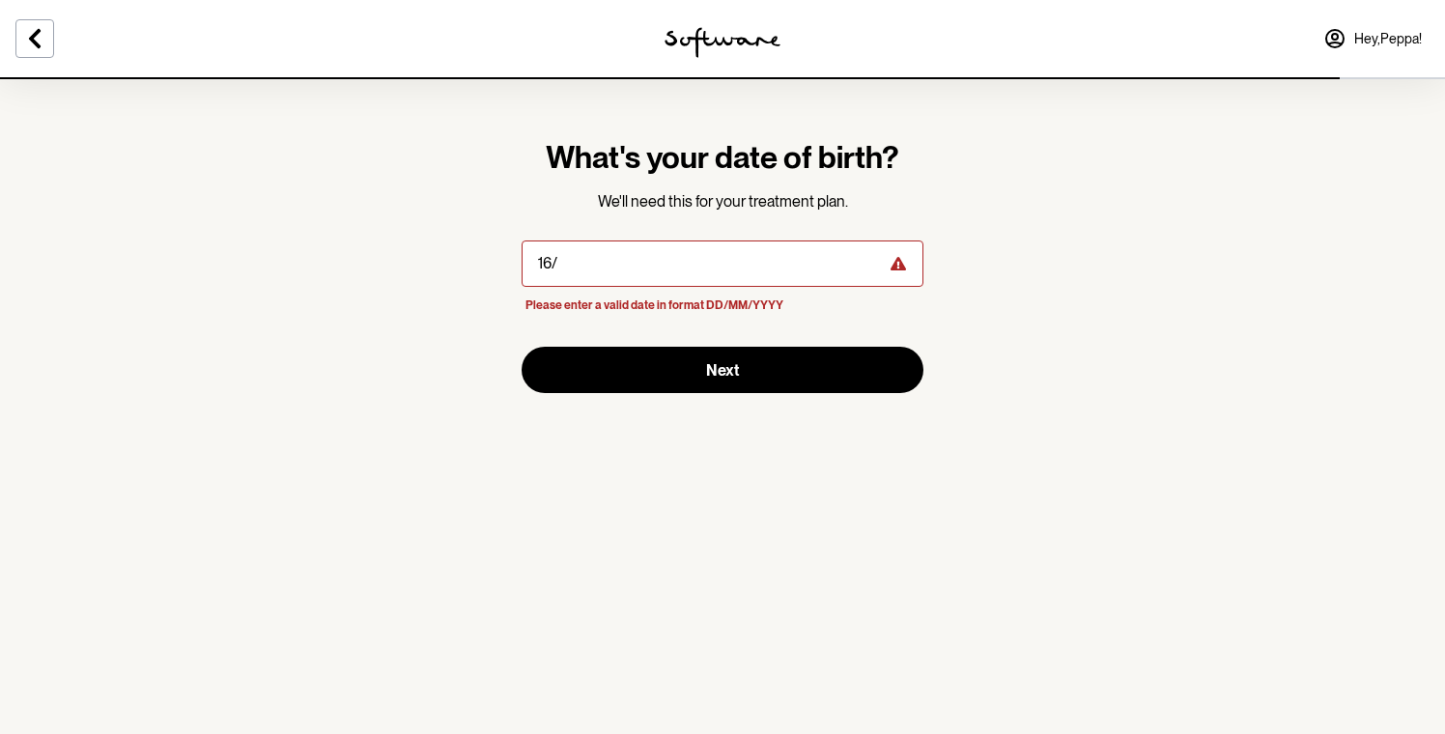
type input "1"
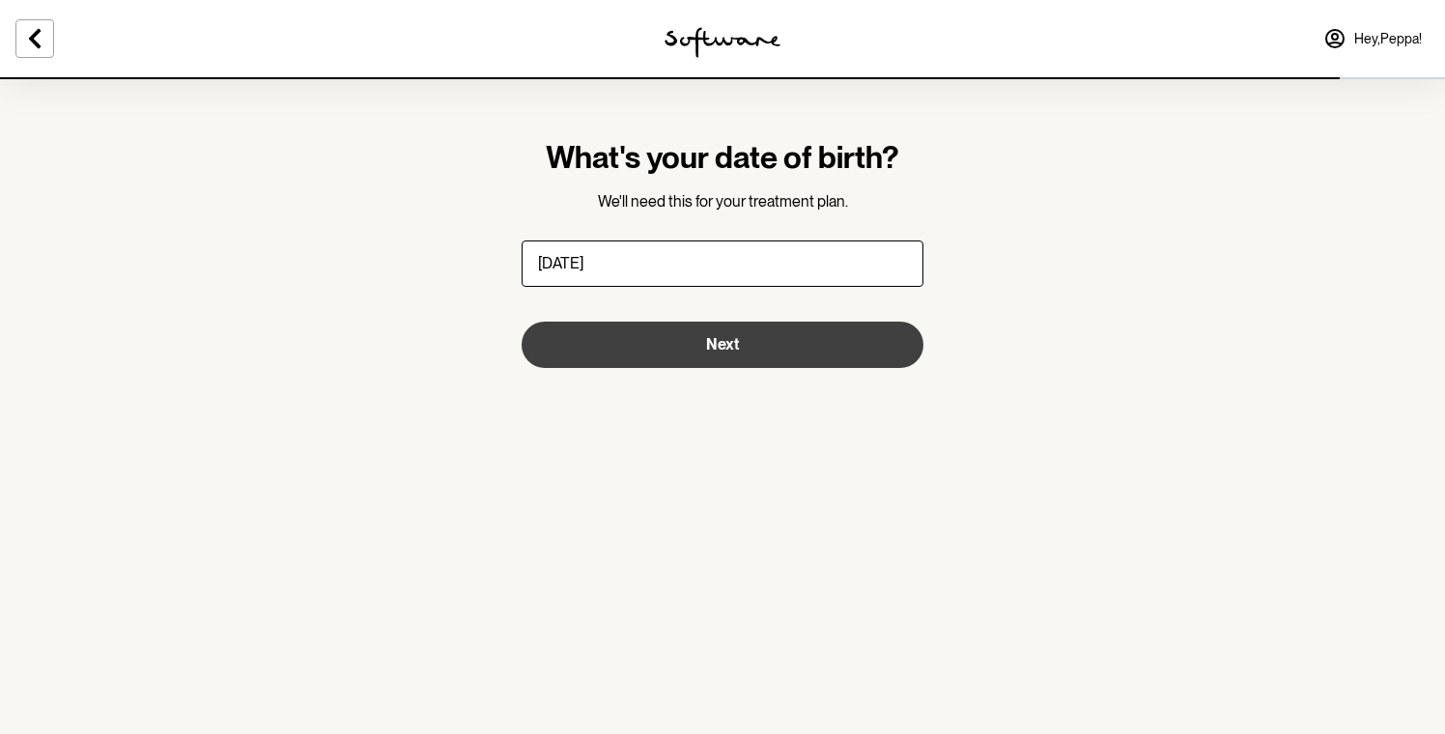
type input "16/12/2008"
click at [739, 345] on button "Next" at bounding box center [723, 345] width 402 height 46
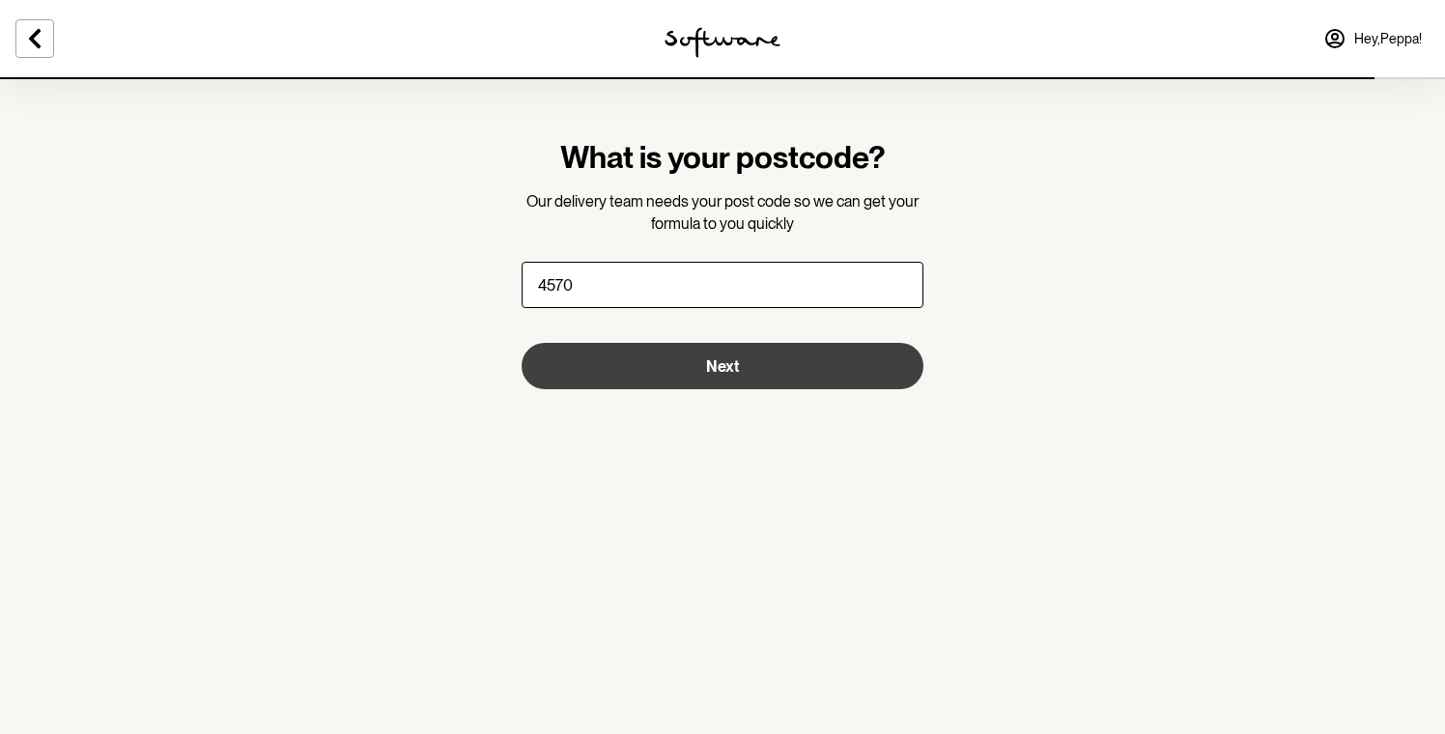
type input "4570"
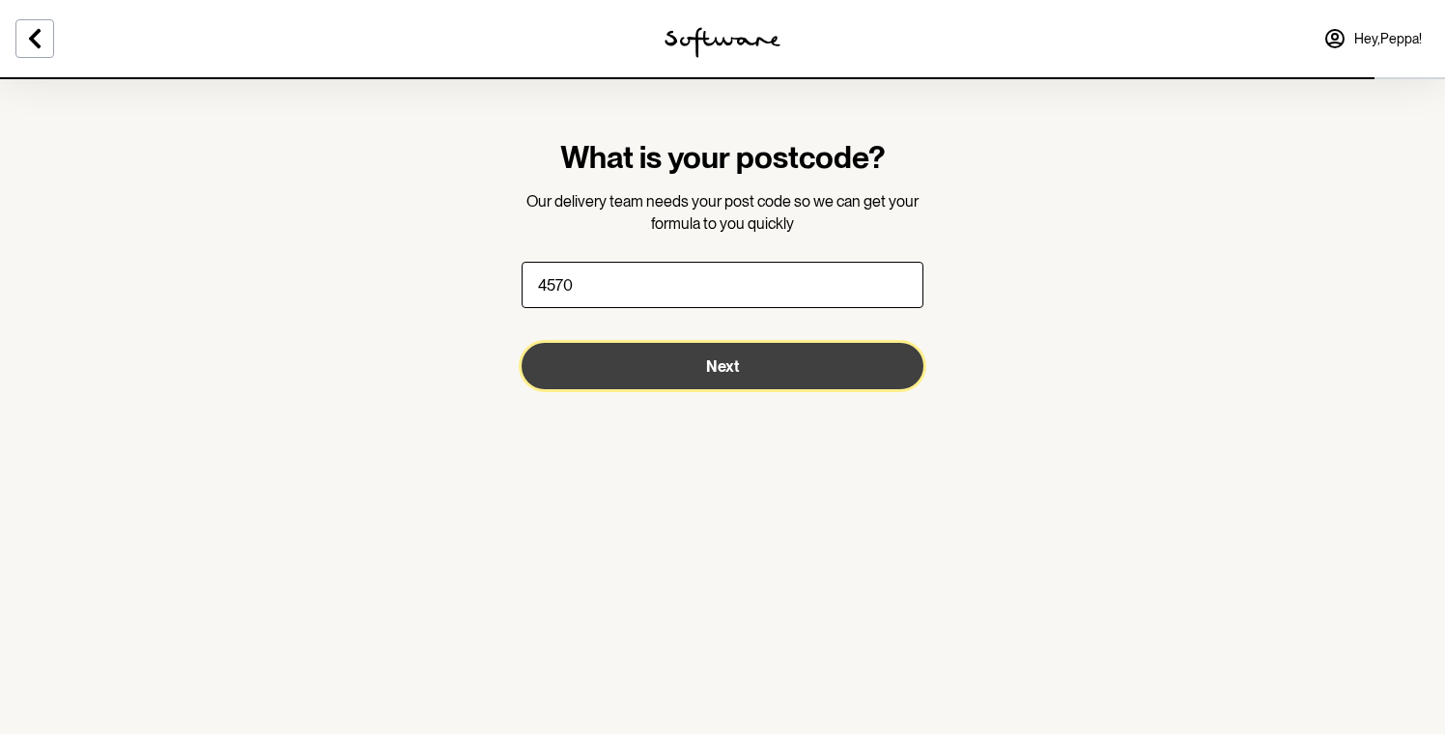
click at [750, 365] on button "Next" at bounding box center [723, 366] width 402 height 46
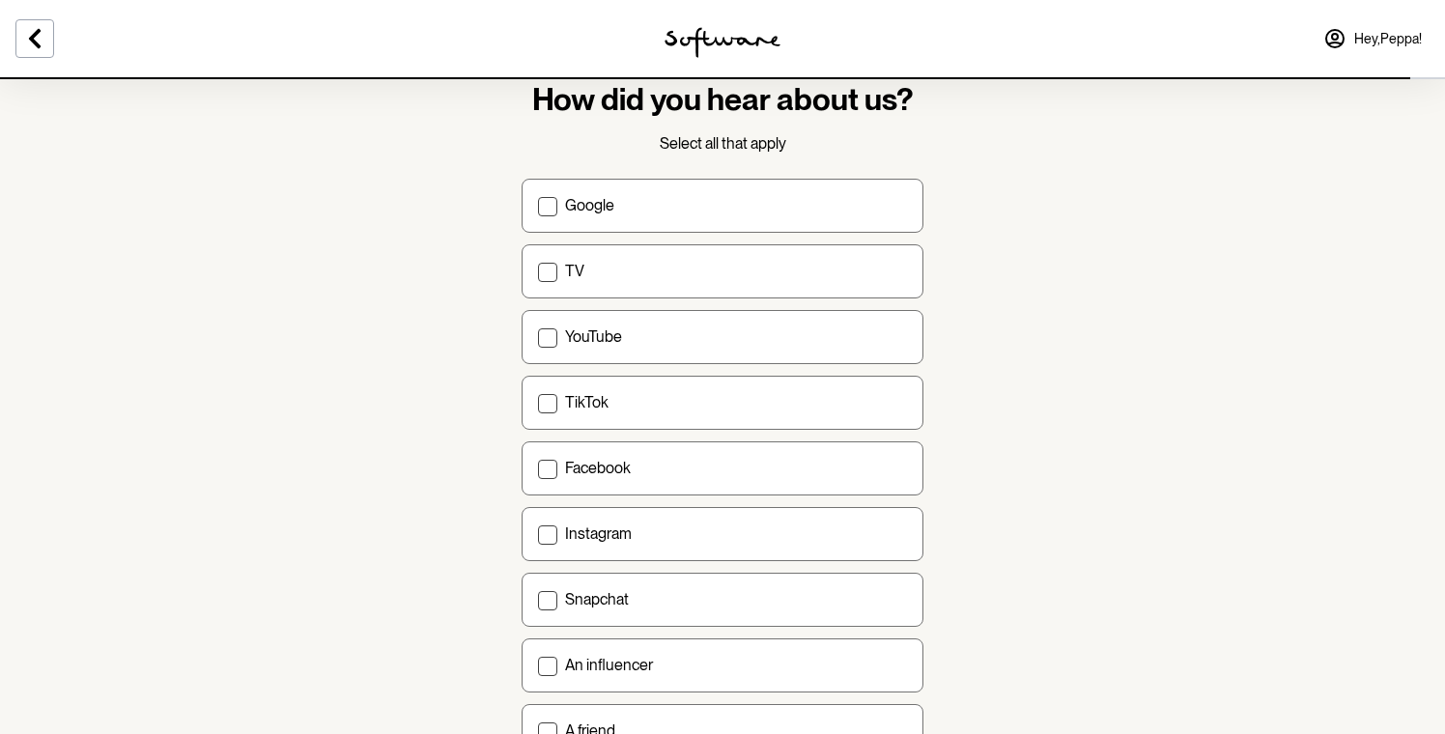
scroll to position [68, 0]
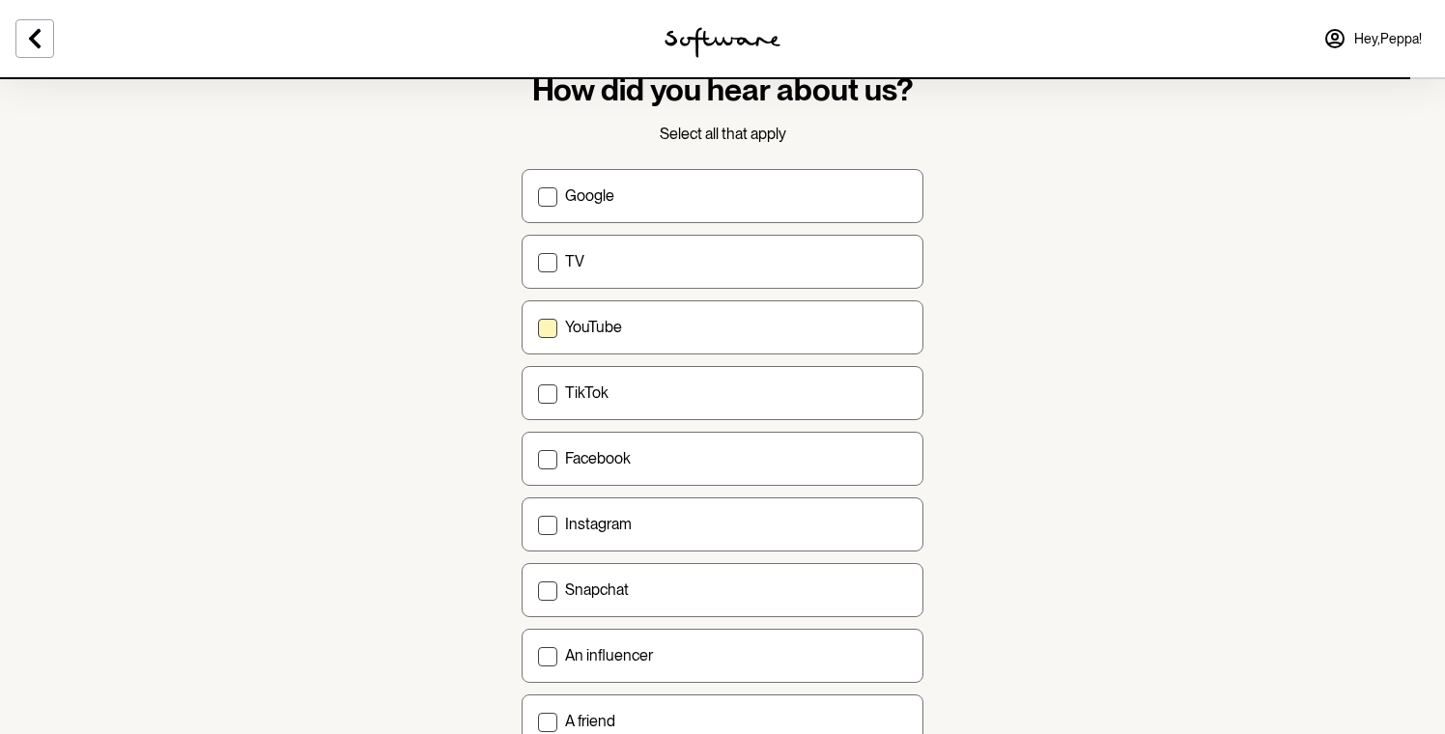
click at [599, 323] on p "YouTube" at bounding box center [593, 327] width 57 height 18
click at [538, 327] on input "YouTube" at bounding box center [537, 327] width 1 height 1
checkbox input "true"
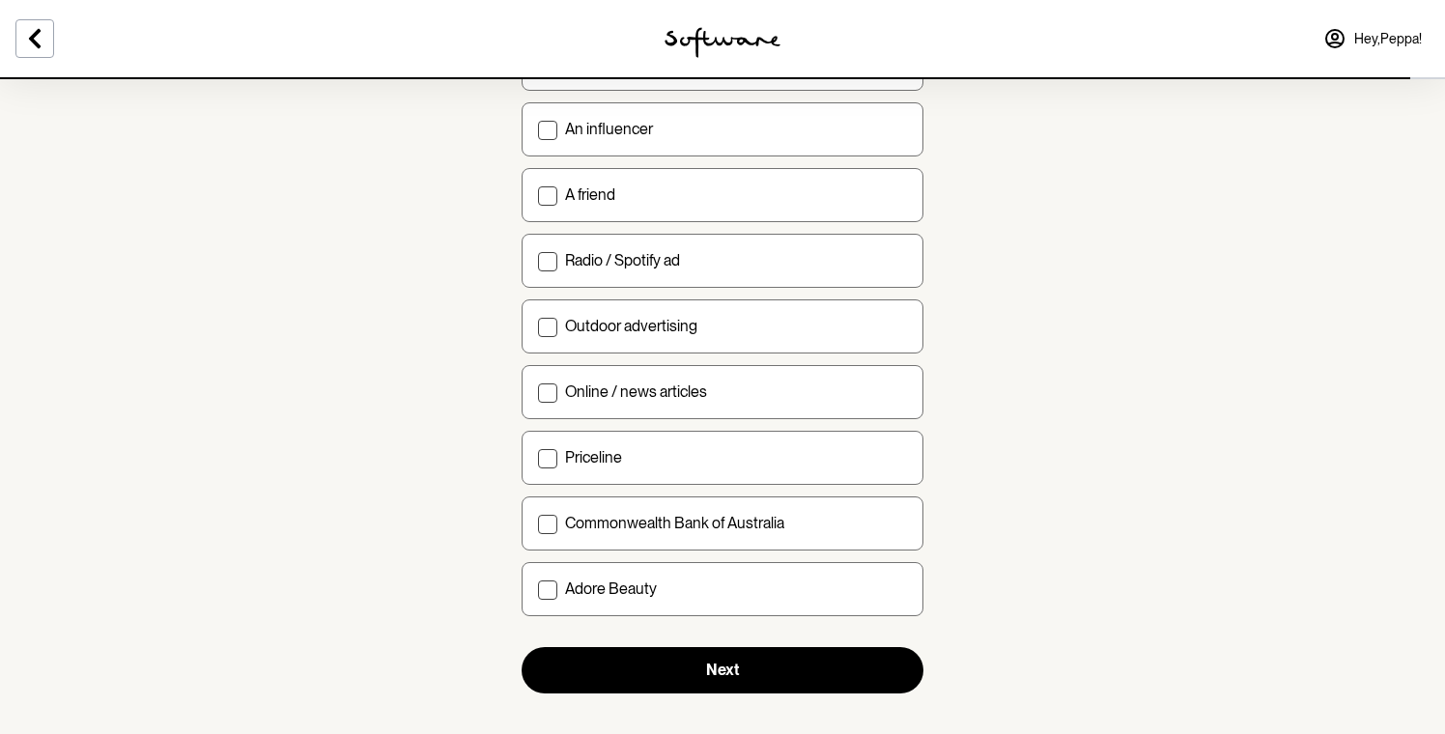
scroll to position [615, 0]
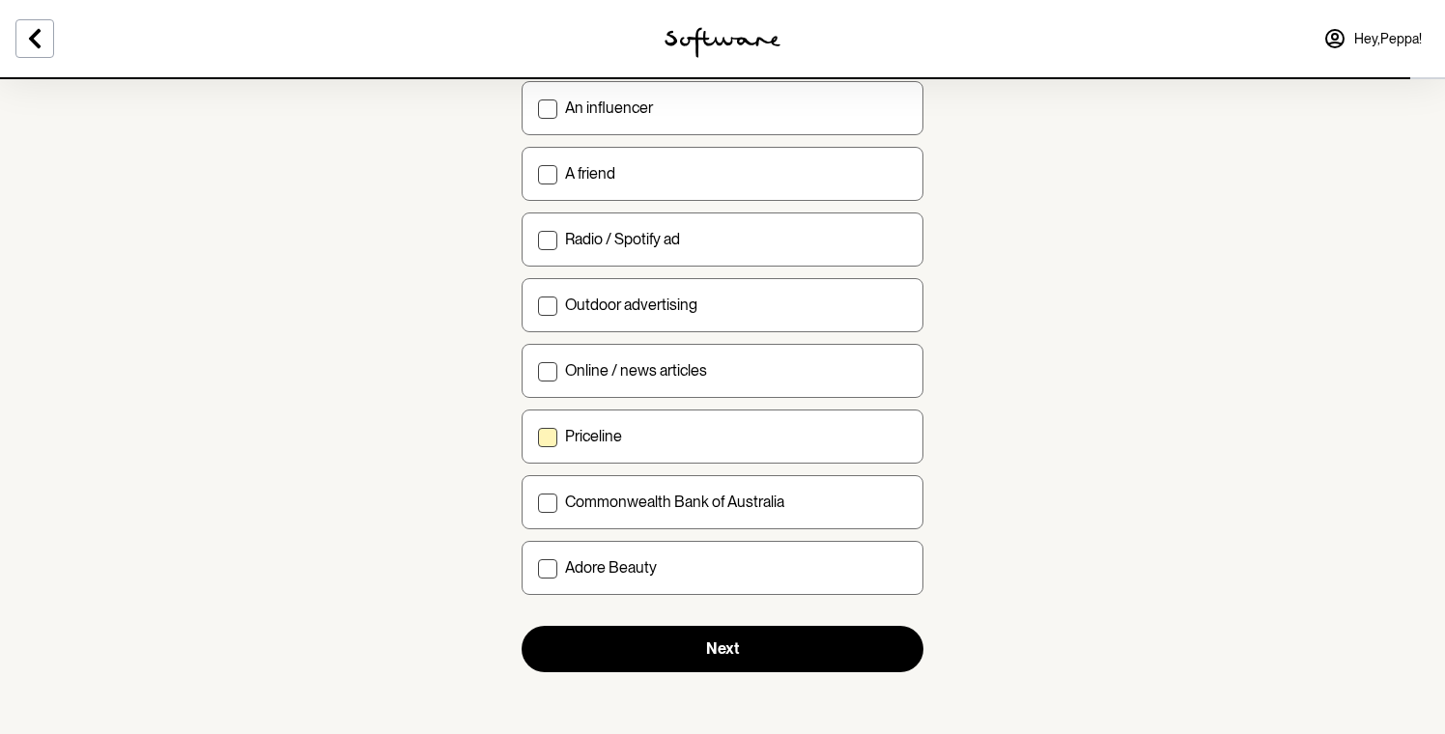
click at [616, 442] on p "Priceline" at bounding box center [593, 436] width 57 height 18
click at [538, 437] on input "Priceline" at bounding box center [537, 436] width 1 height 1
checkbox input "true"
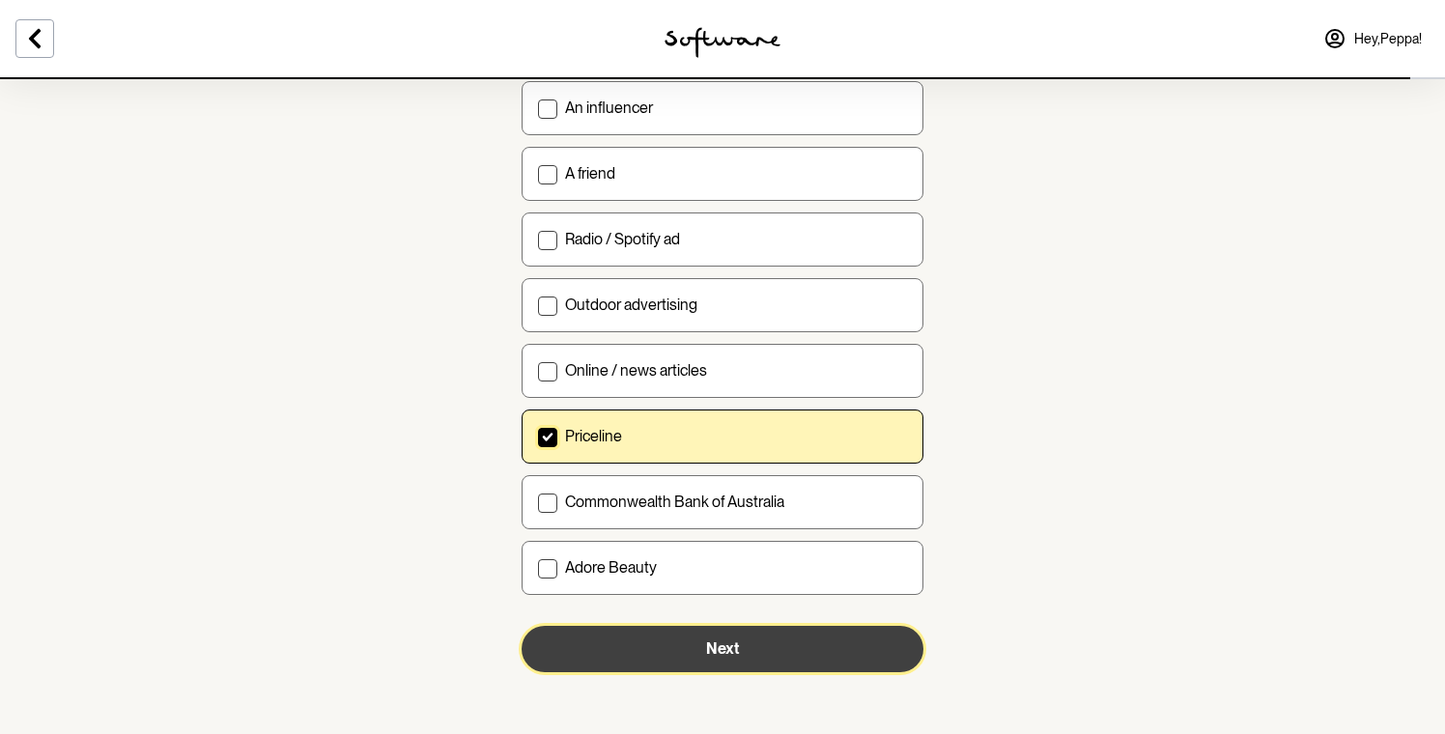
click at [672, 665] on button "Next" at bounding box center [723, 649] width 402 height 46
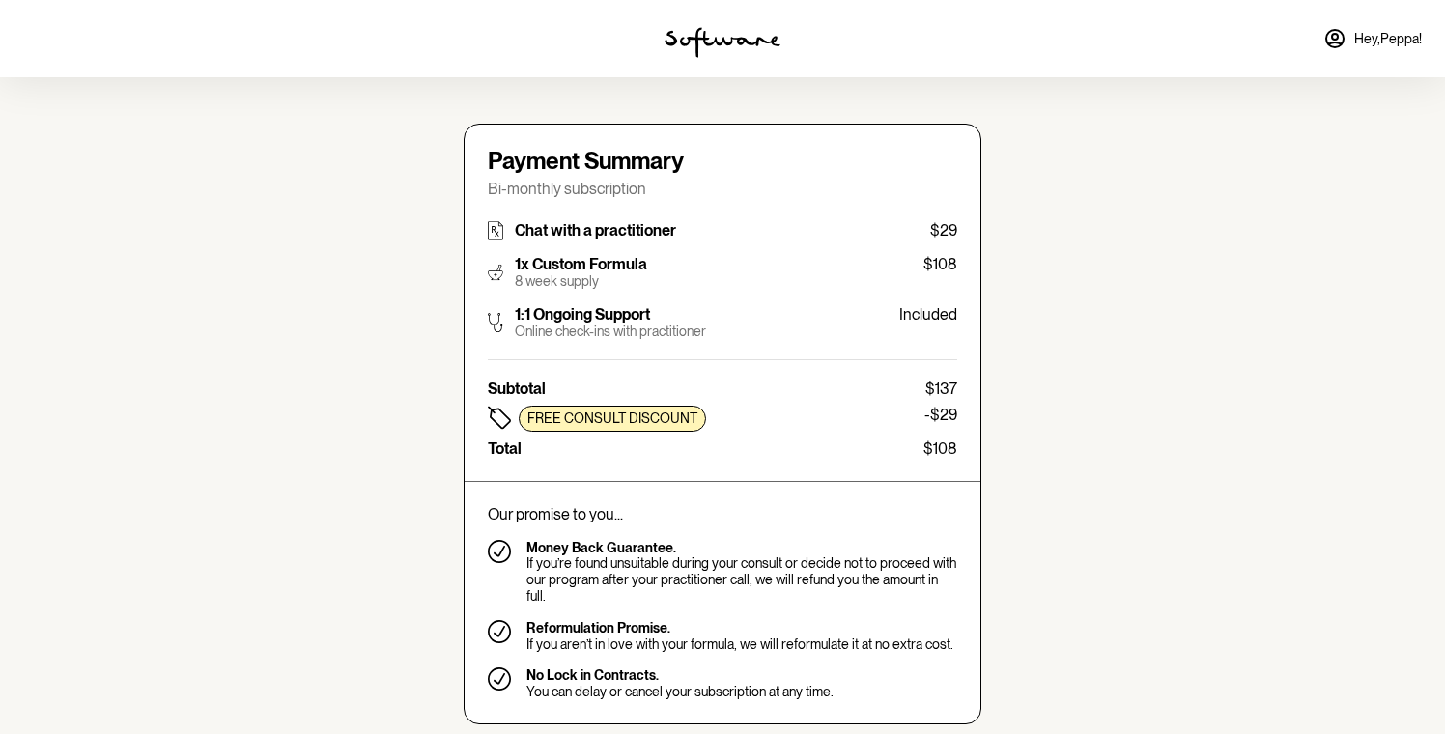
type input "peppa_lulu_08@outlook.com"
type input "+61411783060"
